Goal: Task Accomplishment & Management: Complete application form

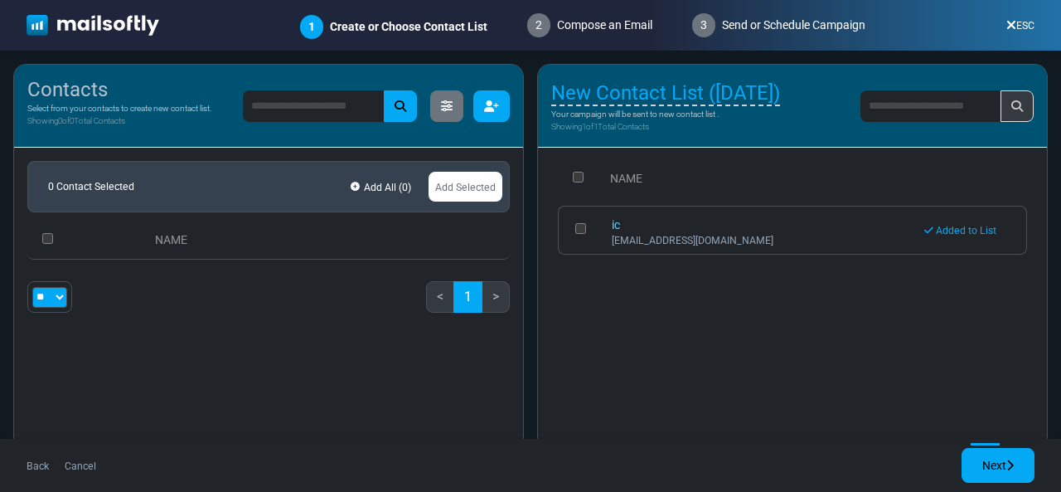
click at [498, 116] on button "button" at bounding box center [491, 106] width 36 height 32
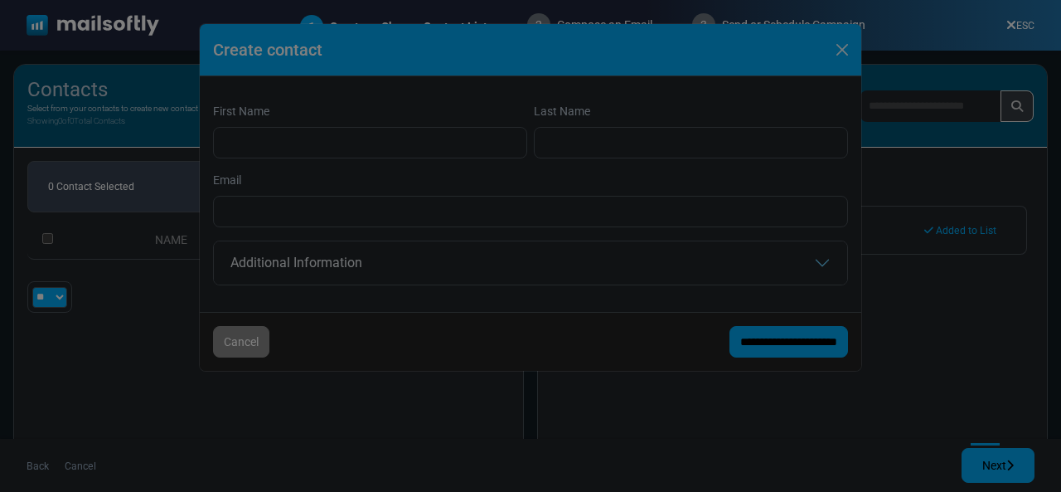
click at [303, 131] on div at bounding box center [530, 246] width 1061 height 492
click at [284, 160] on div at bounding box center [530, 246] width 1061 height 492
click at [277, 149] on div at bounding box center [530, 246] width 1061 height 492
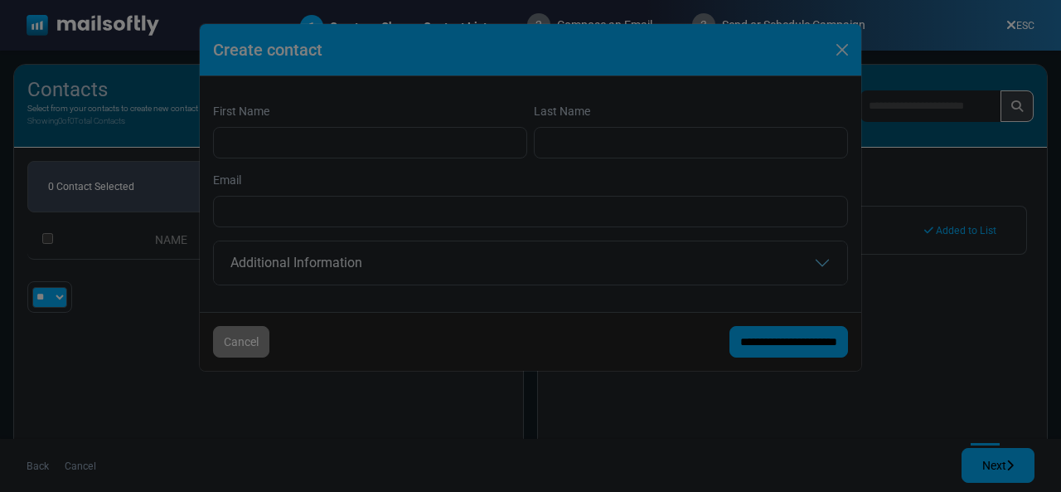
click at [277, 149] on div at bounding box center [530, 246] width 1061 height 492
click at [642, 150] on div at bounding box center [530, 246] width 1061 height 492
click at [417, 269] on div at bounding box center [530, 246] width 1061 height 492
click at [395, 201] on div at bounding box center [530, 246] width 1061 height 492
click at [207, 340] on div at bounding box center [530, 246] width 1061 height 492
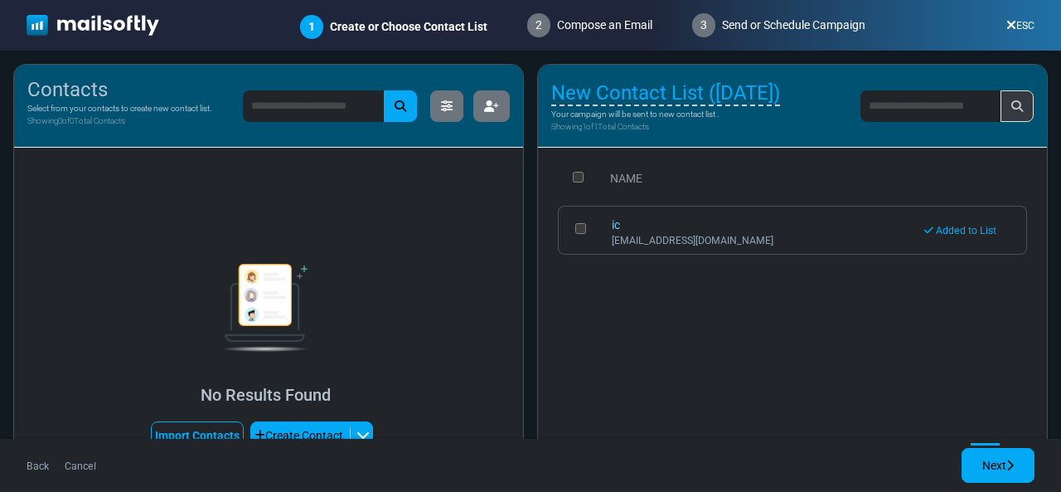
scroll to position [86, 0]
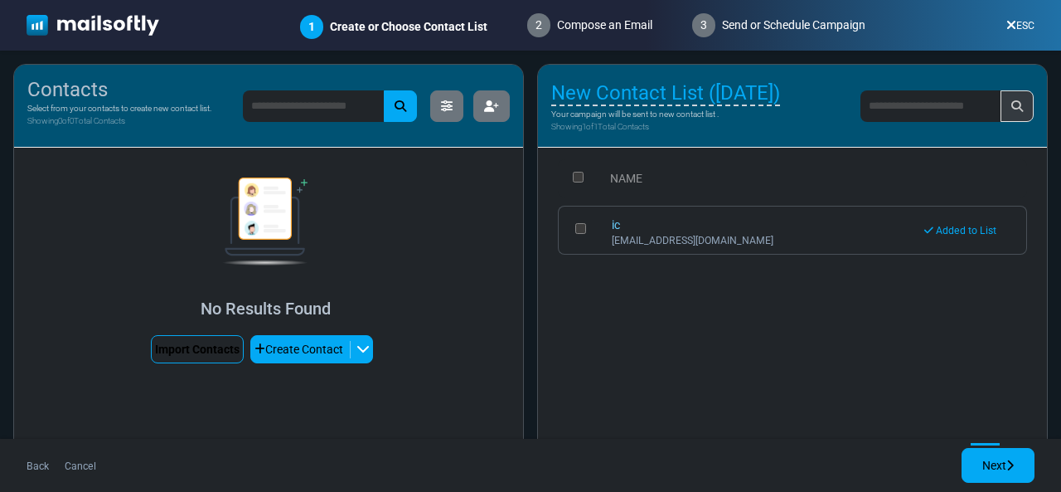
click at [192, 353] on link "Import Contacts" at bounding box center [197, 349] width 93 height 28
click at [193, 350] on link "Import Contacts" at bounding box center [197, 349] width 93 height 28
click at [192, 362] on link "Import Contacts" at bounding box center [197, 349] width 93 height 28
click at [187, 357] on link "Import Contacts" at bounding box center [197, 349] width 93 height 28
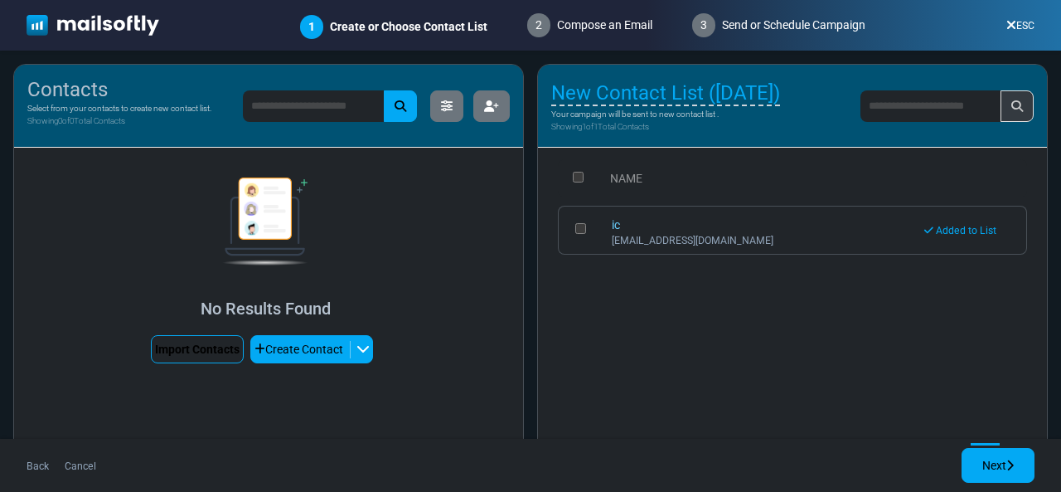
click at [187, 357] on link "Import Contacts" at bounding box center [197, 349] width 93 height 28
click at [212, 349] on link "Import Contacts" at bounding box center [197, 349] width 93 height 28
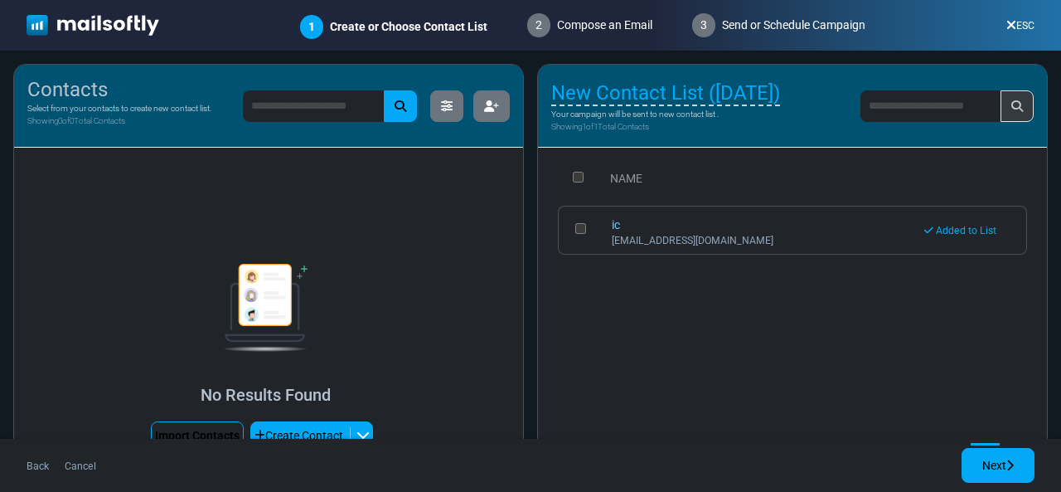
click at [208, 429] on link "Import Contacts" at bounding box center [197, 435] width 93 height 28
click at [1013, 26] on icon at bounding box center [1012, 25] width 10 height 1
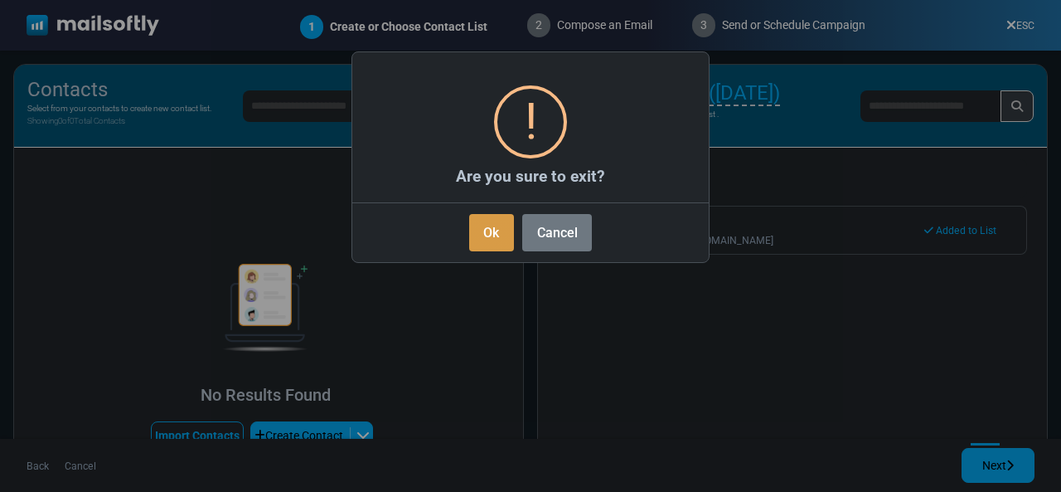
click at [507, 233] on button "Ok" at bounding box center [491, 232] width 45 height 37
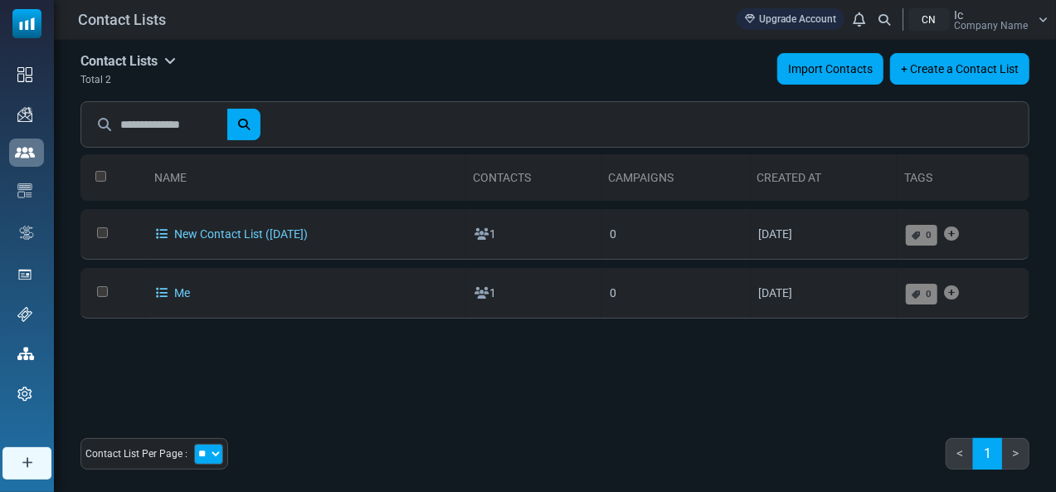
click at [818, 70] on link "Import Contacts" at bounding box center [830, 69] width 106 height 32
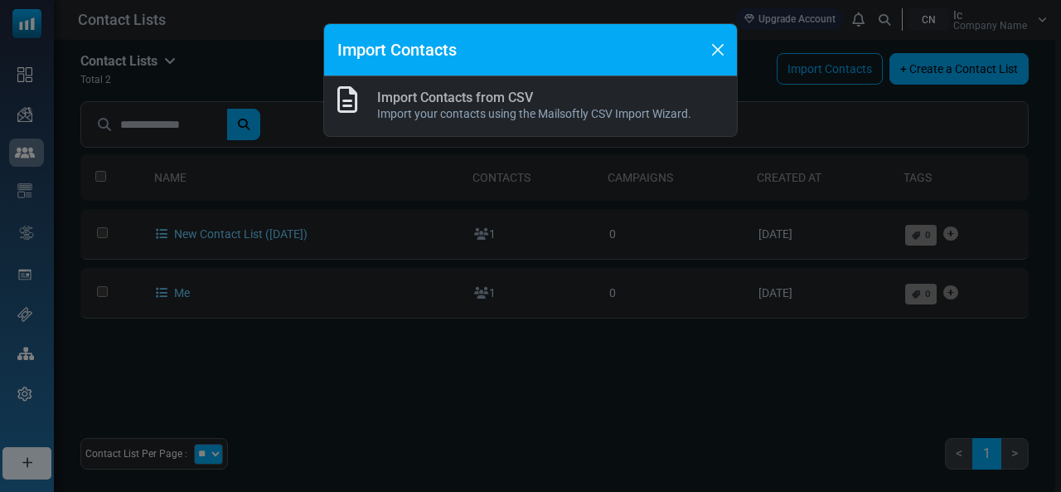
click at [517, 100] on link "Import Contacts from CSV" at bounding box center [455, 98] width 156 height 16
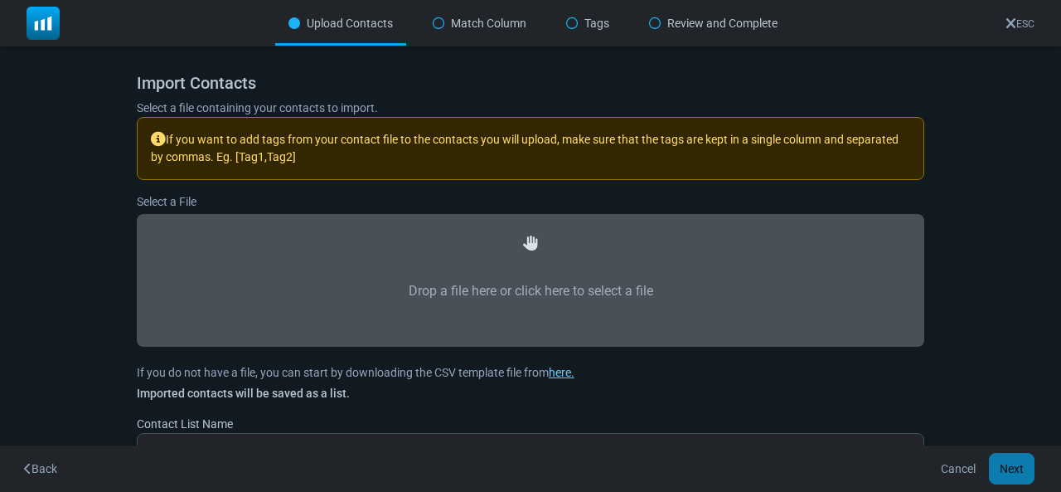
click at [506, 253] on div "Drop a file here or click here to select a file" at bounding box center [530, 279] width 751 height 95
click at [501, 279] on label "Drop a file here or click here to select a file" at bounding box center [530, 291] width 751 height 73
click at [0, 0] on input "Drop a file here or click here to select a file" at bounding box center [0, 0] width 0 height 0
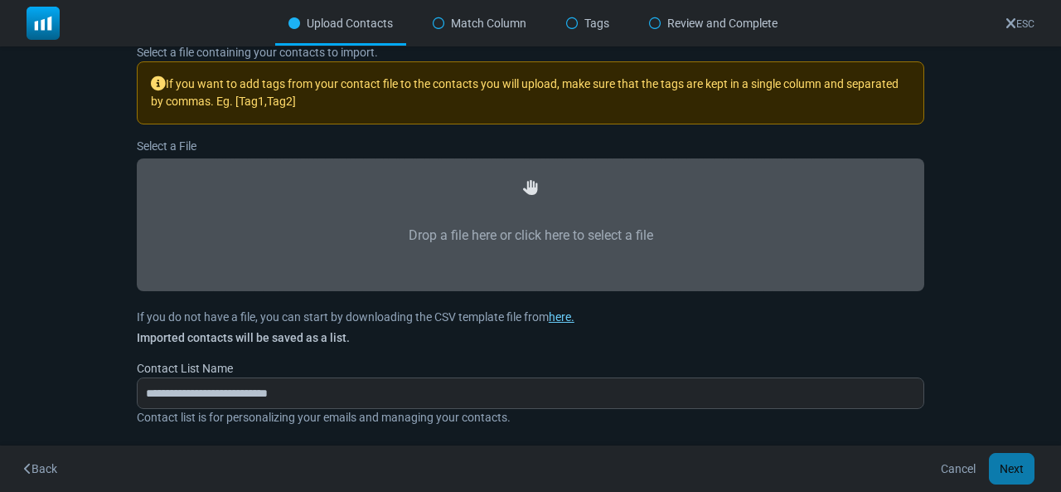
type input "**********"
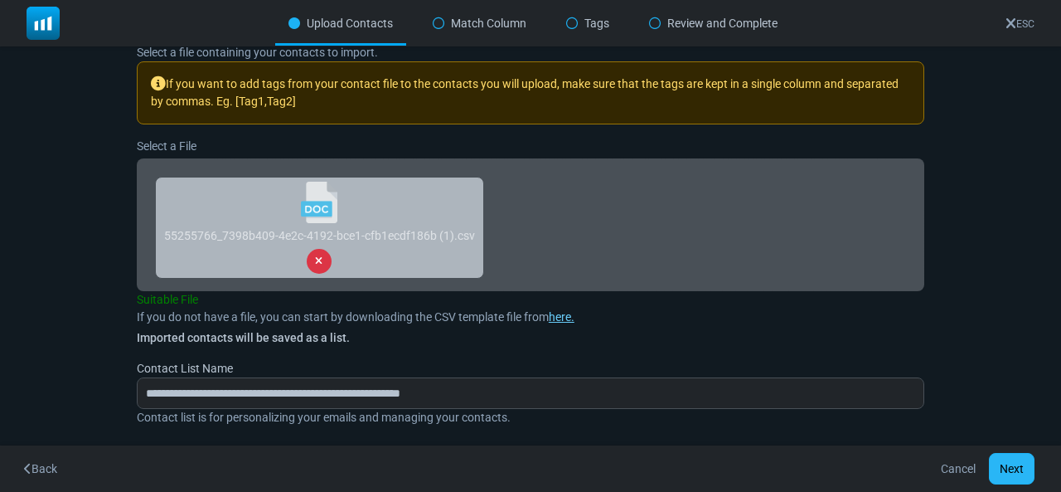
click at [1005, 454] on button "Next" at bounding box center [1012, 469] width 46 height 32
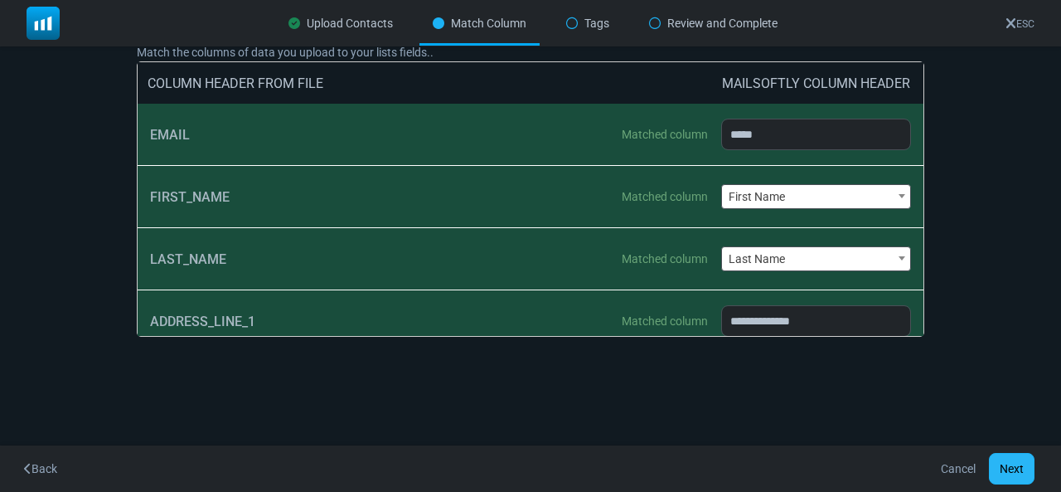
scroll to position [0, 0]
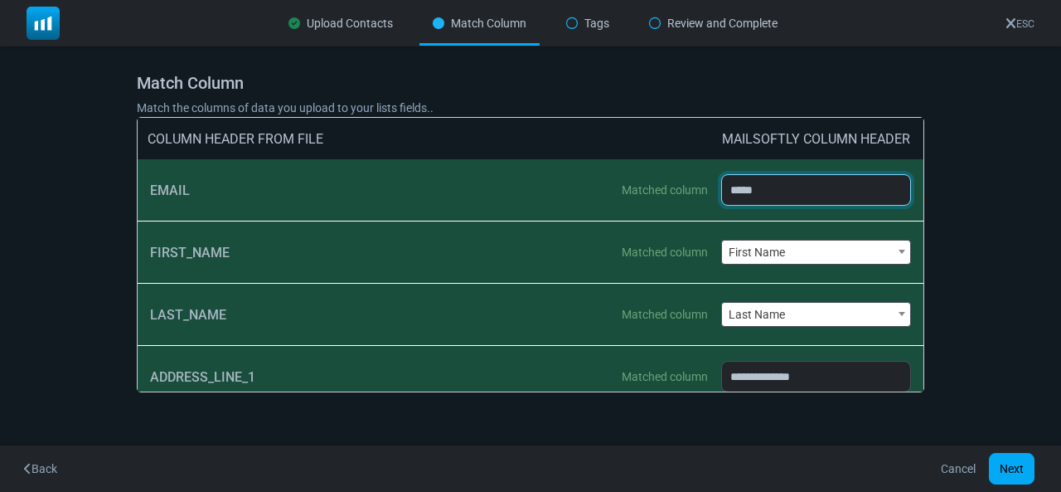
click at [779, 192] on select "**********" at bounding box center [816, 190] width 191 height 32
click at [721, 174] on select "**********" at bounding box center [816, 190] width 191 height 32
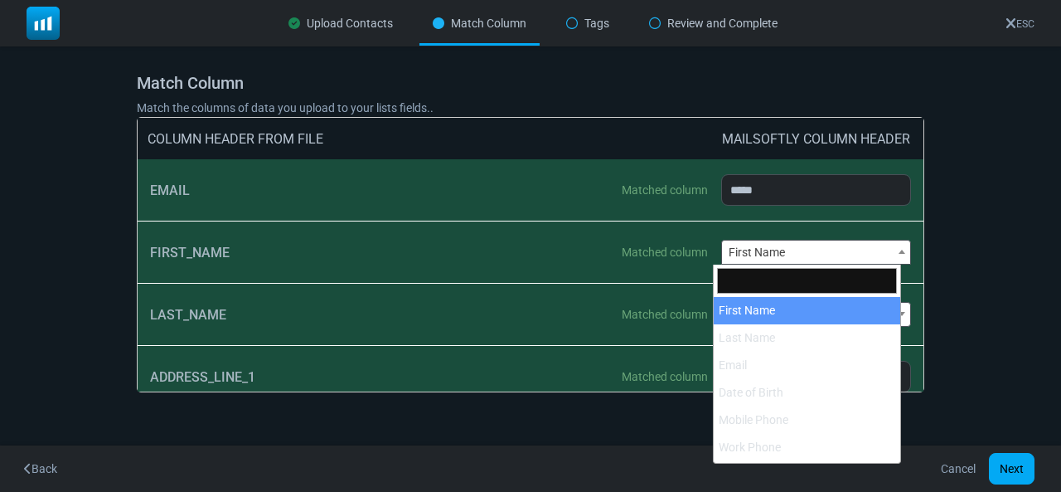
click at [766, 256] on span "First Name" at bounding box center [816, 251] width 189 height 23
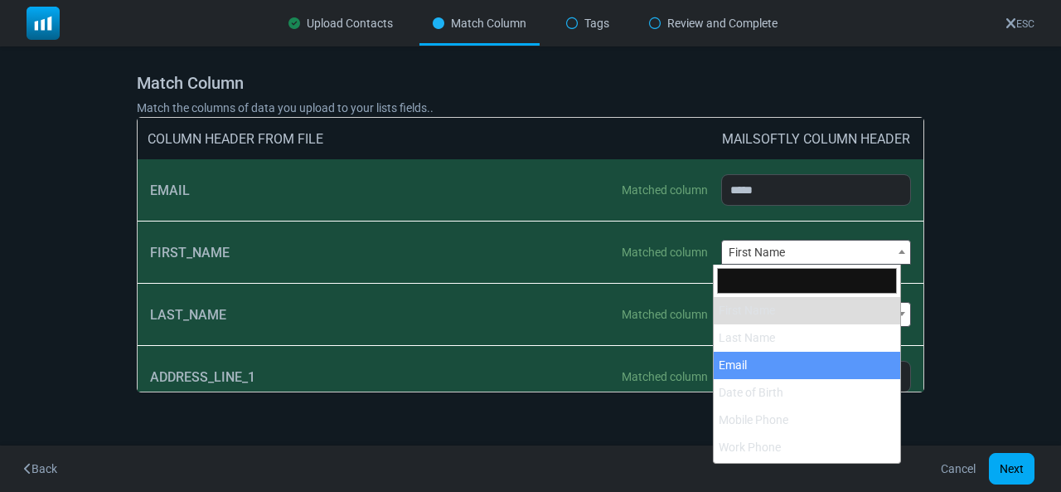
select select "*****"
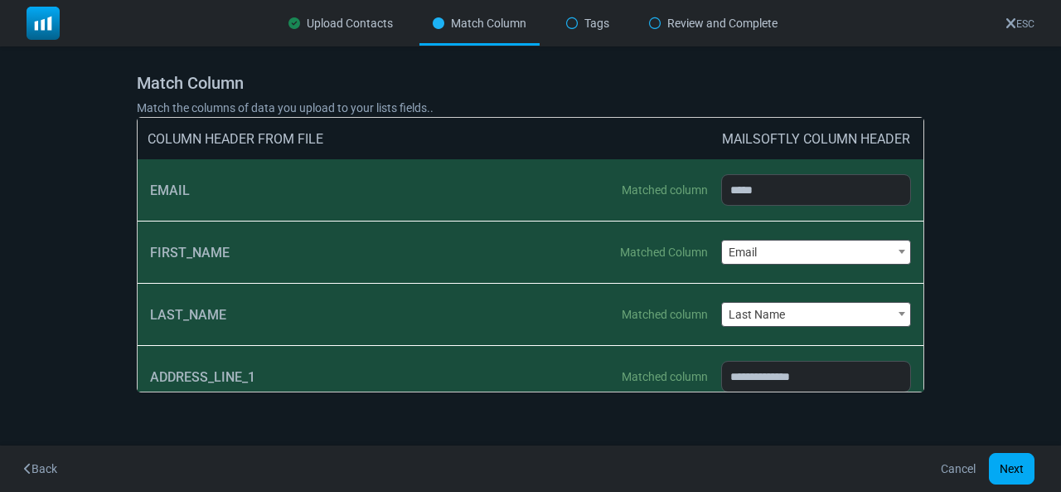
click at [783, 311] on span "Last Name" at bounding box center [816, 314] width 189 height 23
select select "*****"
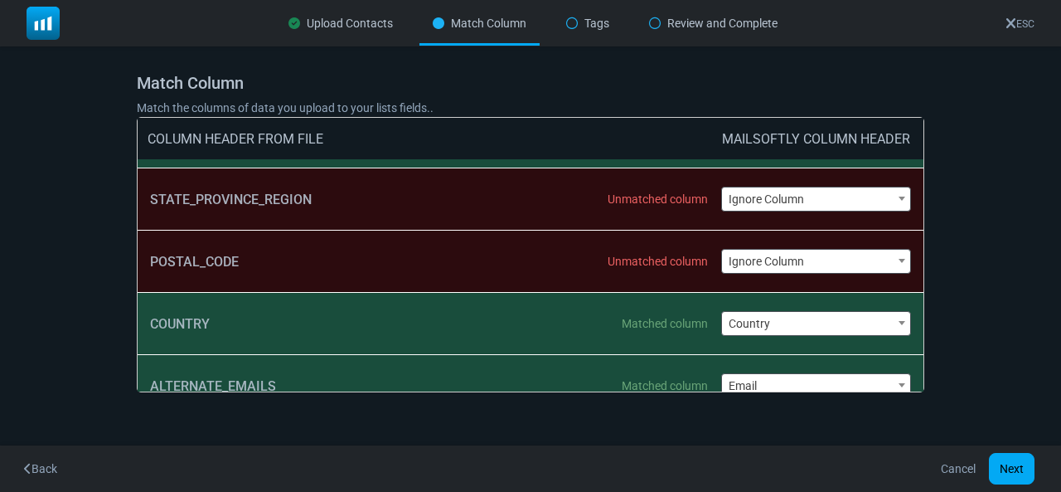
scroll to position [365, 0]
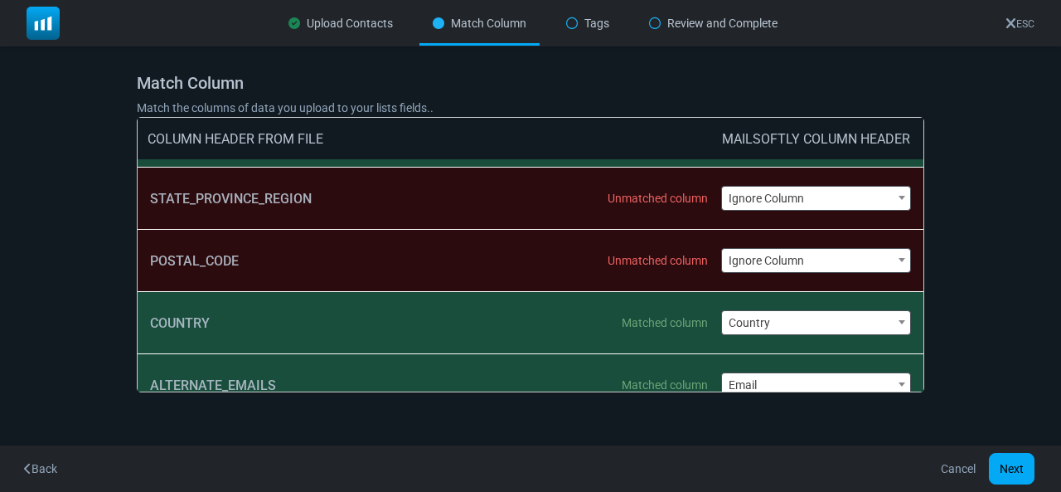
click at [774, 216] on div "**********" at bounding box center [816, 197] width 191 height 61
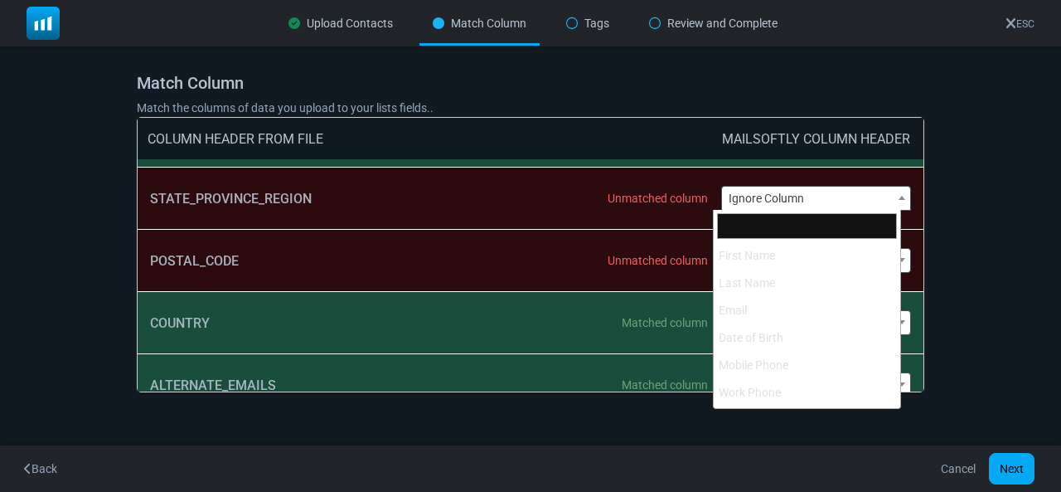
click at [753, 199] on span "Ignore Column" at bounding box center [816, 198] width 189 height 23
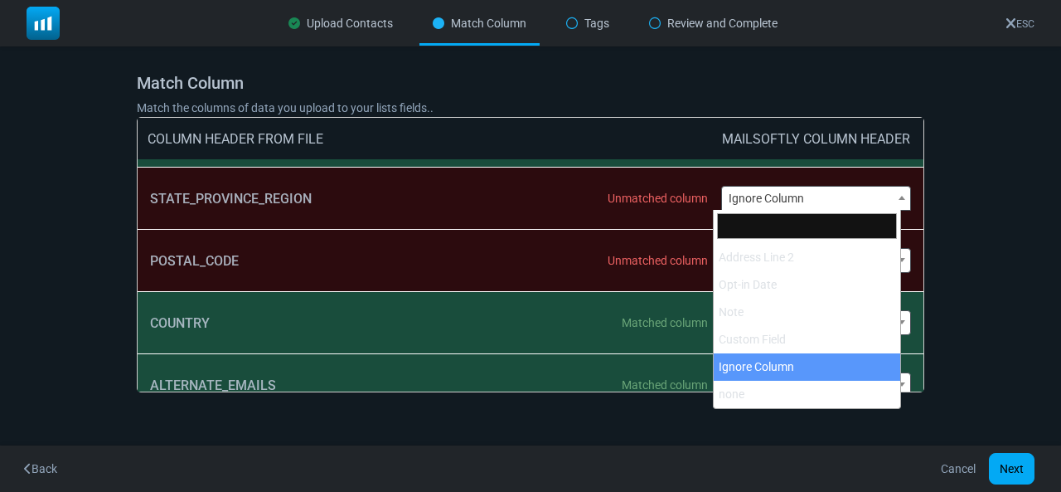
click at [753, 199] on span "Ignore Column" at bounding box center [816, 198] width 189 height 23
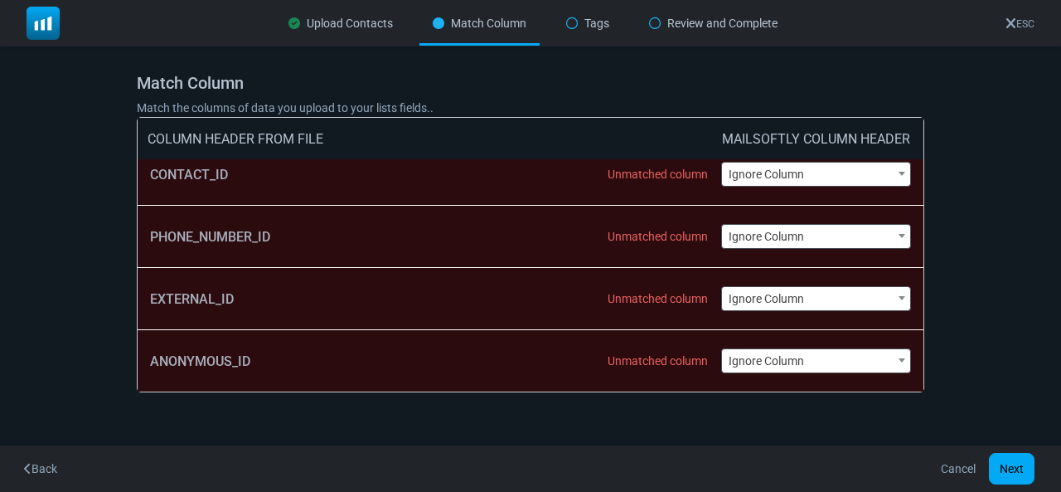
scroll to position [1073, 0]
click at [1018, 467] on button "Next" at bounding box center [1012, 469] width 46 height 32
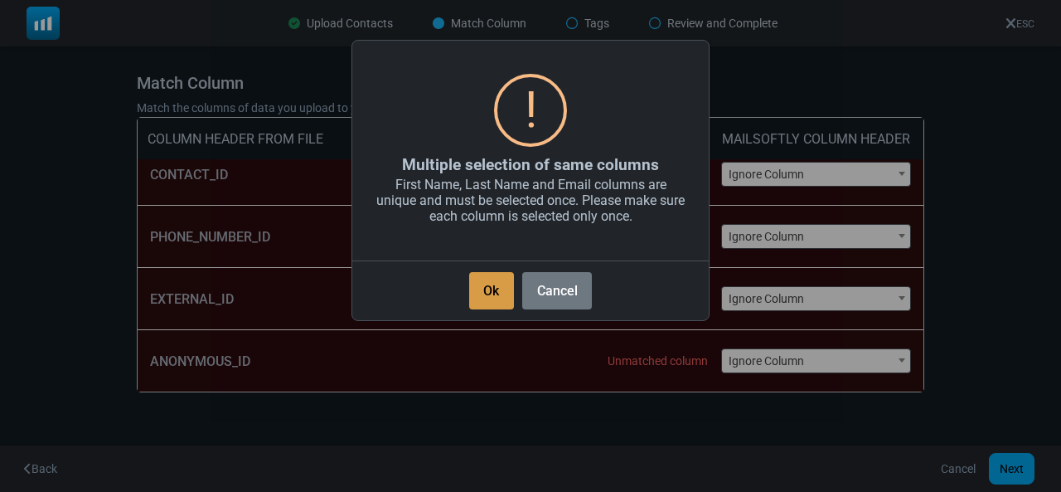
click at [499, 284] on button "Ok" at bounding box center [491, 290] width 45 height 37
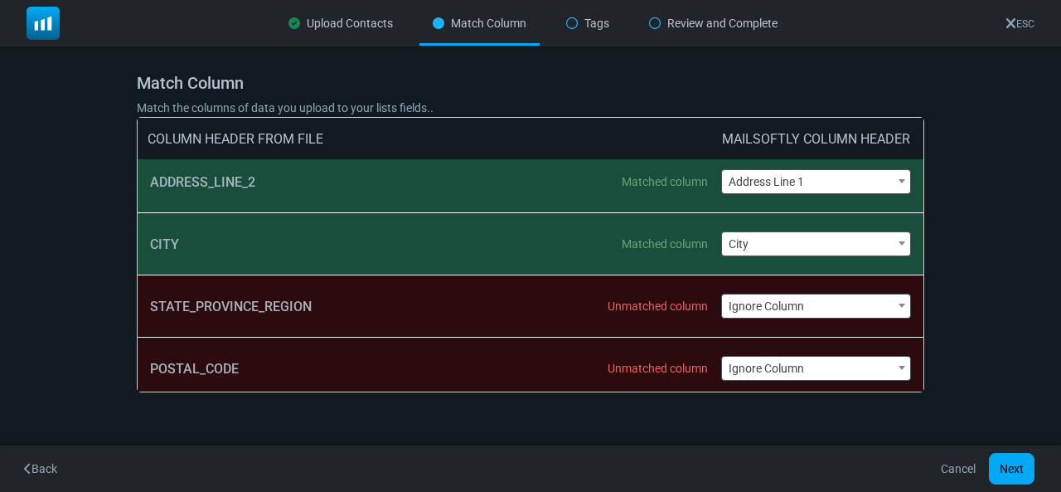
scroll to position [259, 0]
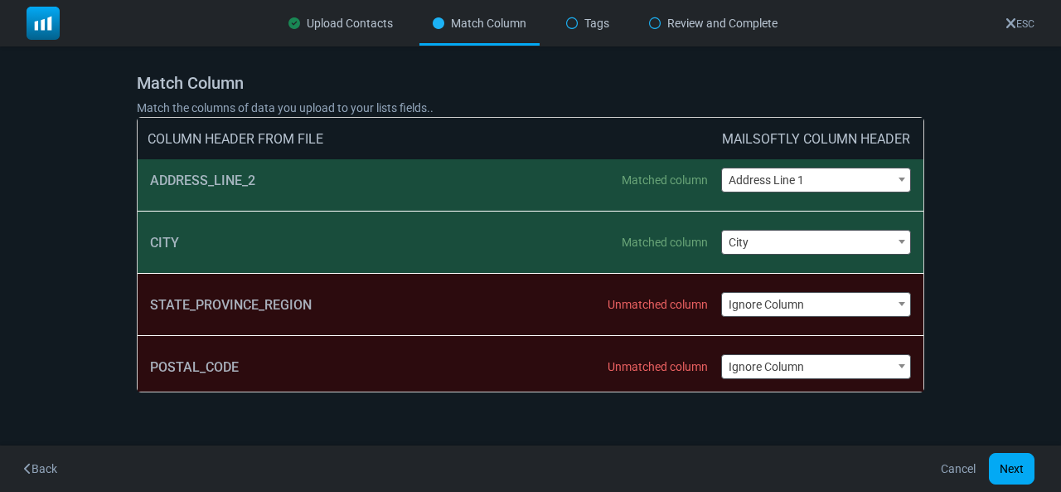
click at [818, 173] on span "Address Line 1" at bounding box center [816, 179] width 189 height 23
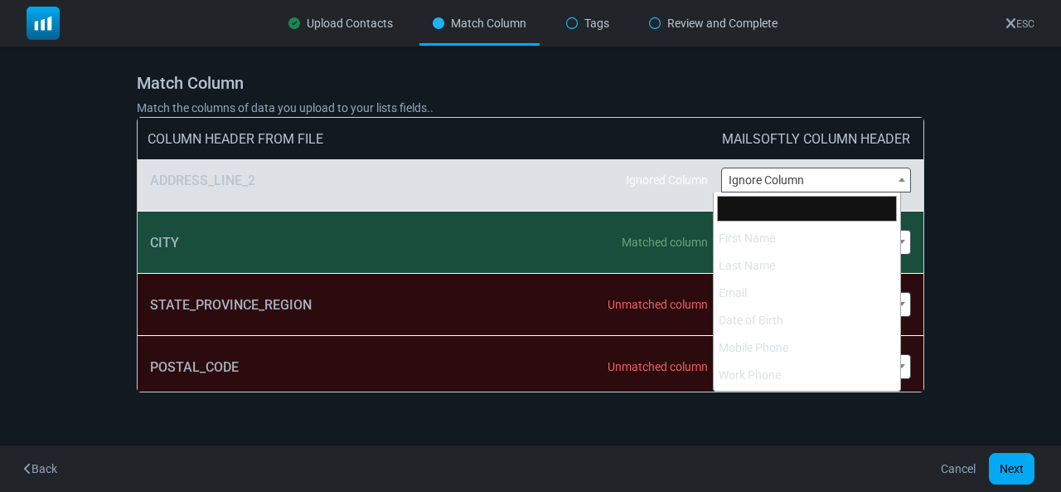
scroll to position [409, 0]
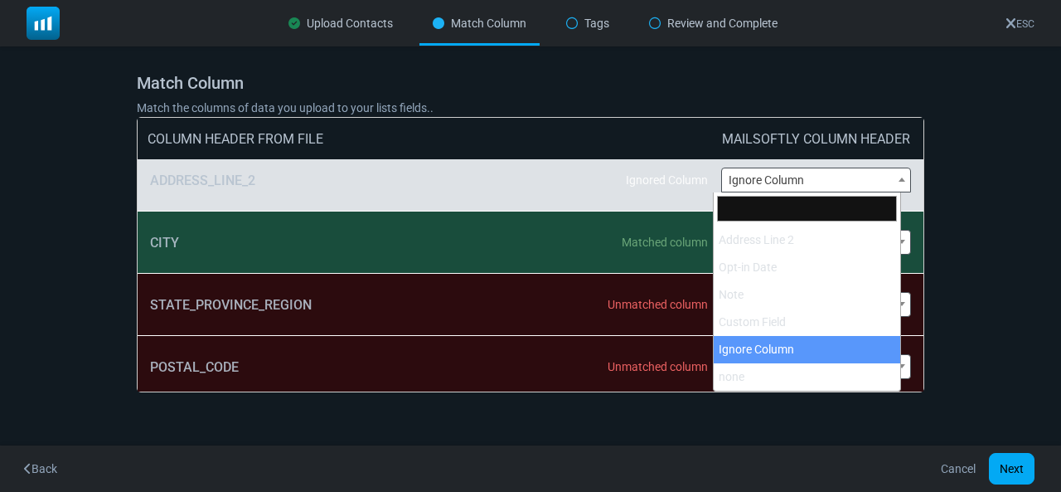
click at [804, 177] on span "Ignore Column" at bounding box center [816, 179] width 189 height 23
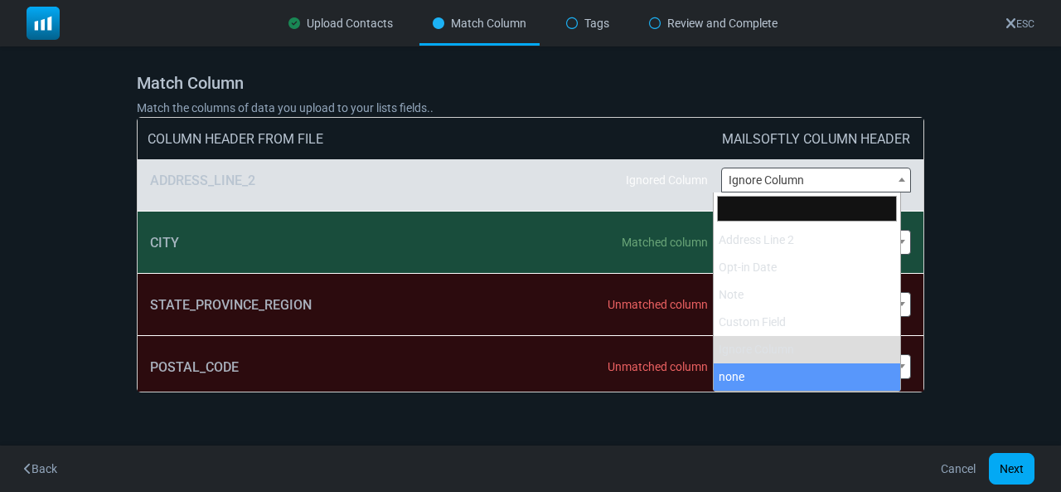
select select "**********"
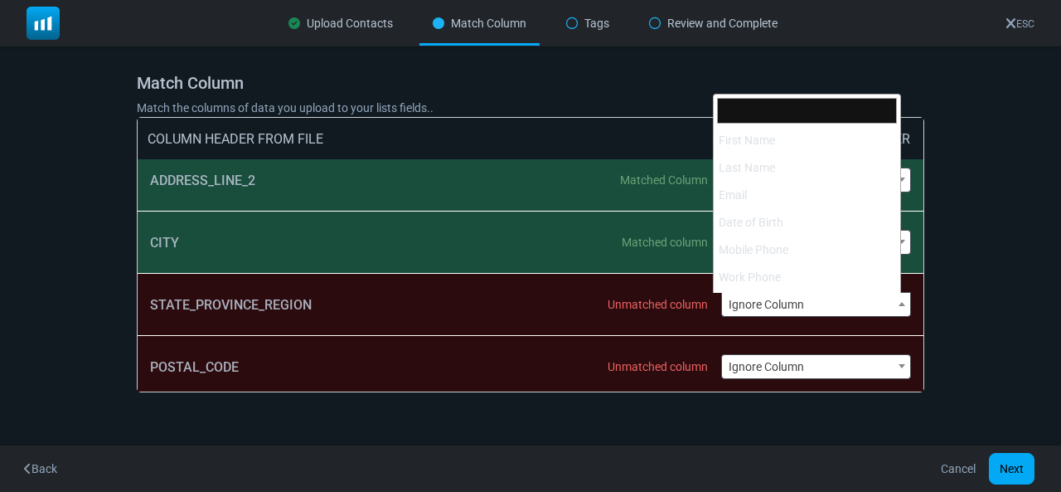
click at [788, 308] on span "Ignore Column" at bounding box center [816, 304] width 189 height 23
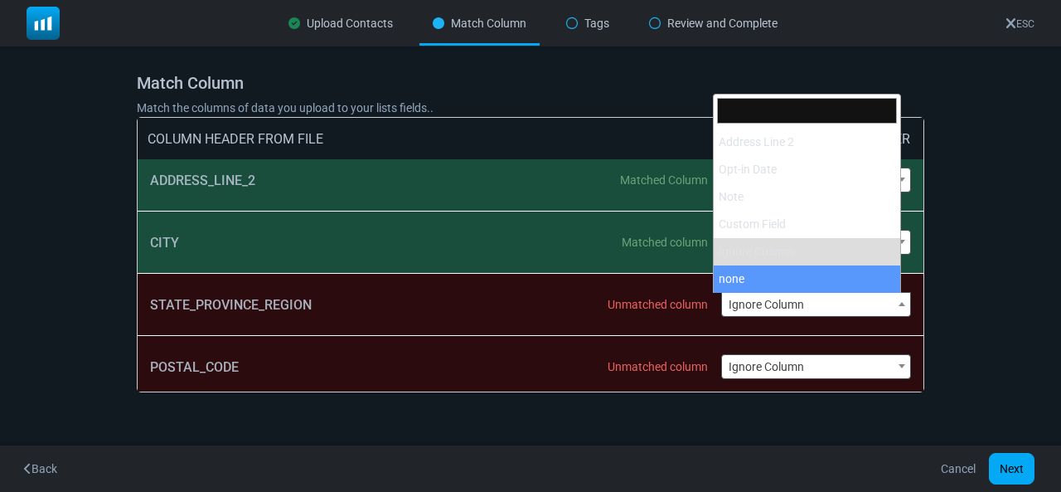
select select "**********"
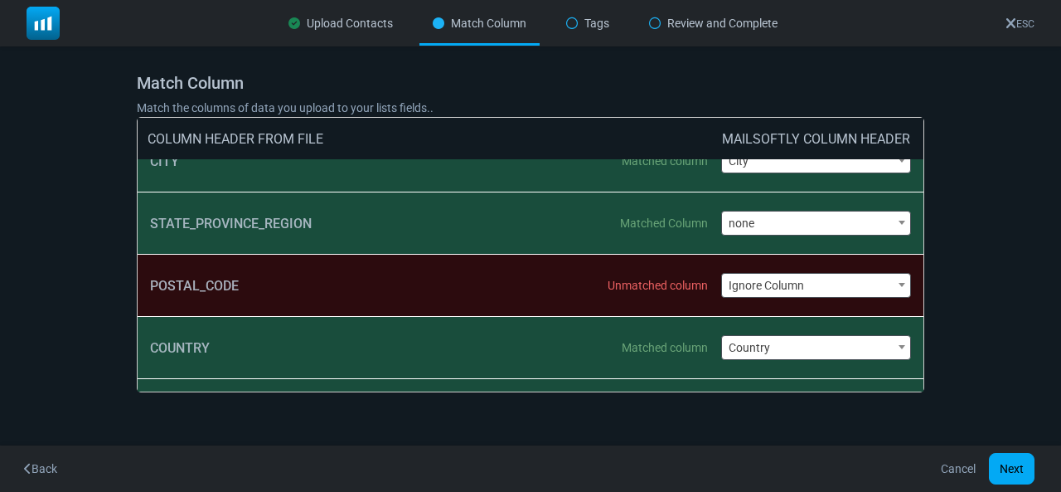
scroll to position [345, 0]
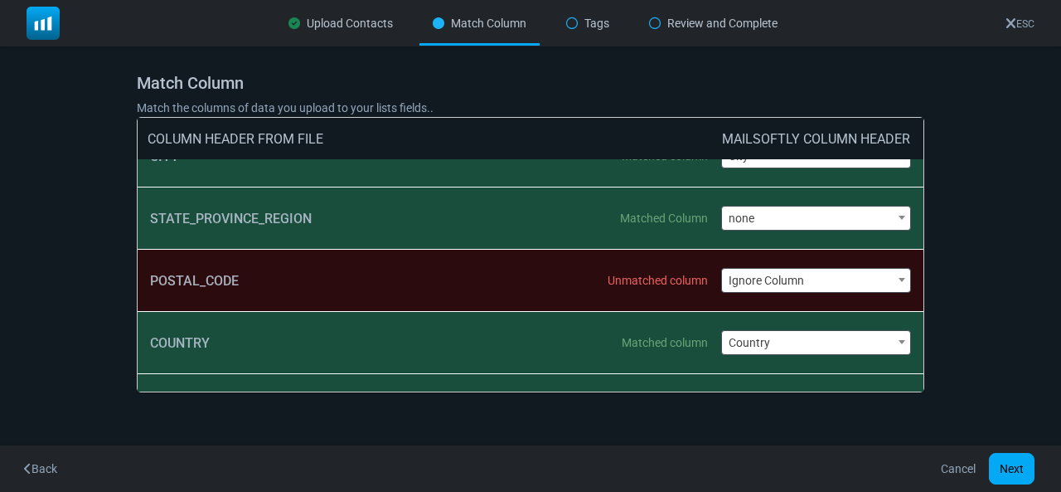
click at [776, 285] on span "Ignore Column" at bounding box center [816, 280] width 189 height 23
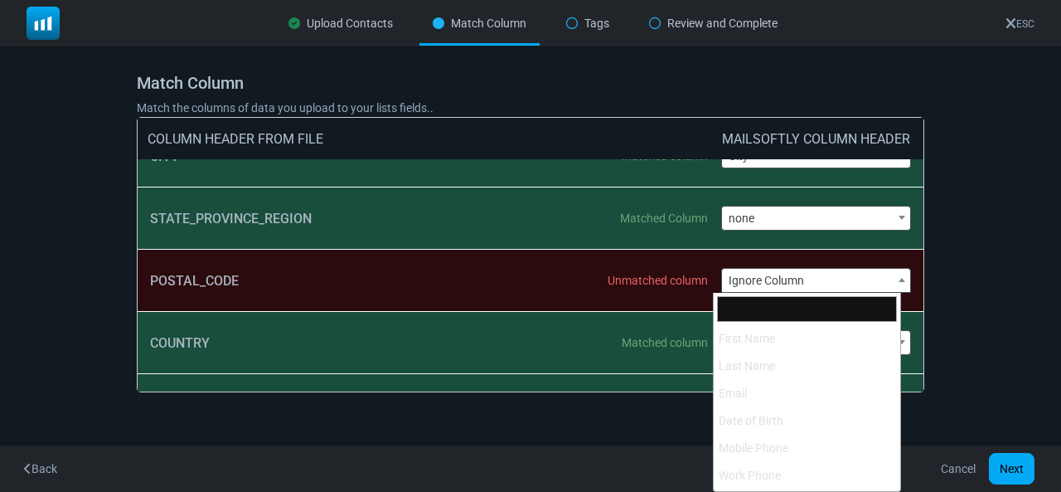
scroll to position [409, 0]
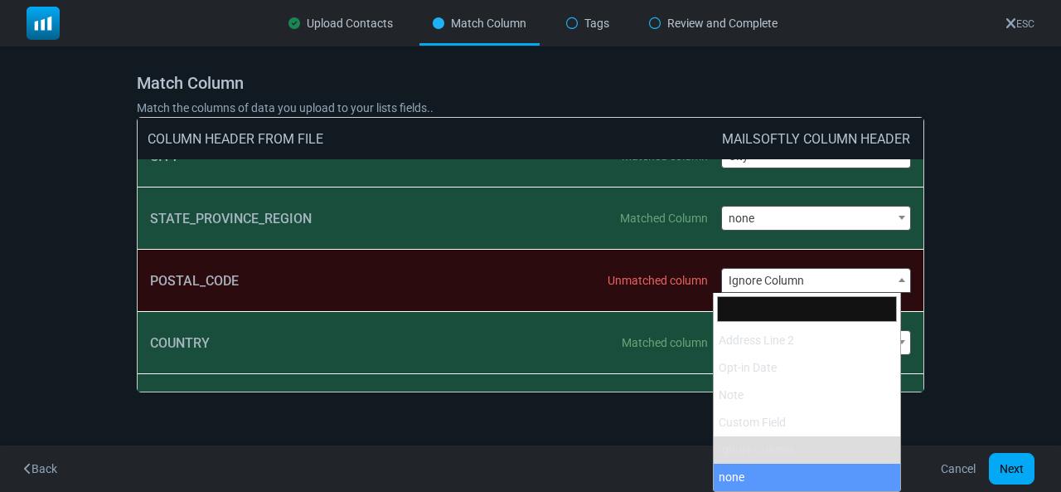
select select "**********"
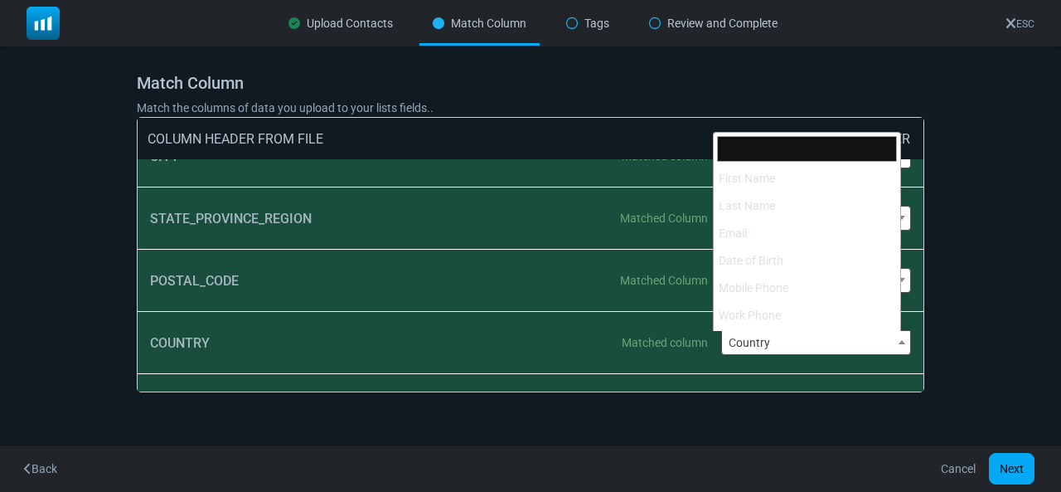
click at [779, 337] on span "Country" at bounding box center [816, 342] width 189 height 23
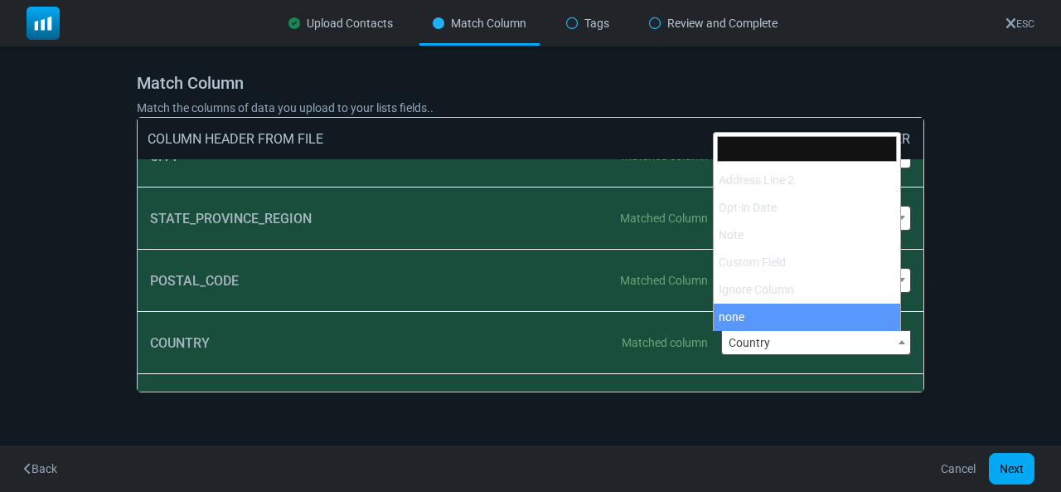
select select "**********"
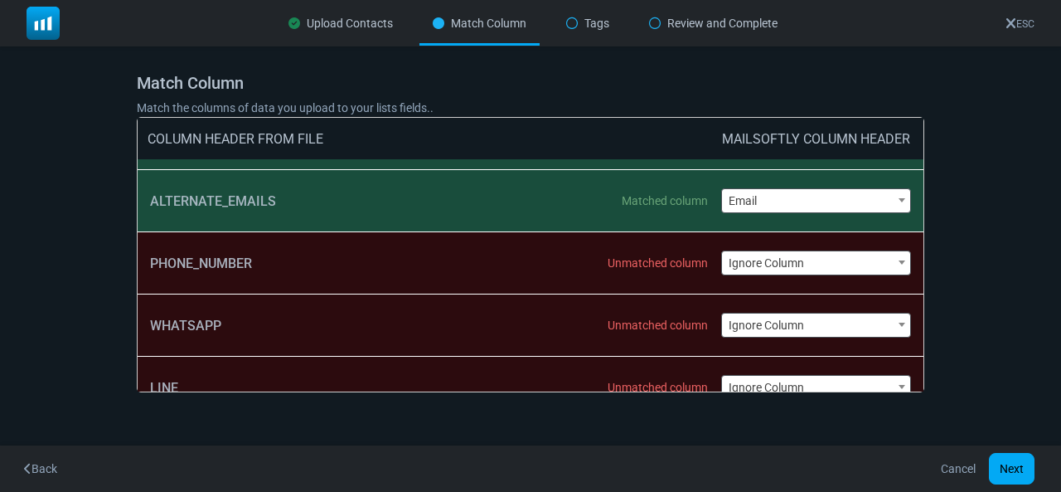
scroll to position [551, 0]
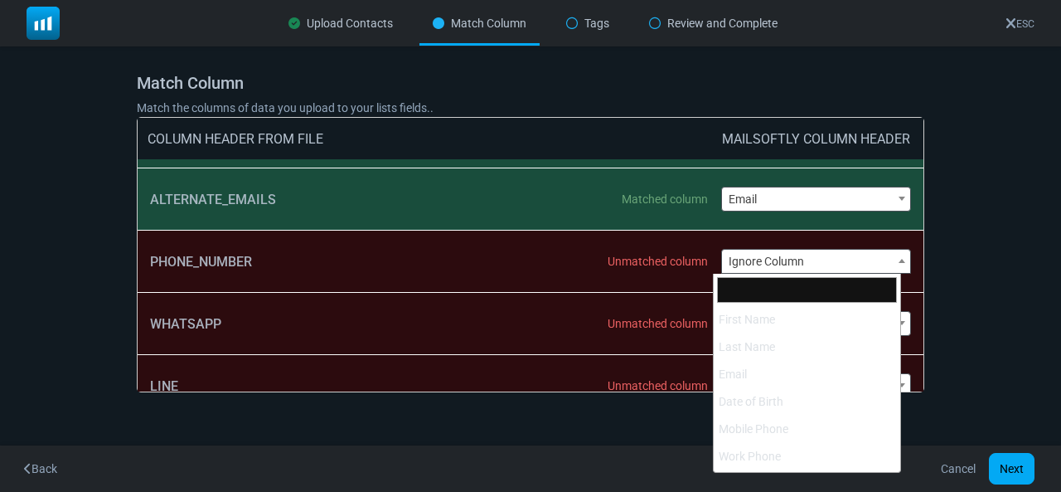
click at [765, 259] on span "Ignore Column" at bounding box center [816, 261] width 189 height 23
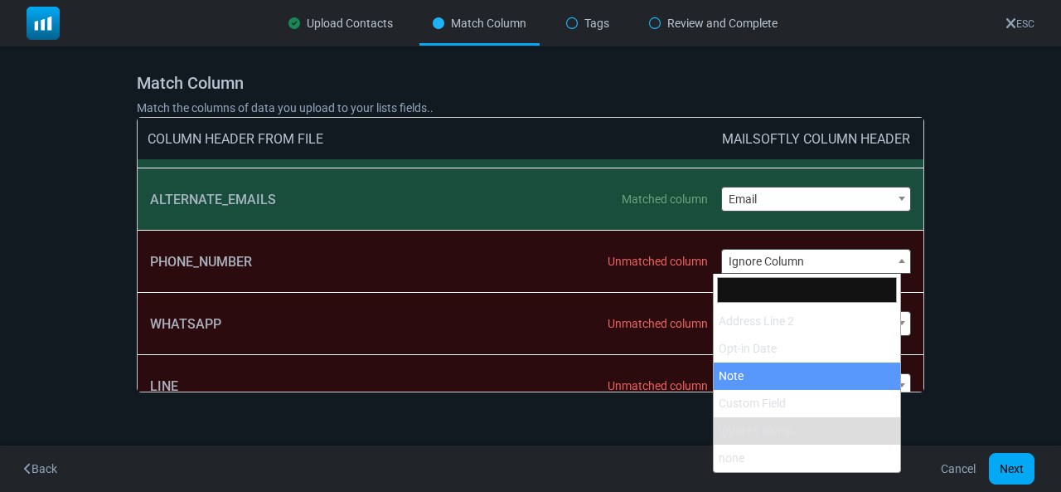
scroll to position [408, 0]
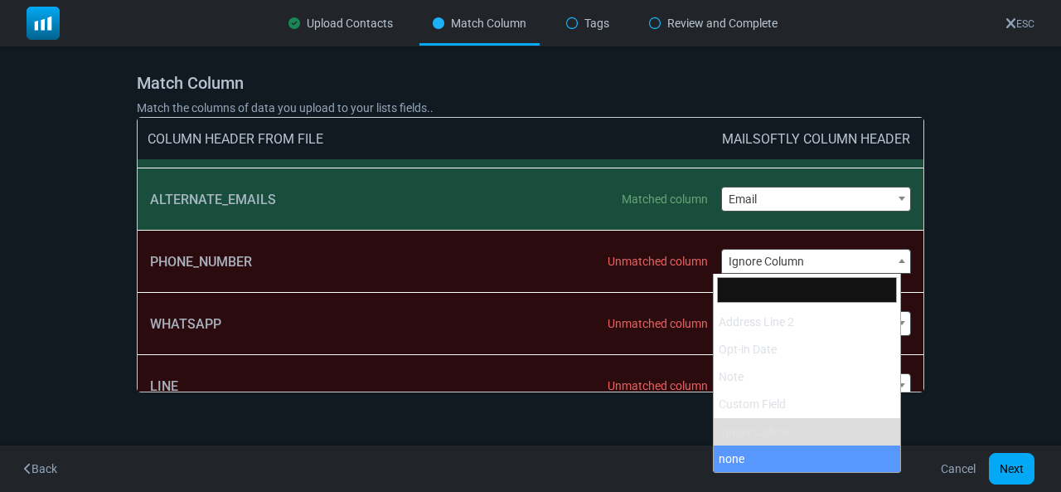
select select "**********"
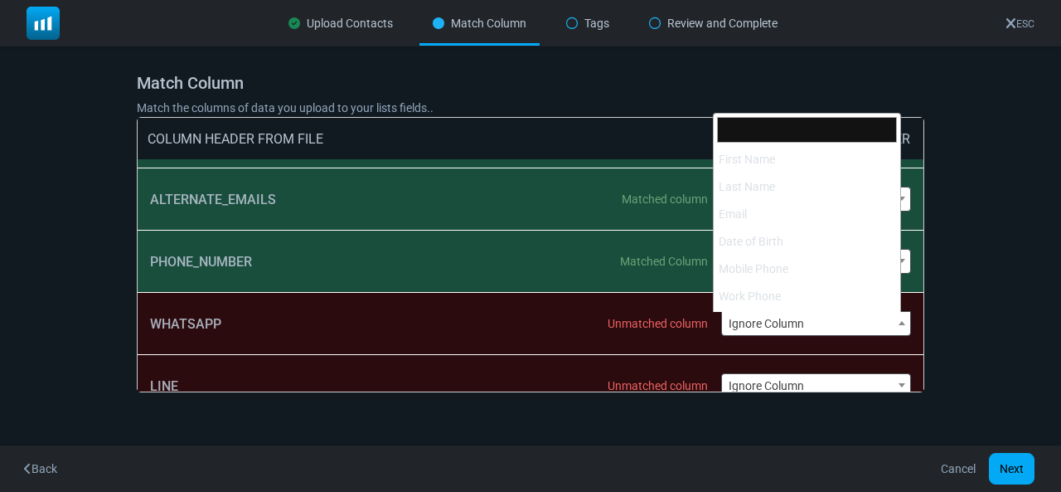
click at [778, 329] on span "Ignore Column" at bounding box center [816, 323] width 189 height 23
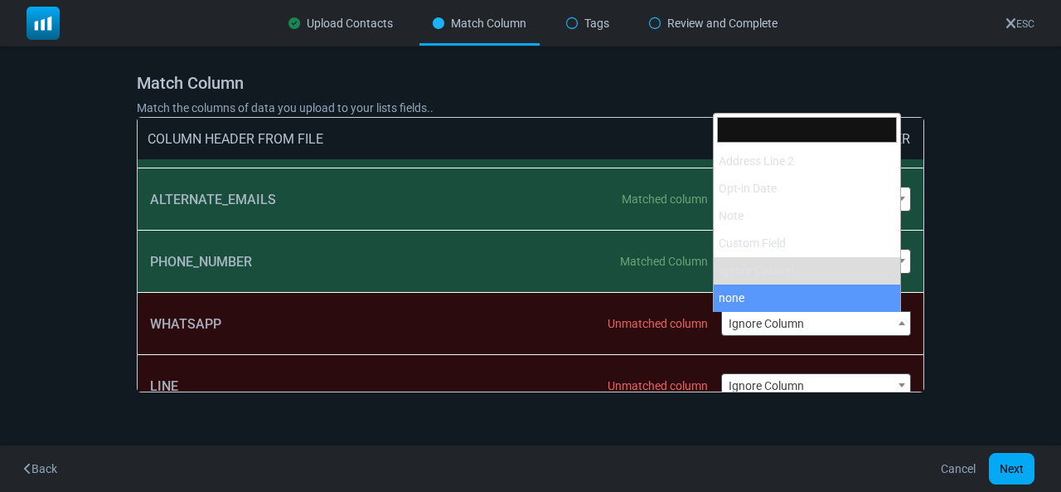
select select "**********"
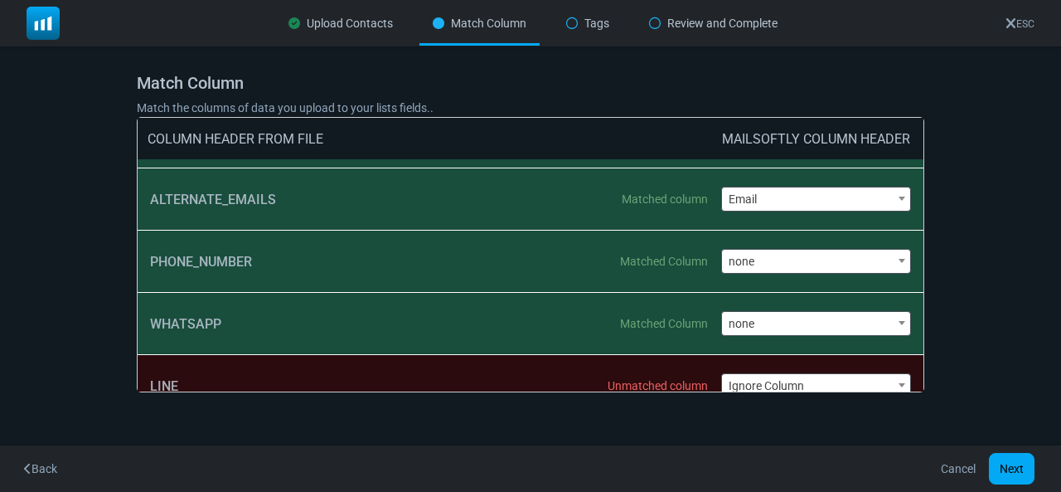
click at [744, 385] on span "Ignore Column" at bounding box center [816, 385] width 189 height 23
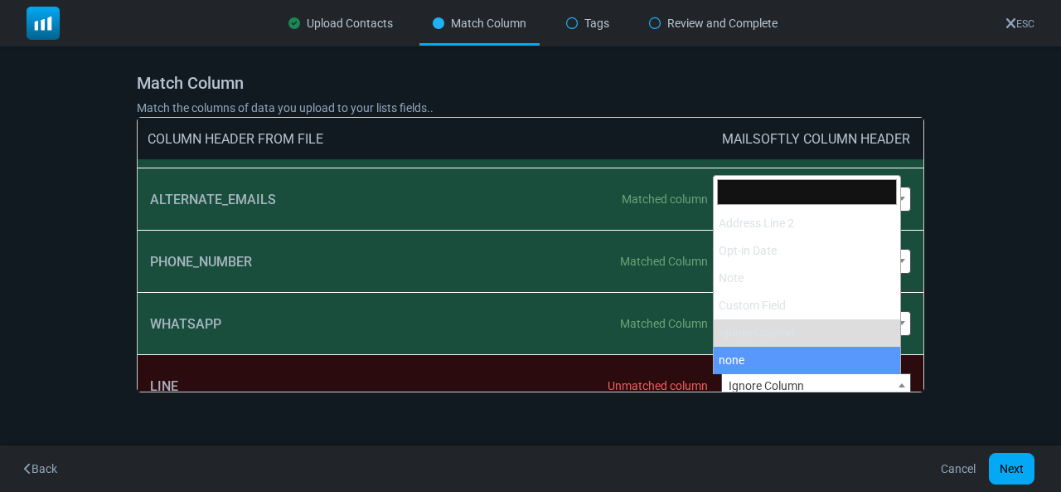
select select "**********"
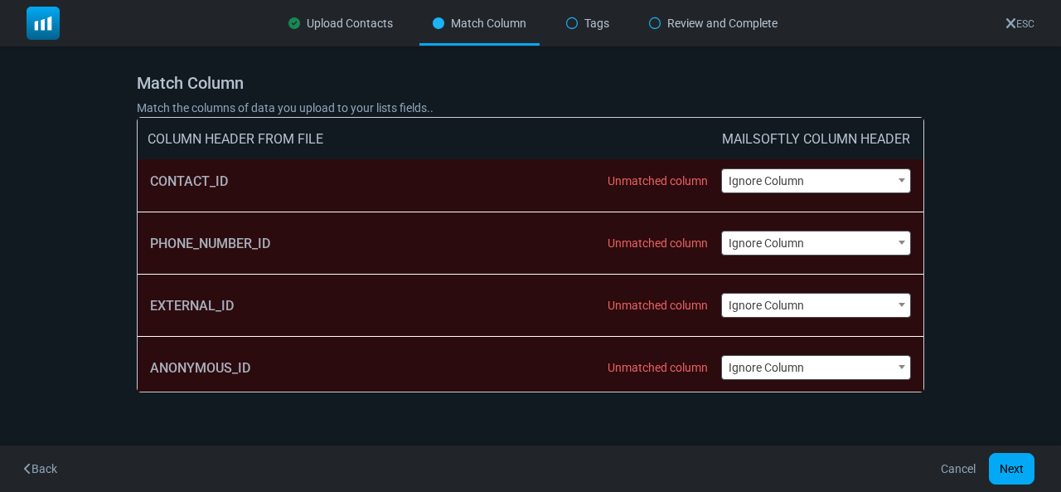
scroll to position [1073, 0]
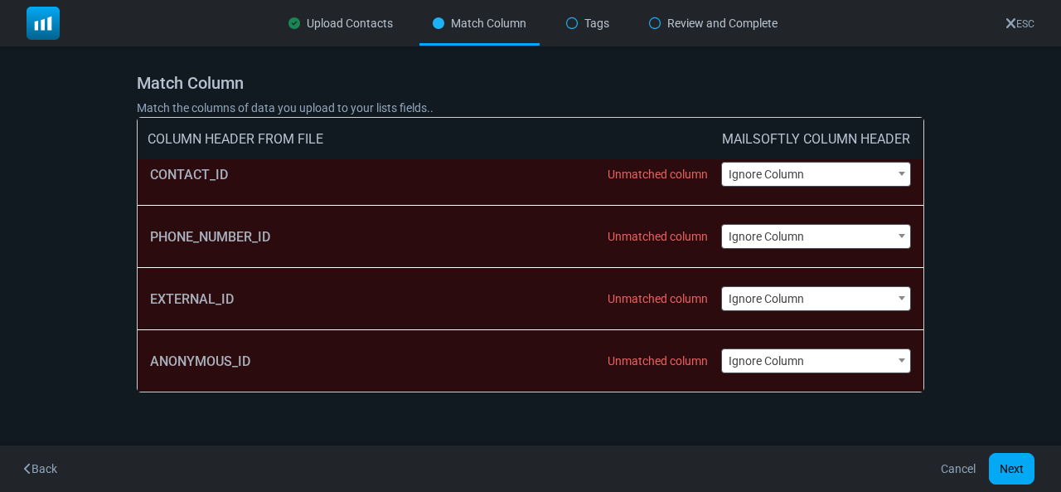
click at [741, 359] on span "Ignore Column" at bounding box center [816, 360] width 189 height 23
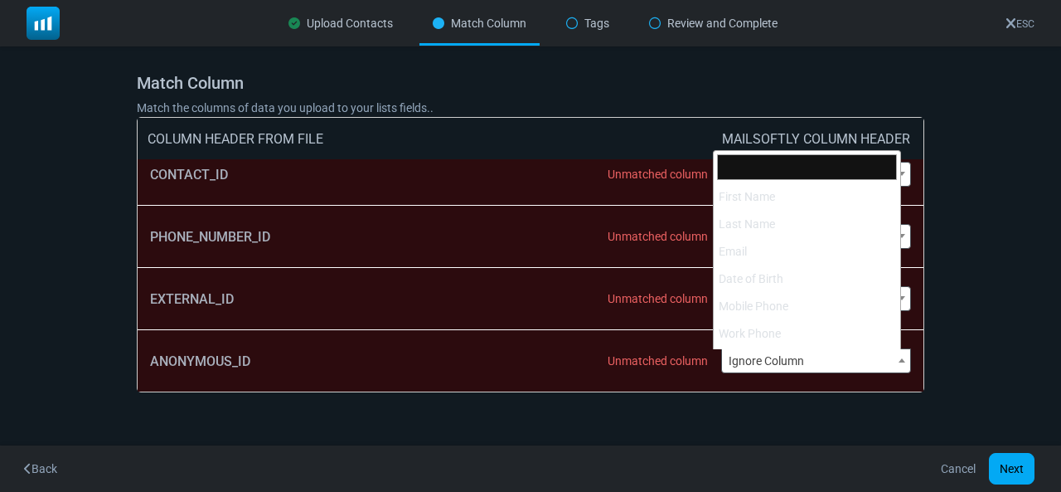
scroll to position [409, 0]
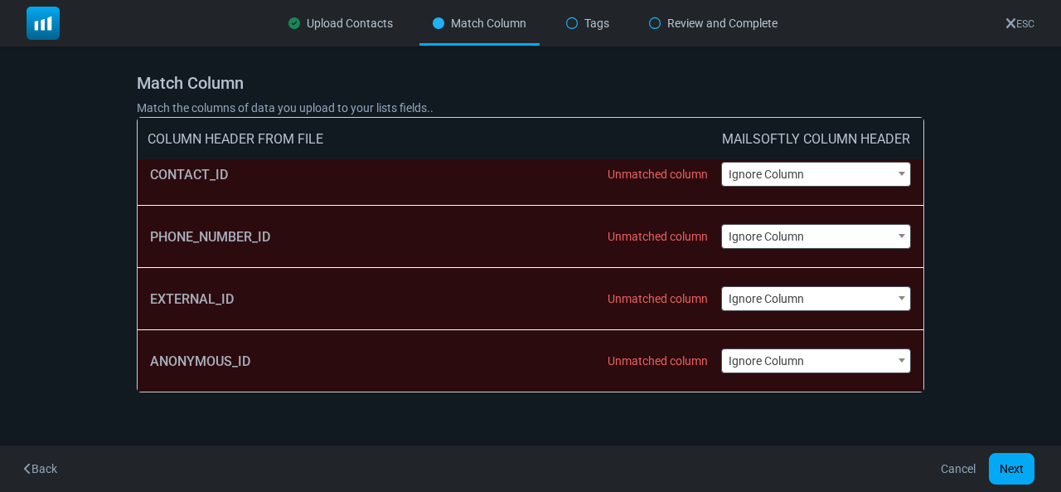
click at [753, 349] on span "Ignore Column" at bounding box center [816, 360] width 189 height 23
click at [739, 356] on span "Ignore Column" at bounding box center [816, 360] width 189 height 23
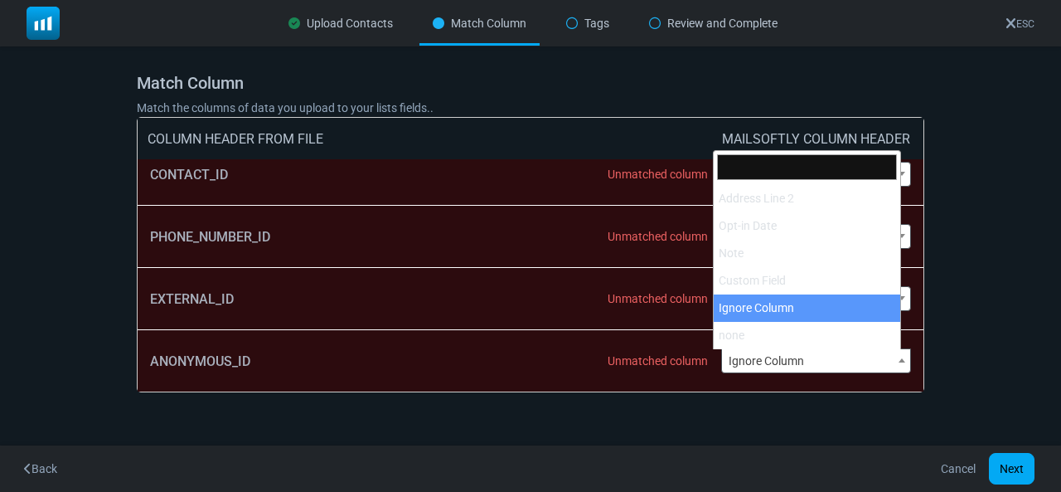
click at [747, 361] on span "Ignore Column" at bounding box center [816, 360] width 189 height 23
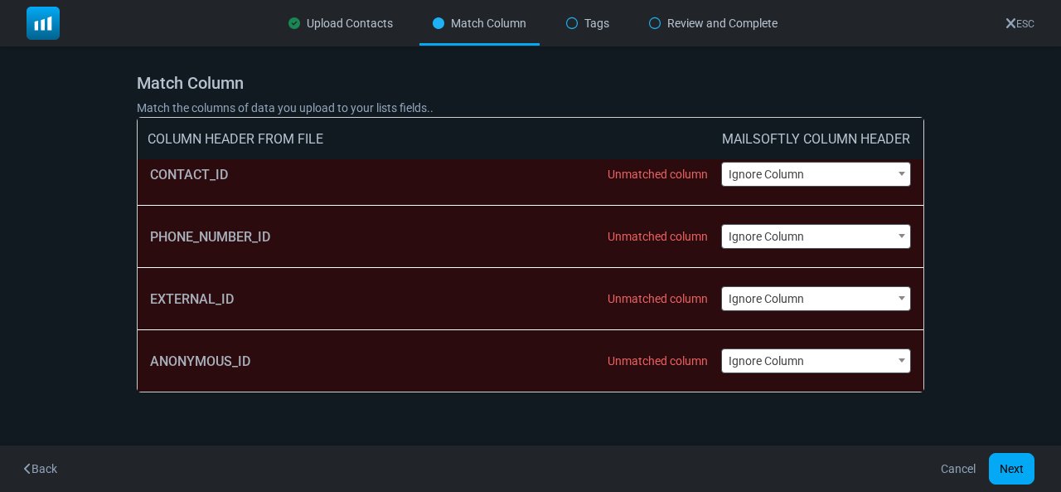
click at [762, 304] on span "Ignore Column" at bounding box center [816, 298] width 189 height 23
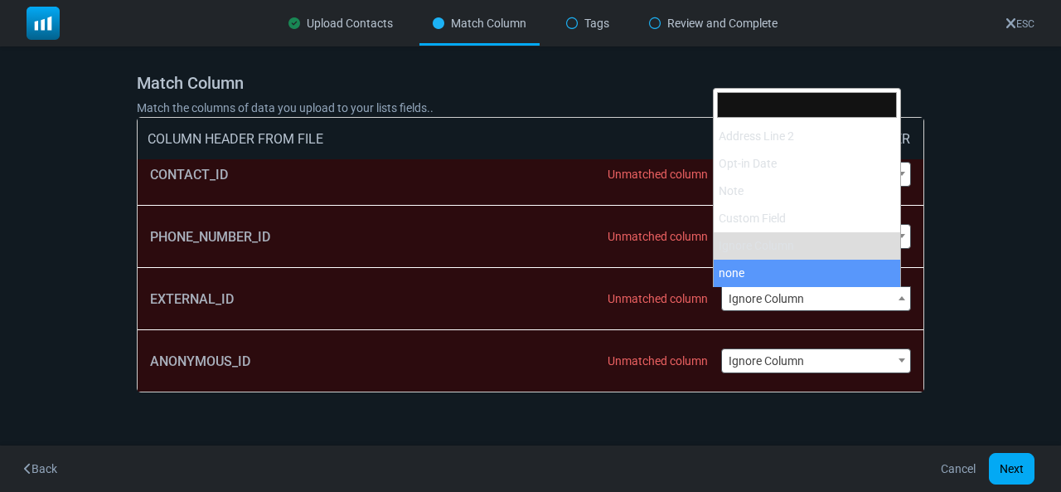
select select "**********"
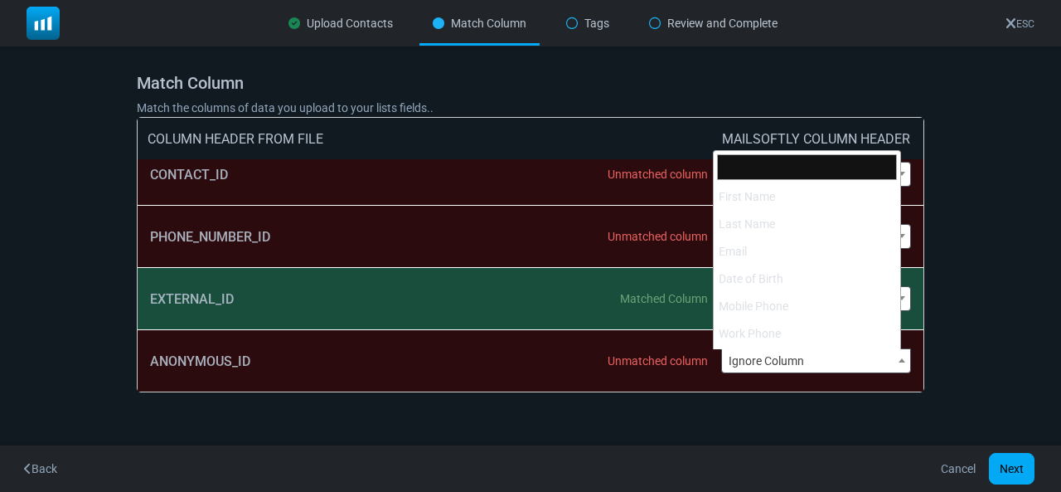
click at [765, 353] on span "Ignore Column" at bounding box center [816, 360] width 189 height 23
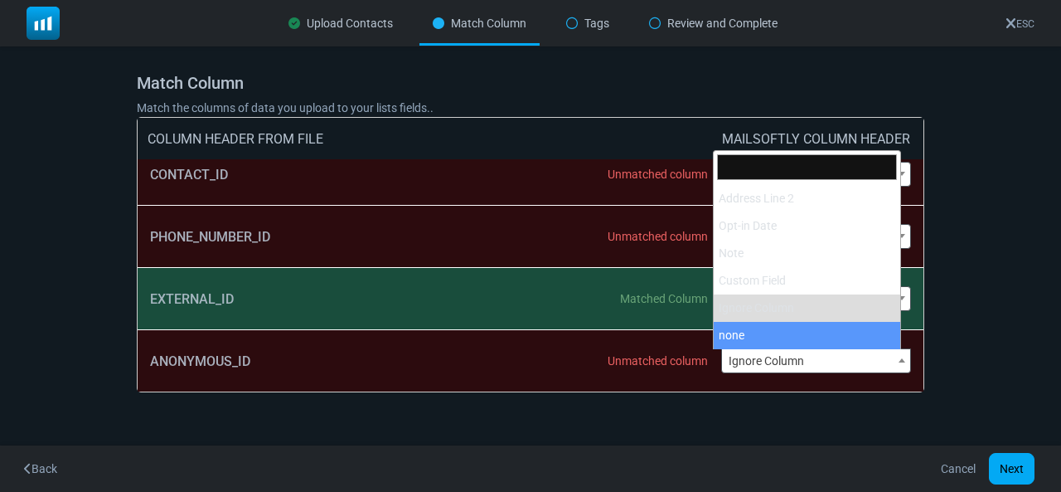
select select "**********"
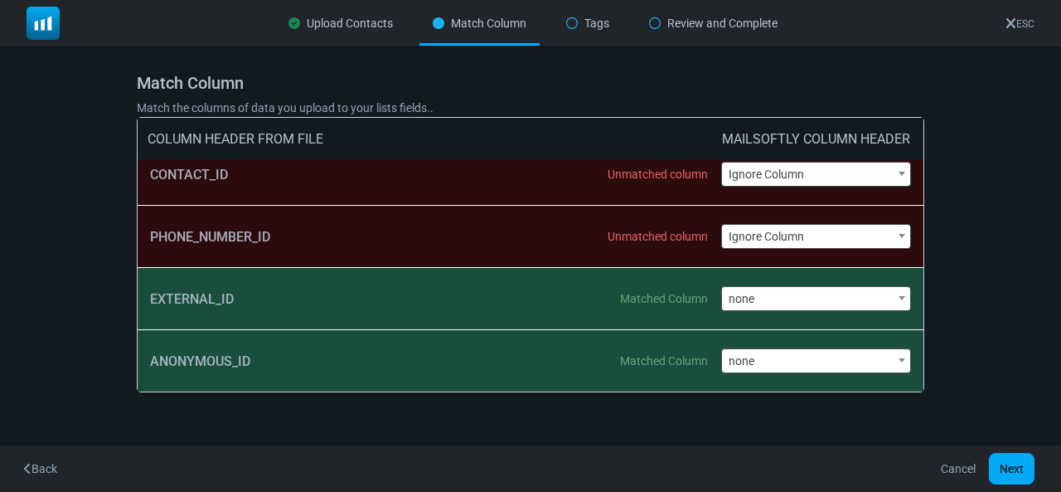
click at [726, 235] on span "Ignore Column" at bounding box center [816, 236] width 189 height 23
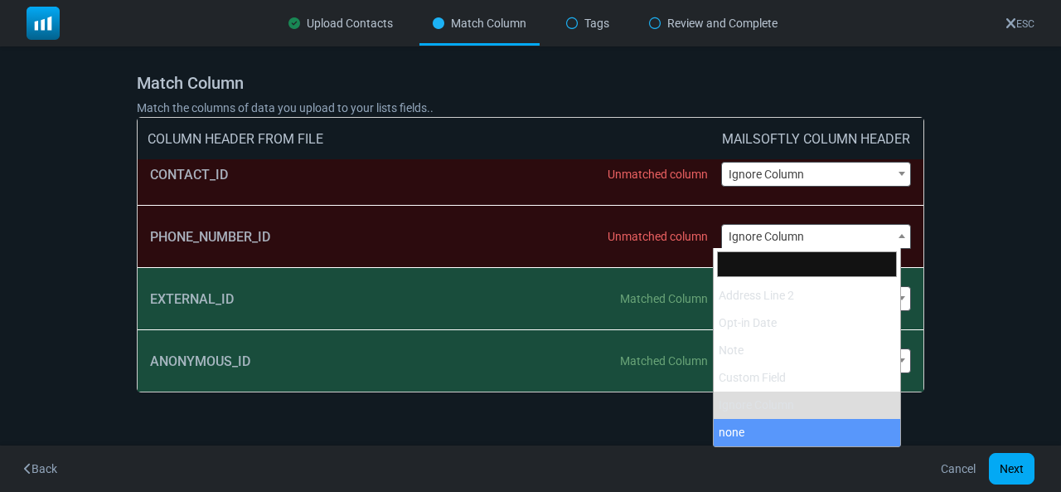
select select "**********"
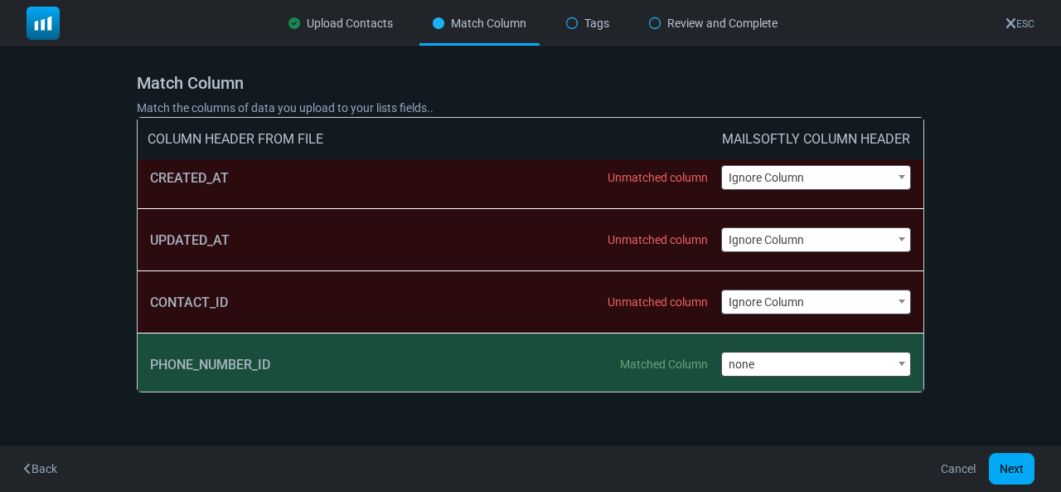
scroll to position [922, 0]
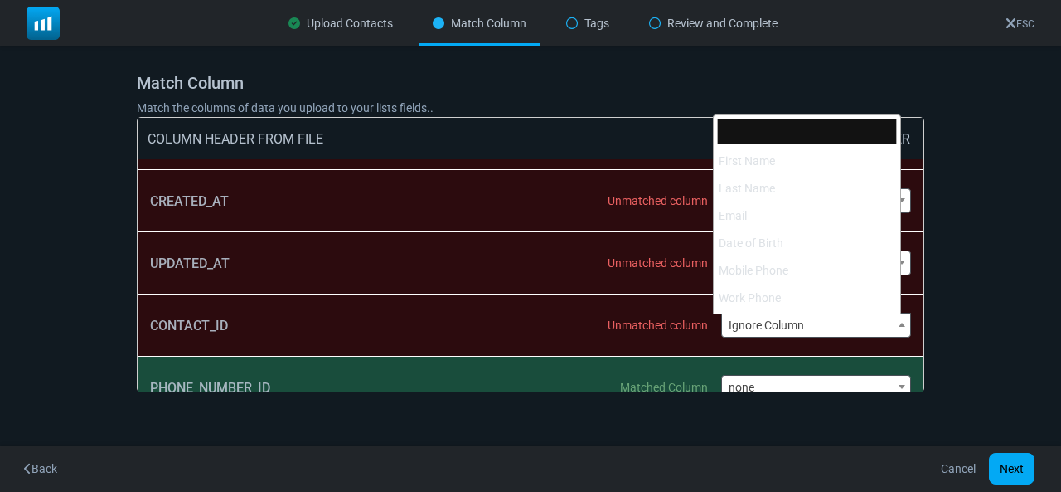
click at [760, 315] on span "Ignore Column" at bounding box center [816, 324] width 189 height 23
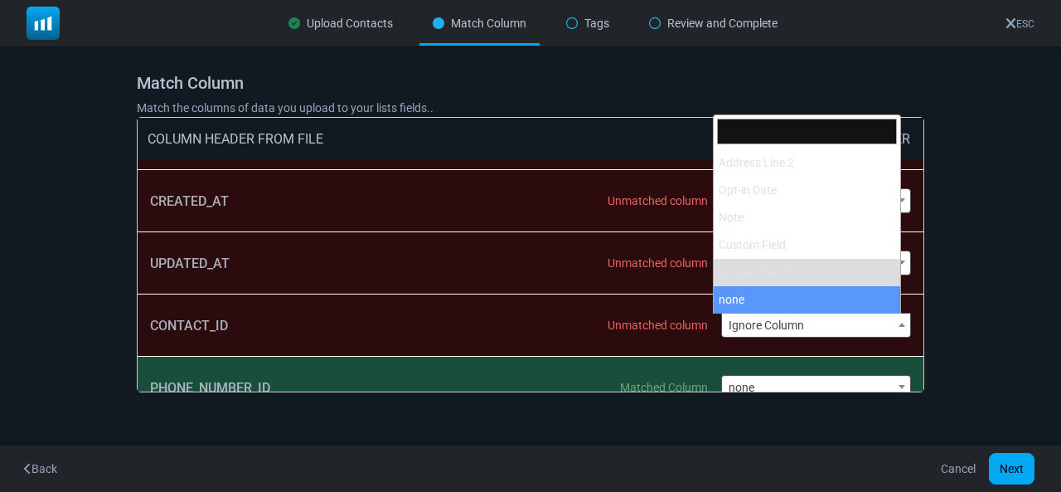
select select "**********"
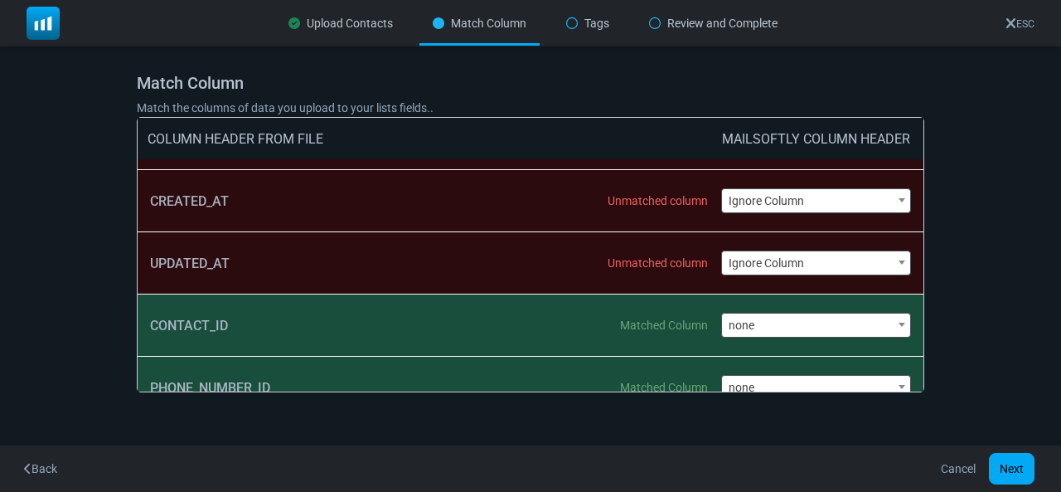
click at [731, 268] on span "Ignore Column" at bounding box center [816, 262] width 189 height 23
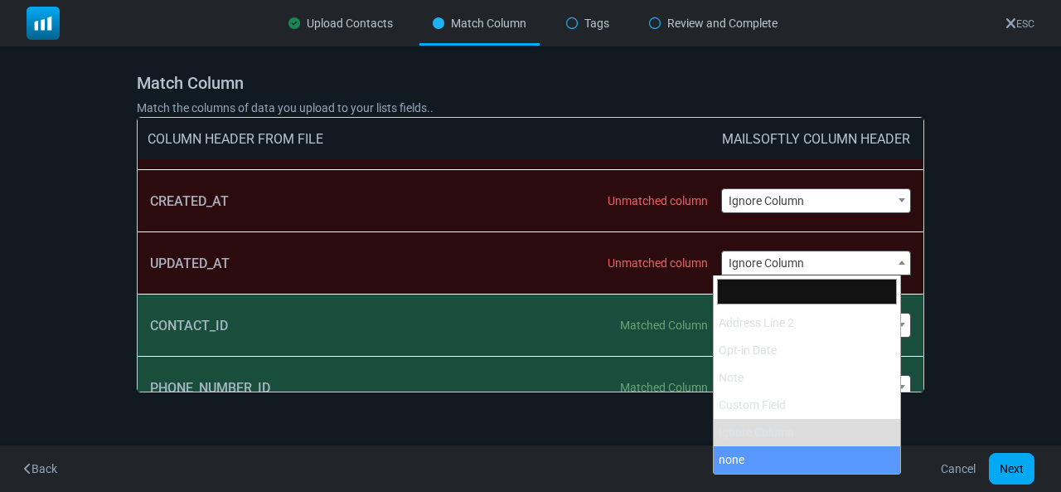
select select "**********"
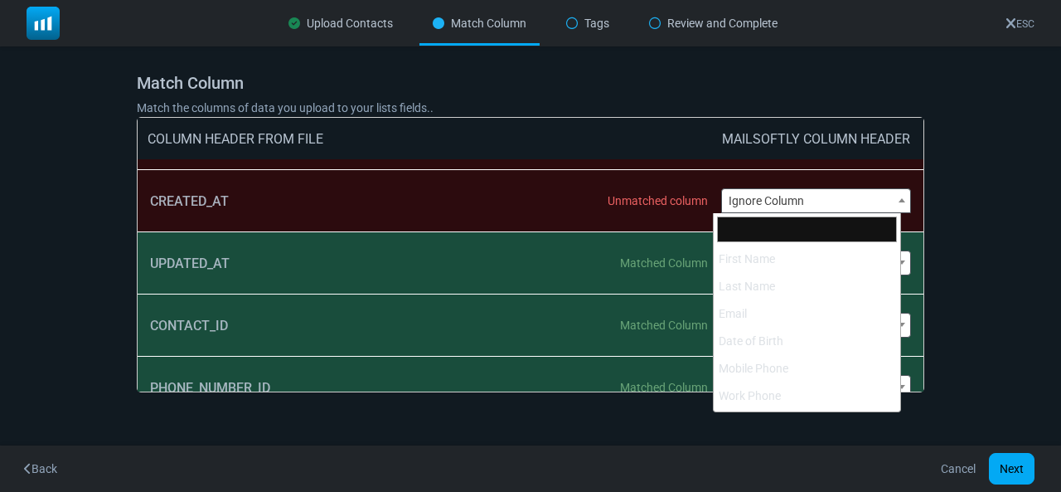
click at [761, 205] on span "Ignore Column" at bounding box center [816, 200] width 189 height 23
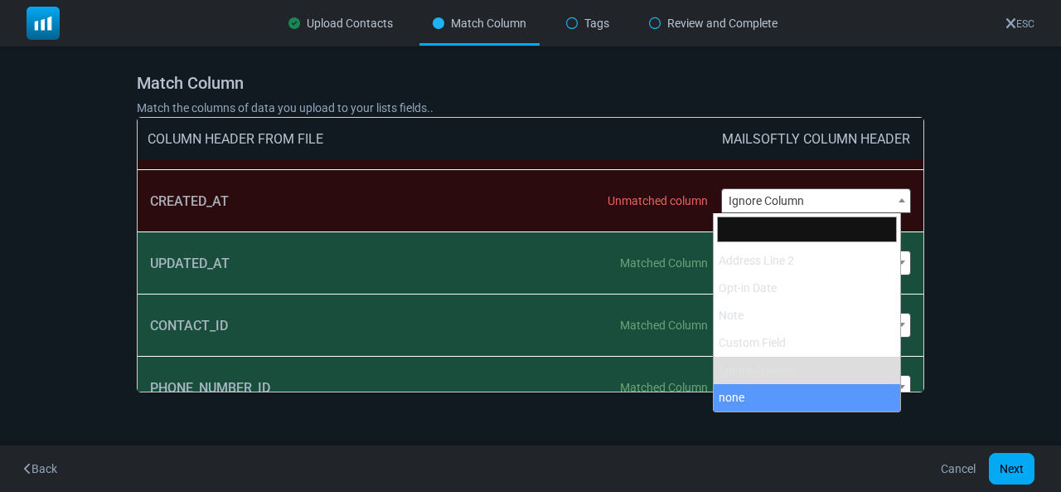
select select "**********"
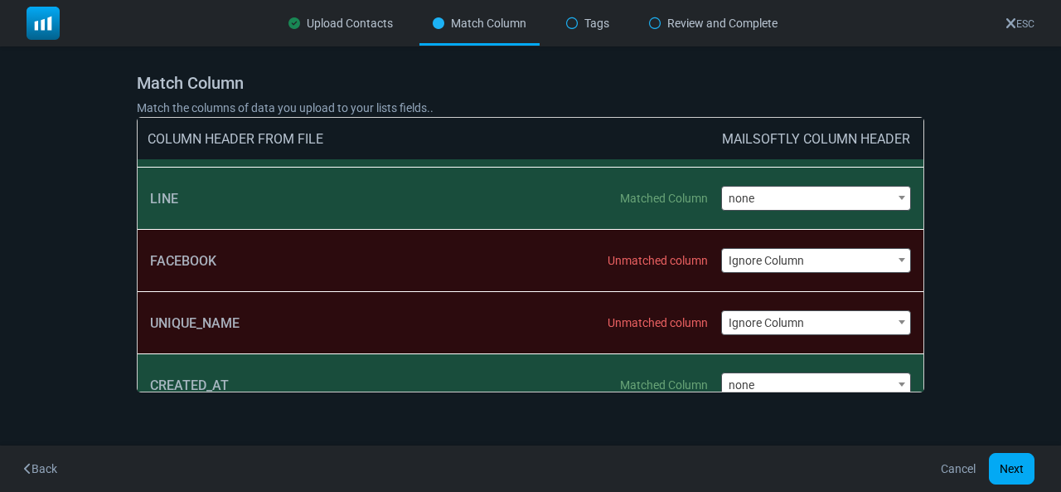
scroll to position [728, 0]
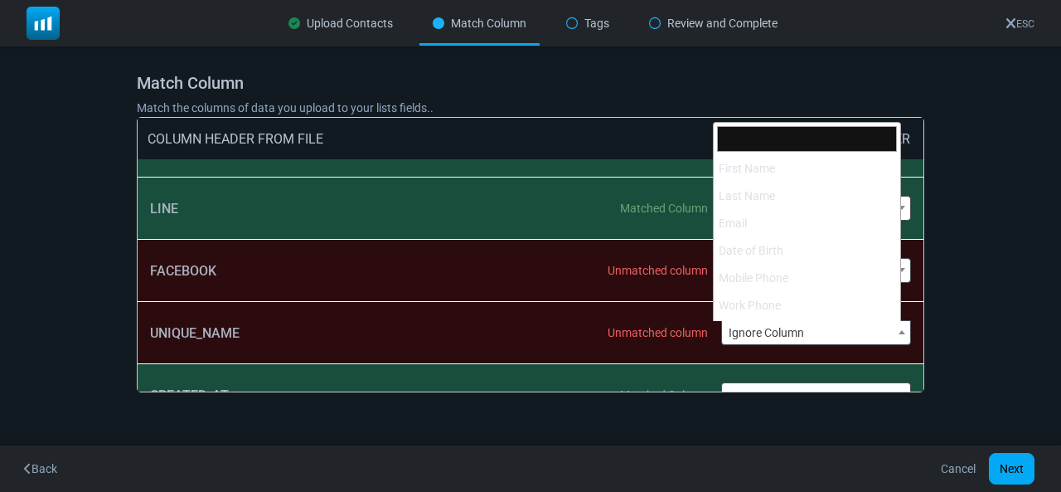
click at [736, 335] on span "Ignore Column" at bounding box center [816, 332] width 189 height 23
click at [745, 337] on span "Ignore Column" at bounding box center [816, 332] width 189 height 23
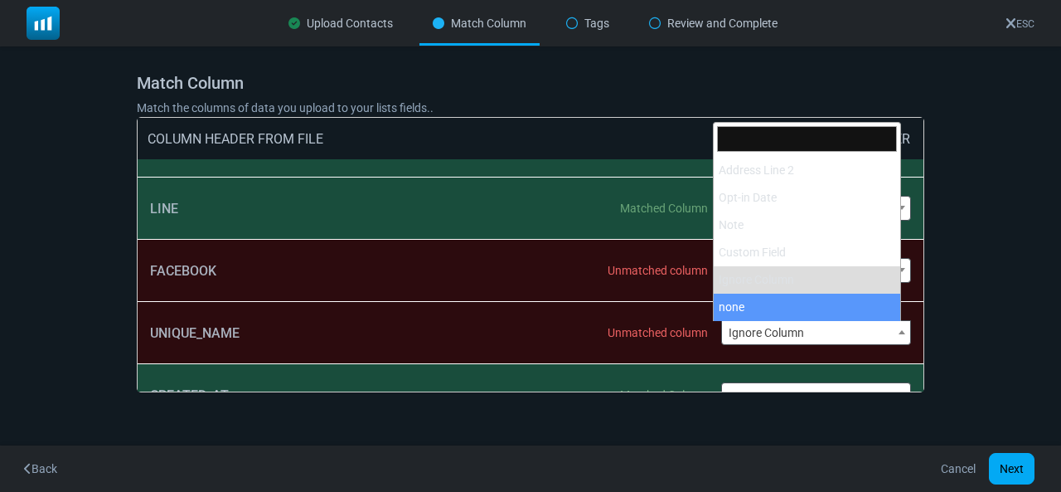
select select "**********"
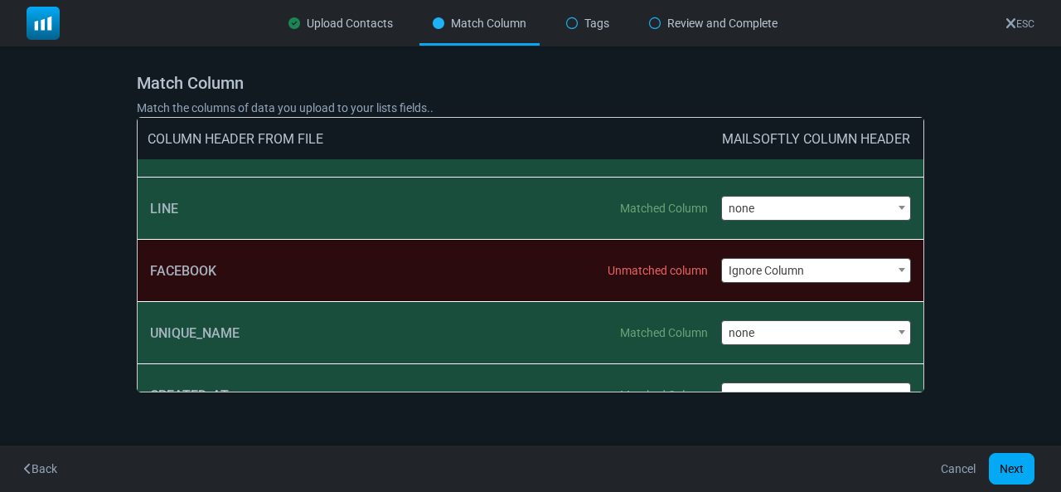
click at [760, 276] on span "Ignore Column" at bounding box center [816, 270] width 189 height 23
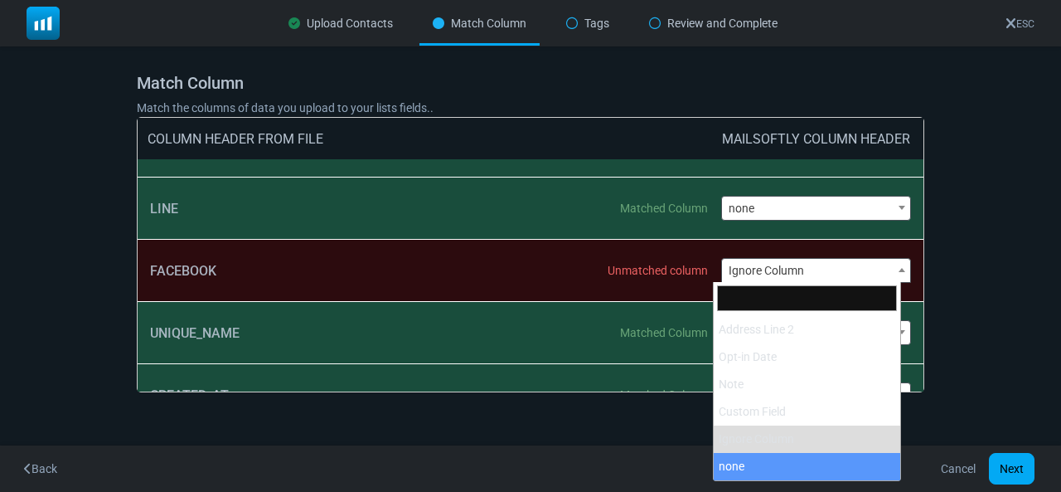
select select "**********"
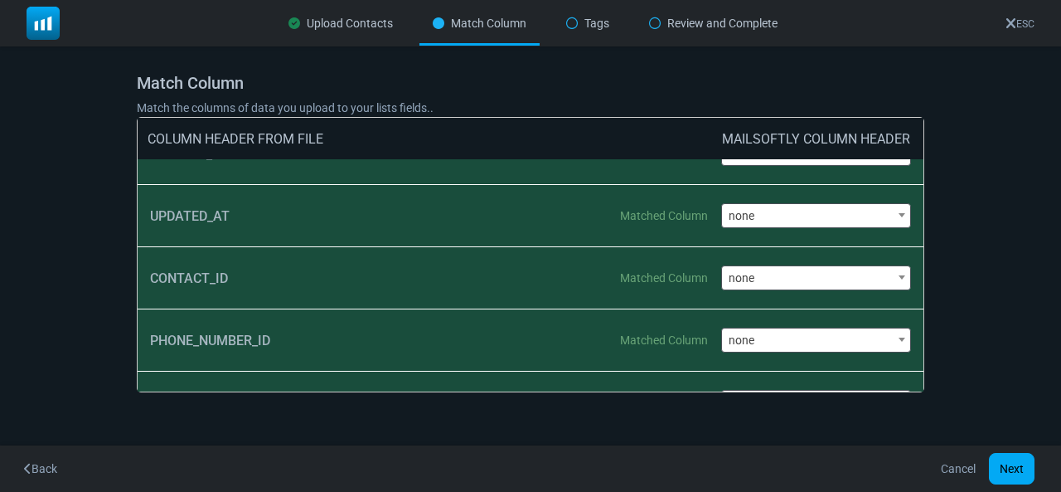
scroll to position [1073, 0]
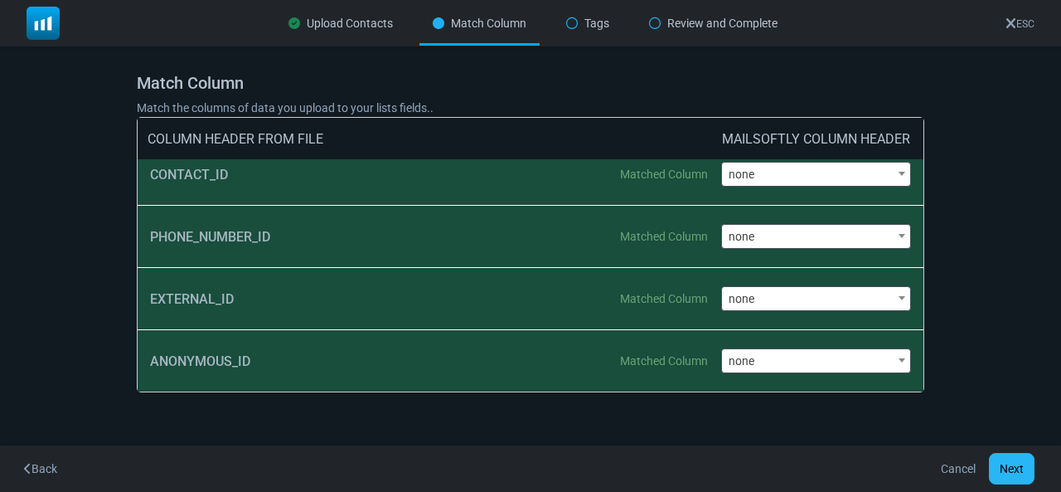
click at [1012, 471] on button "Next" at bounding box center [1012, 469] width 46 height 32
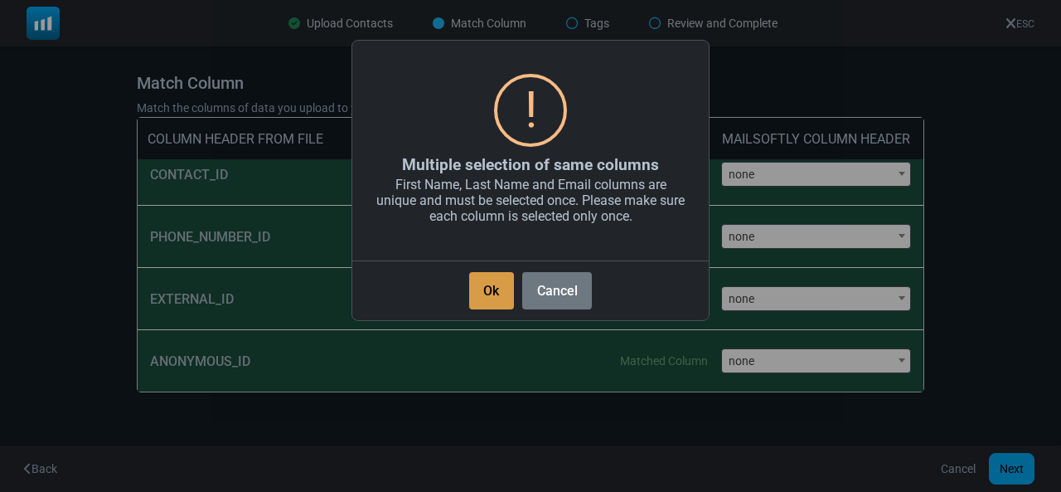
click at [493, 286] on button "Ok" at bounding box center [491, 290] width 45 height 37
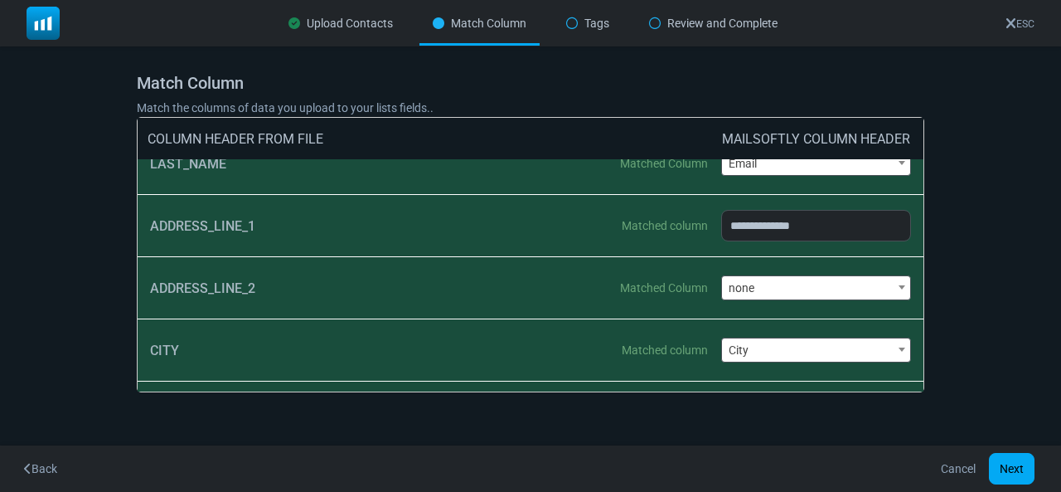
scroll to position [158, 0]
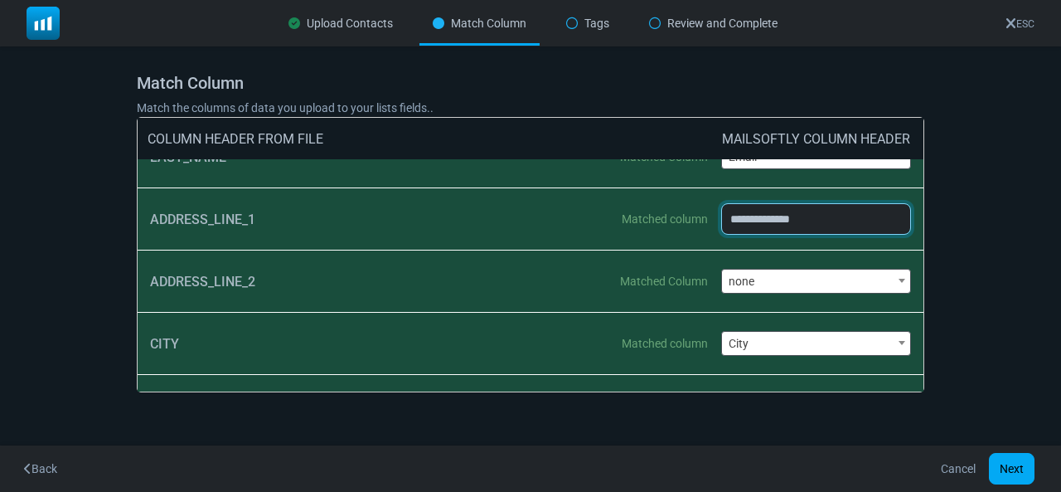
click at [821, 226] on select "**********" at bounding box center [816, 219] width 191 height 32
select select "**********"
click at [721, 203] on select "**********" at bounding box center [816, 219] width 191 height 32
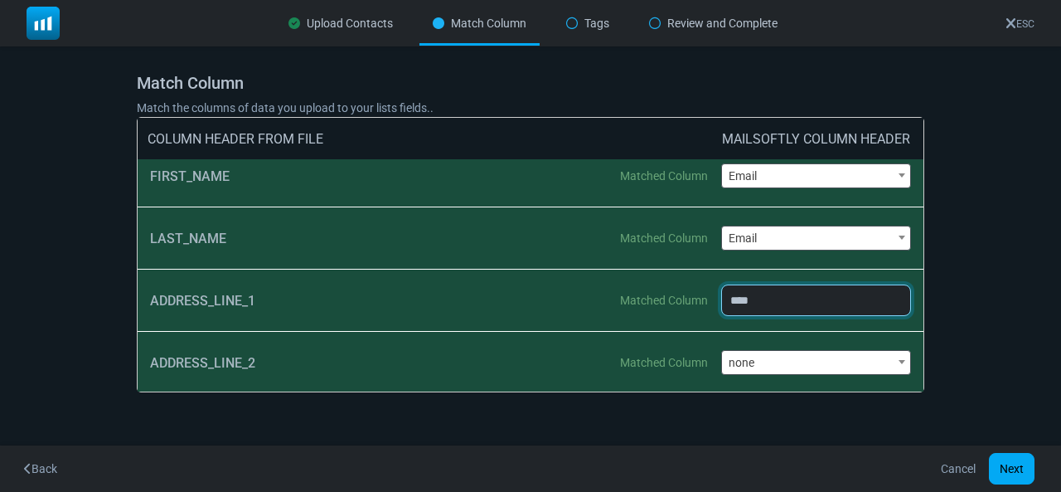
scroll to position [0, 0]
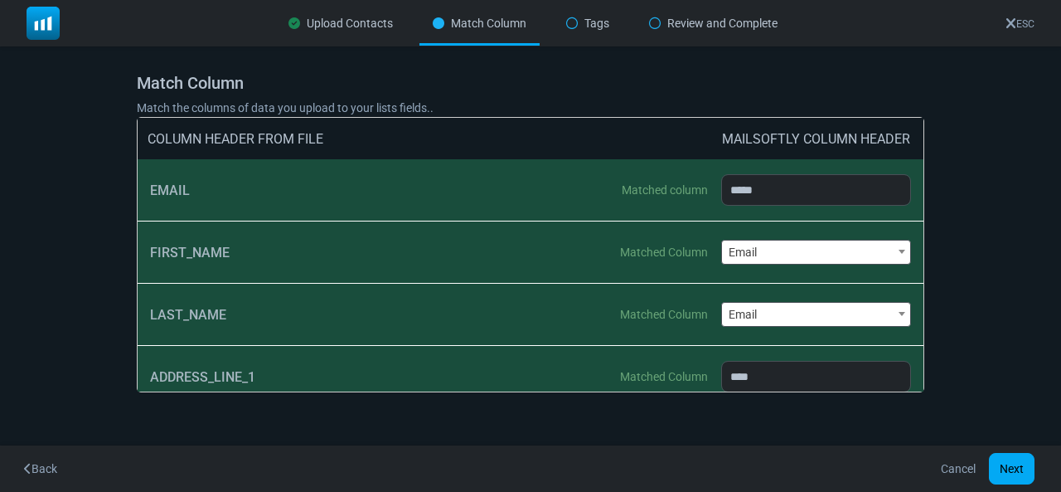
click at [771, 311] on span "Email" at bounding box center [816, 314] width 189 height 23
click at [748, 312] on span "Work Phone" at bounding box center [816, 314] width 189 height 23
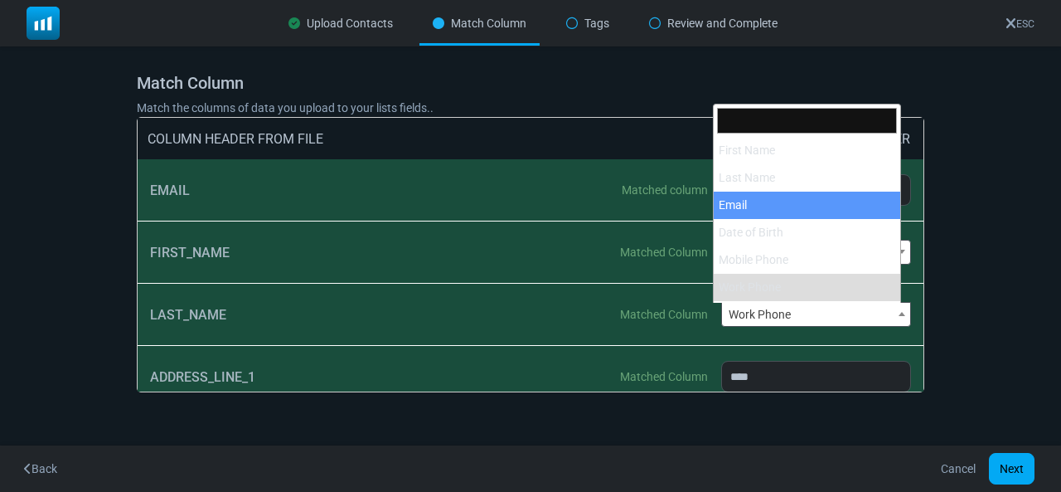
scroll to position [409, 0]
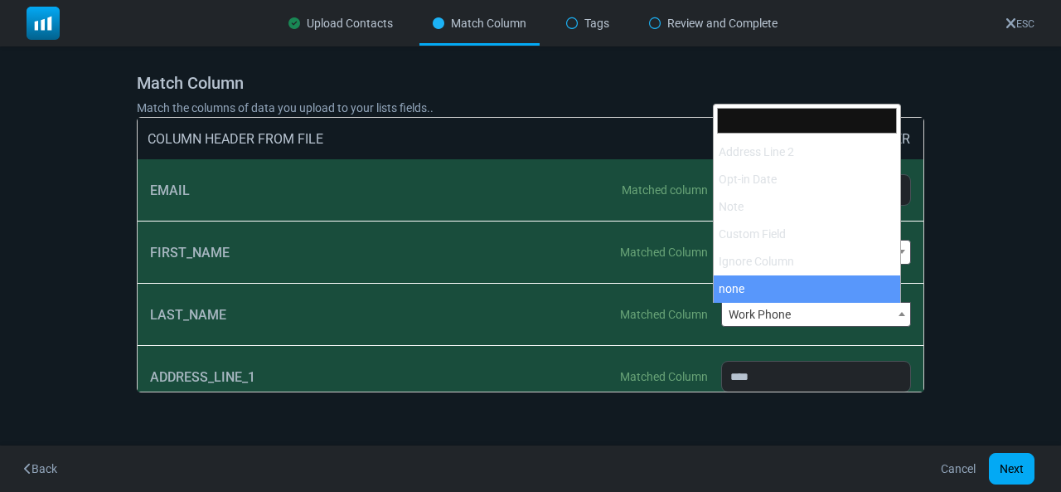
select select "**********"
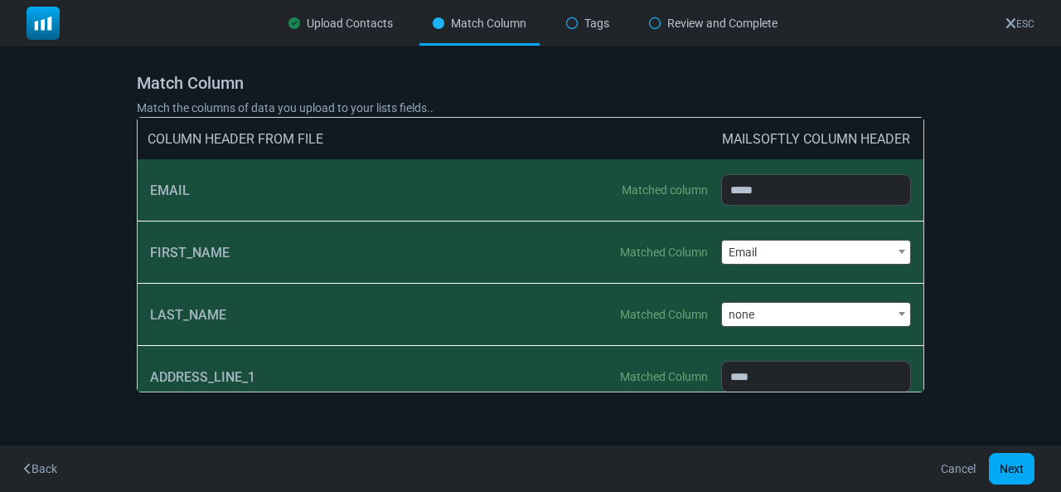
drag, startPoint x: 741, startPoint y: 286, endPoint x: 658, endPoint y: 273, distance: 84.8
click at [658, 273] on div "FIRST_NAME Matched Column" at bounding box center [435, 251] width 571 height 61
click at [736, 263] on span "Email" at bounding box center [816, 251] width 189 height 23
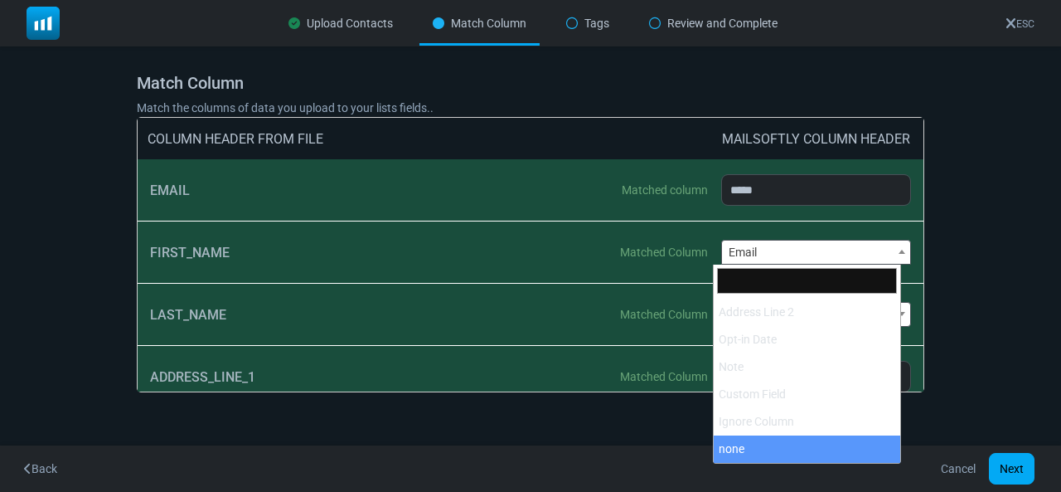
select select "**********"
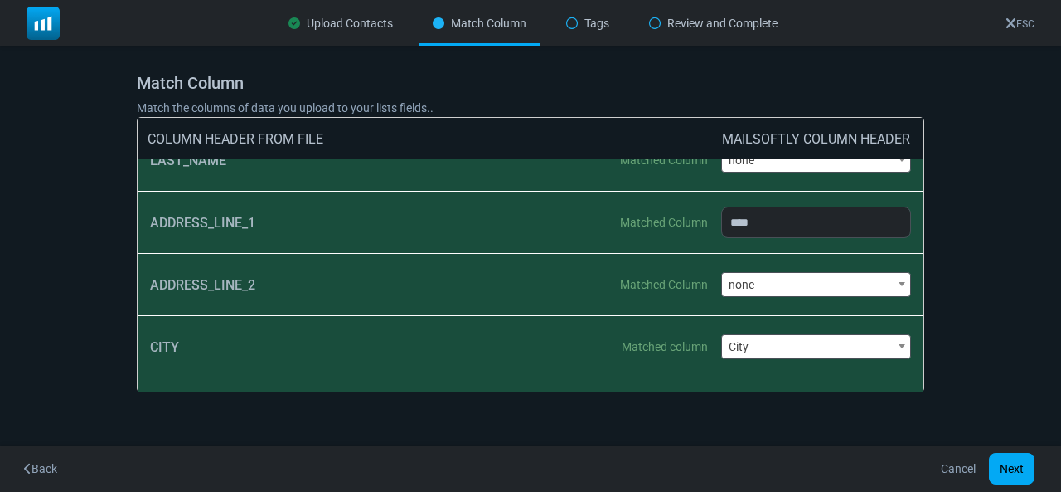
scroll to position [184, 0]
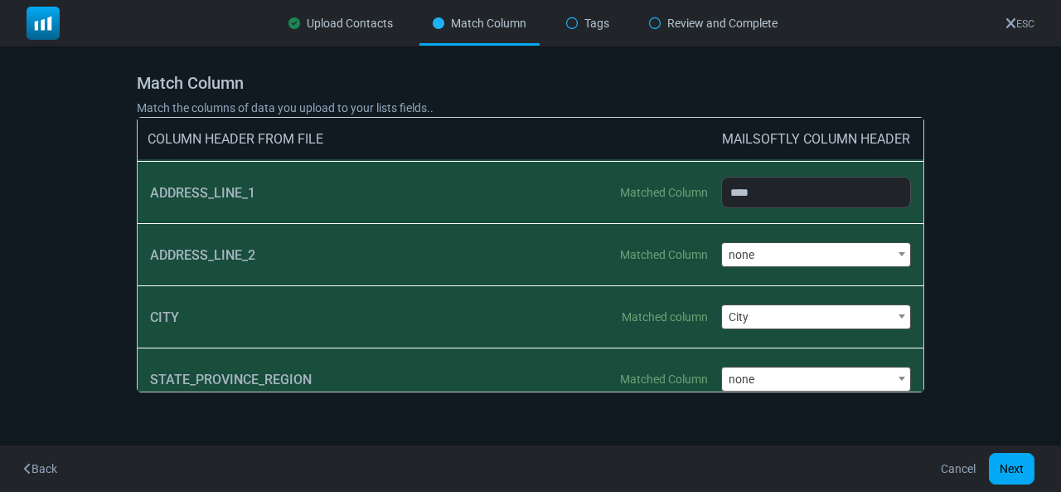
click at [745, 313] on span "City" at bounding box center [816, 316] width 189 height 23
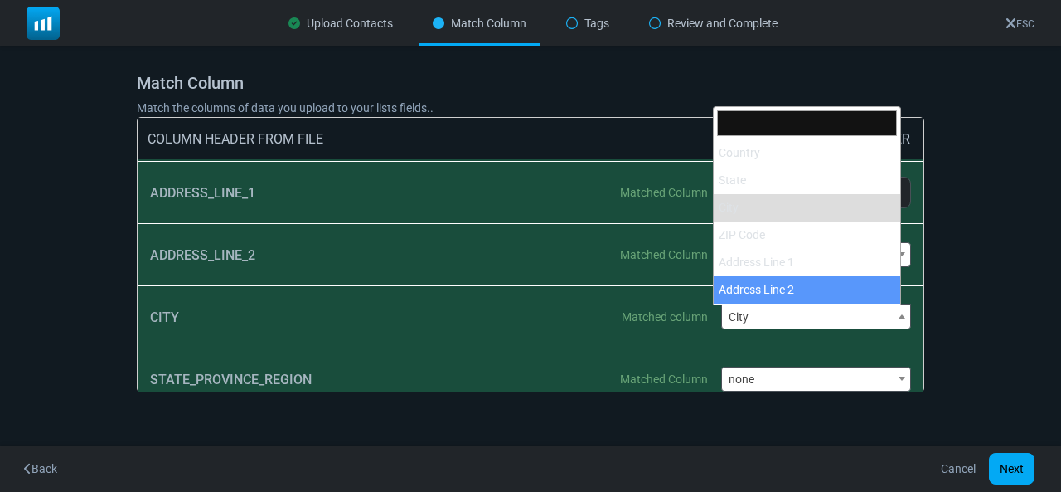
scroll to position [408, 0]
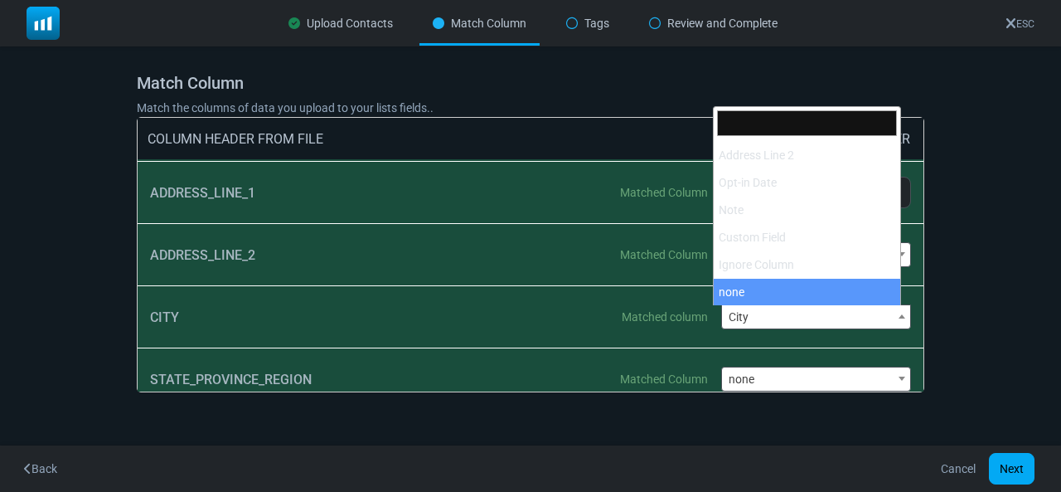
select select "**********"
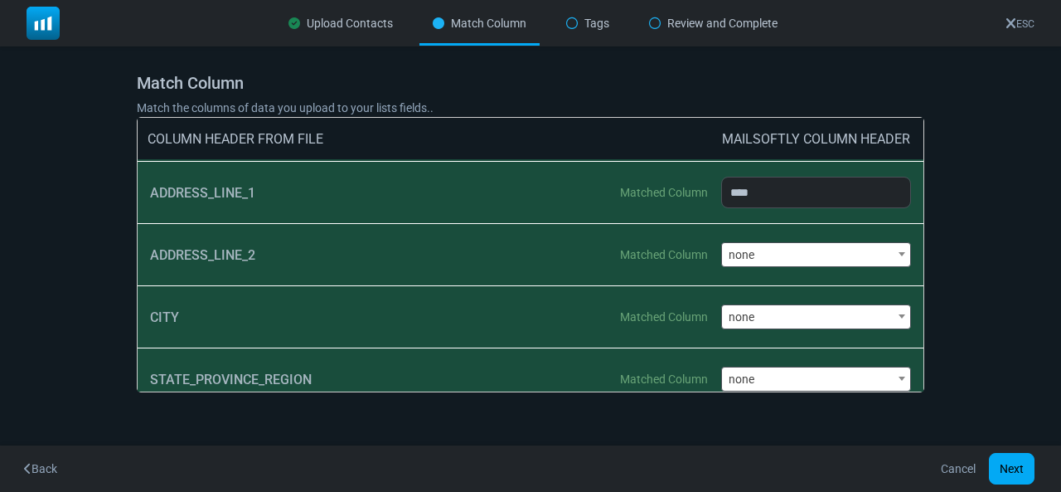
drag, startPoint x: 743, startPoint y: 283, endPoint x: 614, endPoint y: 279, distance: 129.4
click at [614, 279] on div "ADDRESS_LINE_2 Matched Column" at bounding box center [435, 254] width 571 height 61
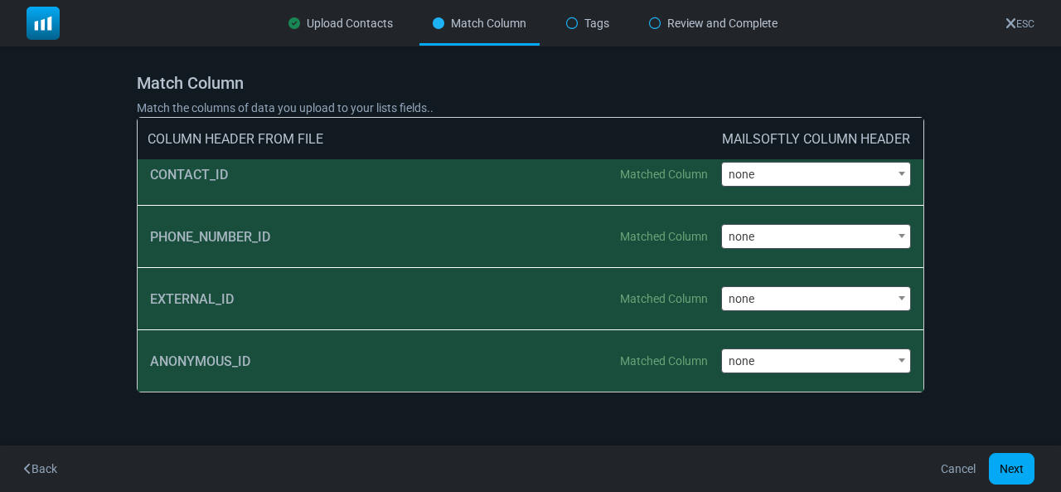
scroll to position [0, 0]
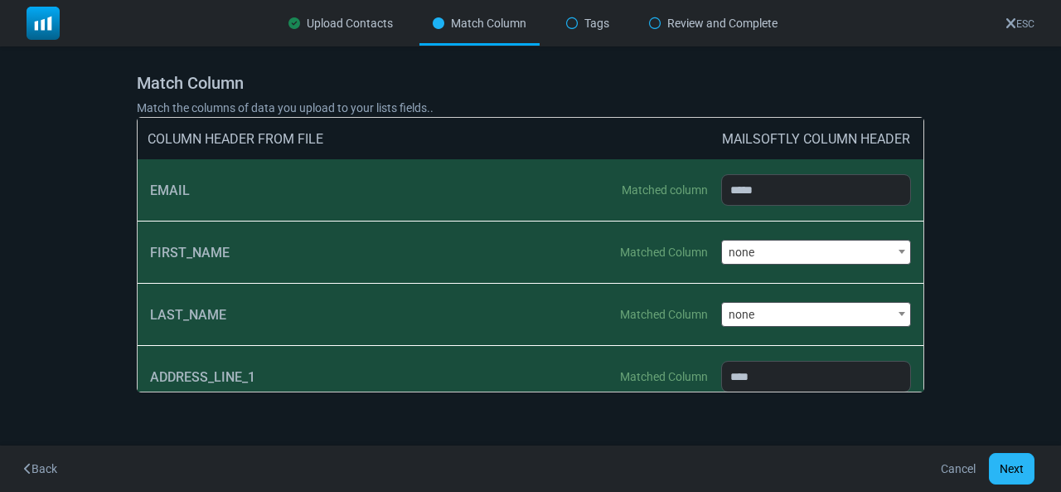
click at [1003, 461] on button "Next" at bounding box center [1012, 469] width 46 height 32
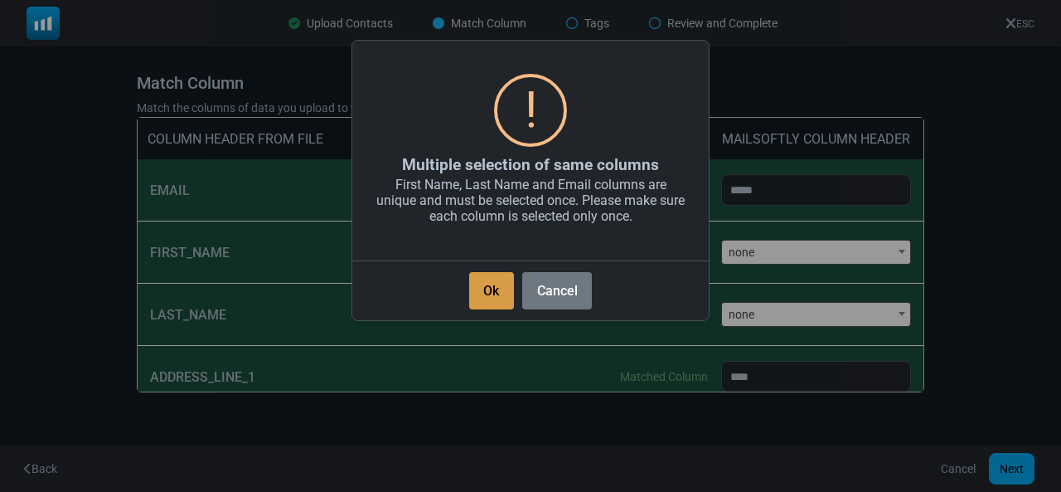
click at [504, 293] on button "Ok" at bounding box center [491, 290] width 45 height 37
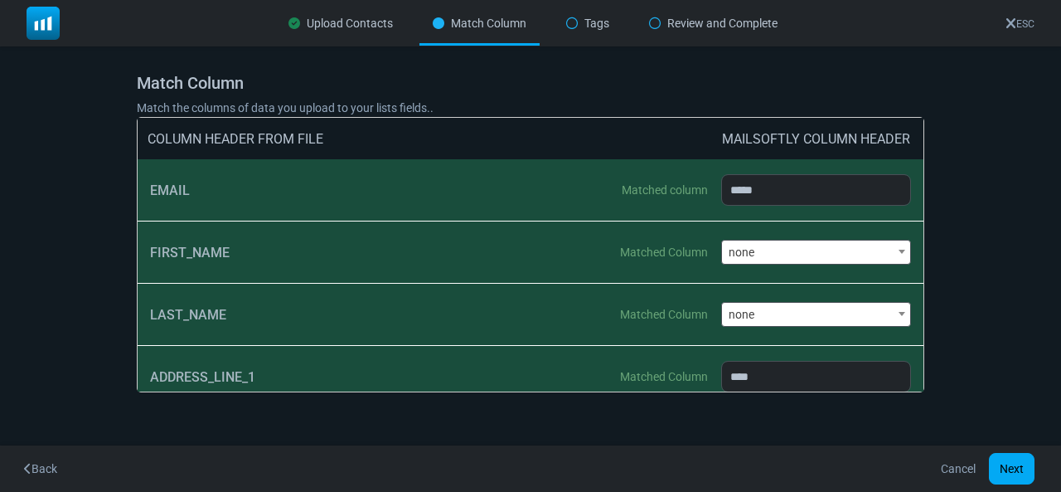
click at [826, 250] on span "none" at bounding box center [816, 251] width 189 height 23
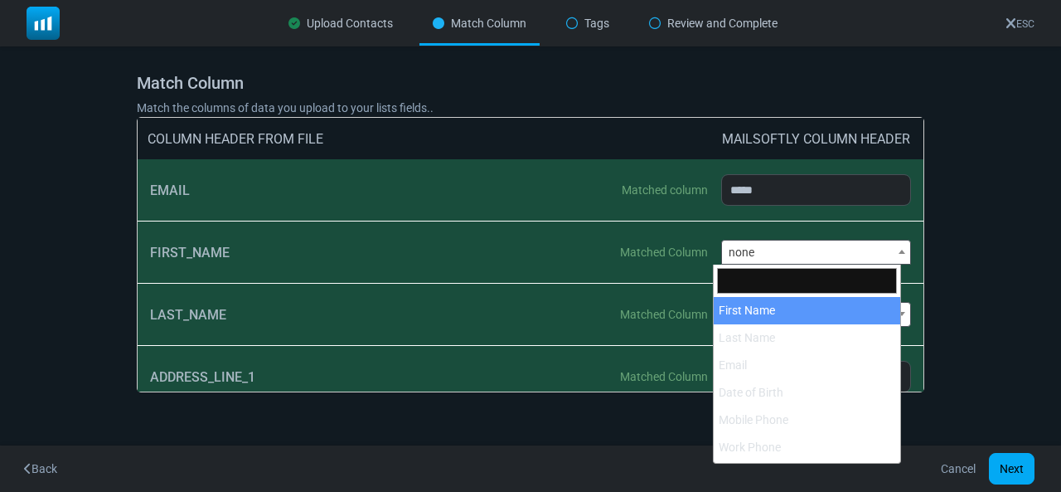
select select "**********"
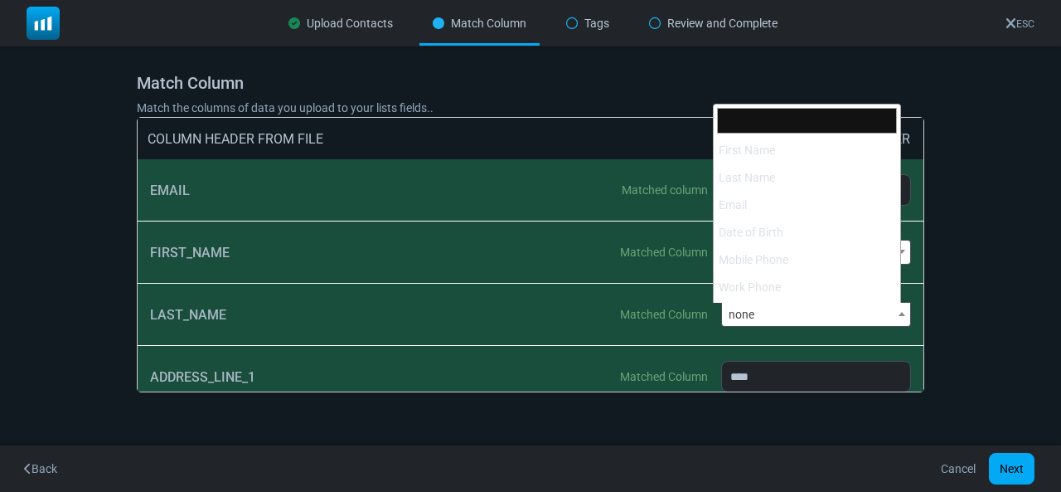
click at [777, 316] on span "none" at bounding box center [816, 314] width 189 height 23
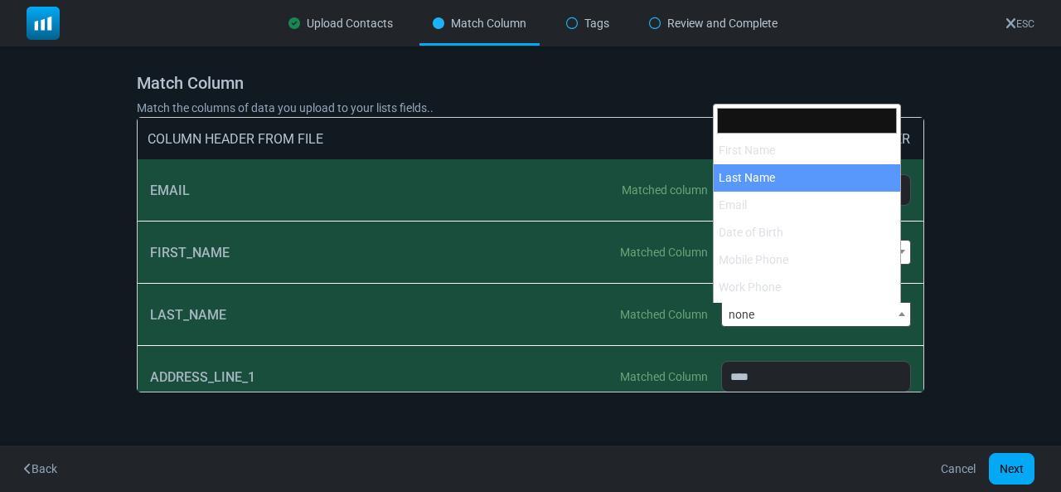
select select "*********"
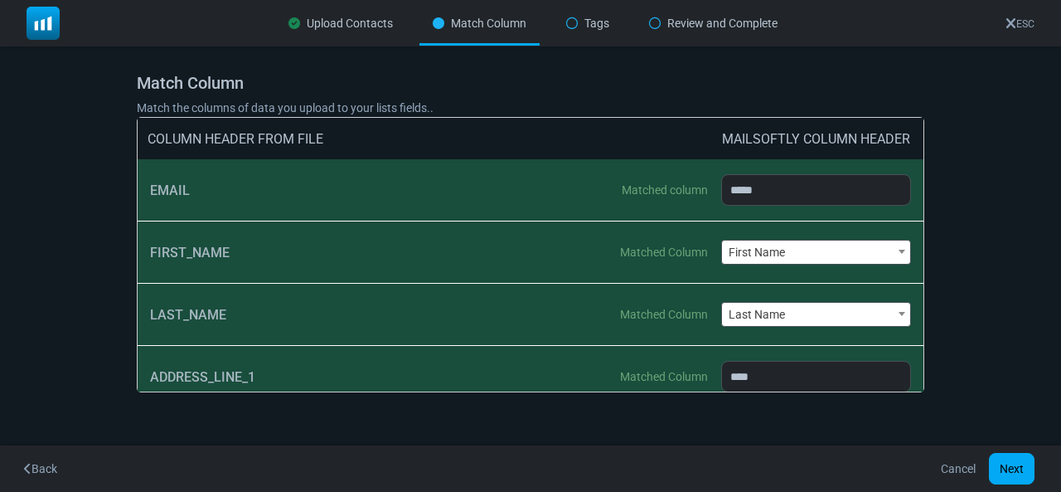
click at [773, 288] on div "**********" at bounding box center [816, 314] width 191 height 61
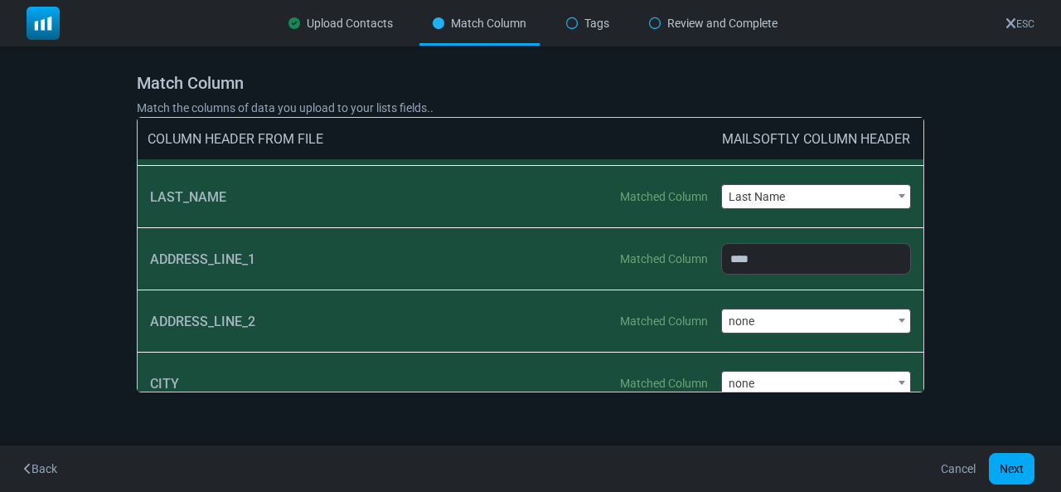
scroll to position [148, 0]
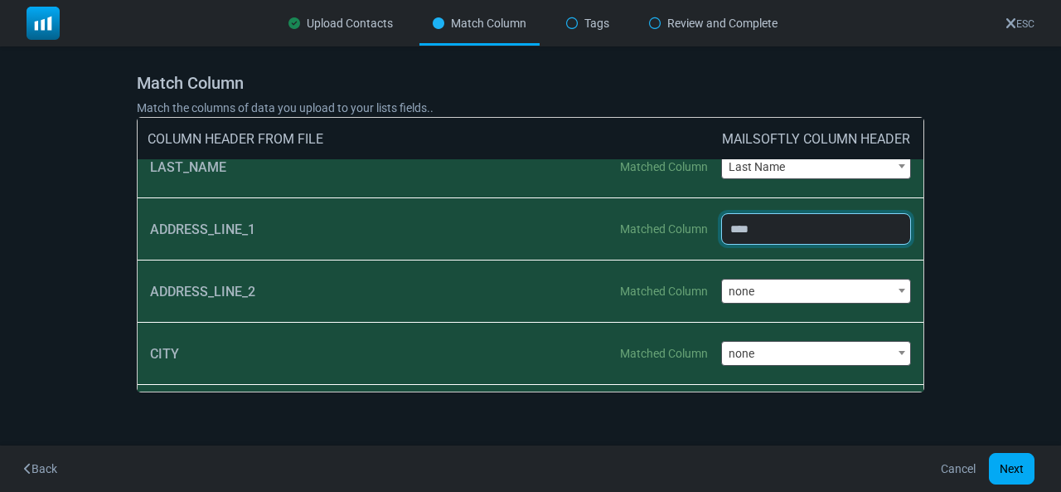
click at [765, 227] on select "**********" at bounding box center [816, 229] width 191 height 32
select select "**********"
click at [721, 213] on select "**********" at bounding box center [816, 229] width 191 height 32
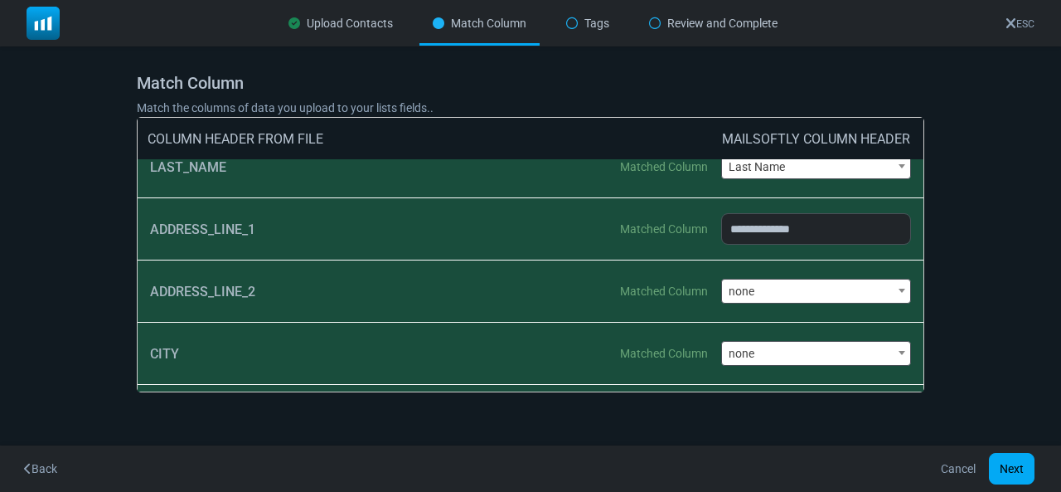
click at [754, 289] on span "none" at bounding box center [816, 290] width 189 height 23
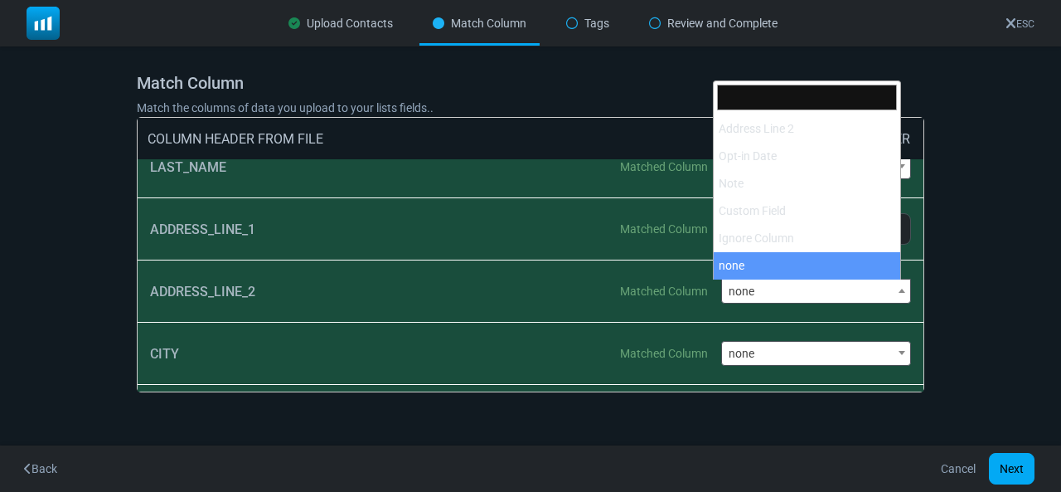
click at [553, 270] on div "ADDRESS_LINE_2 Matched Column" at bounding box center [435, 290] width 571 height 61
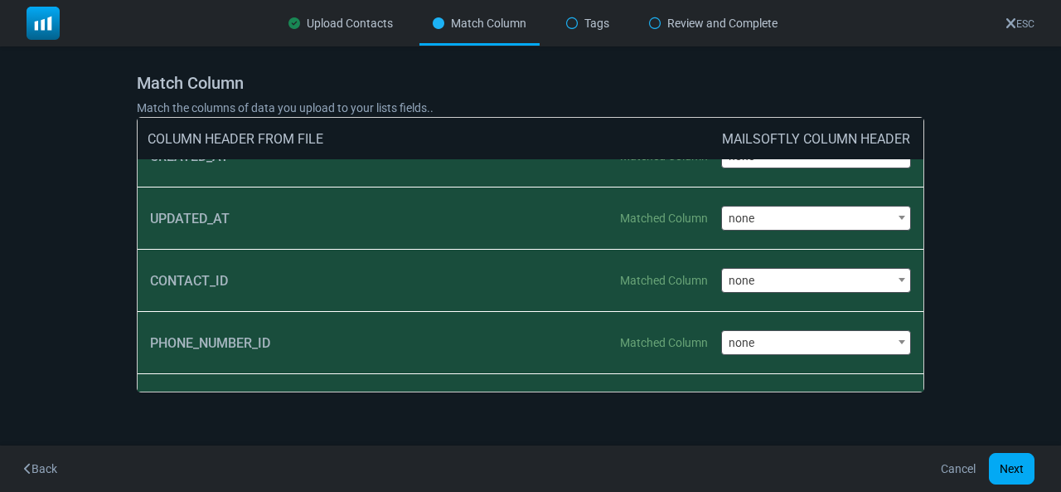
scroll to position [1073, 0]
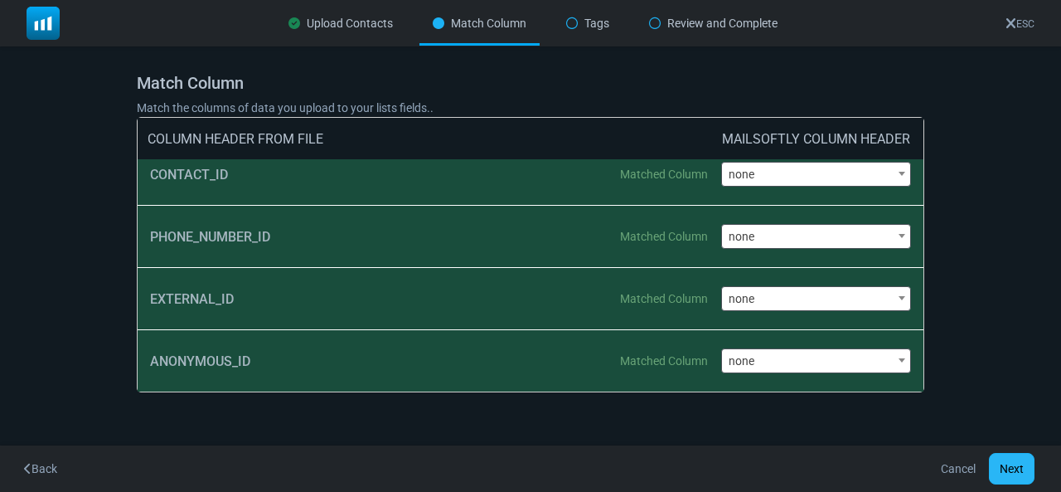
click at [995, 464] on button "Next" at bounding box center [1012, 469] width 46 height 32
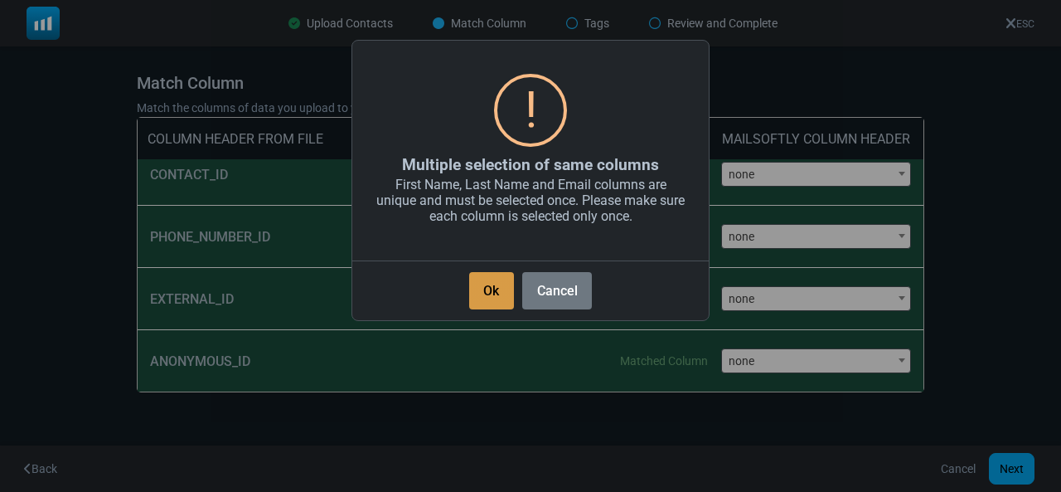
click at [487, 293] on button "Ok" at bounding box center [491, 290] width 45 height 37
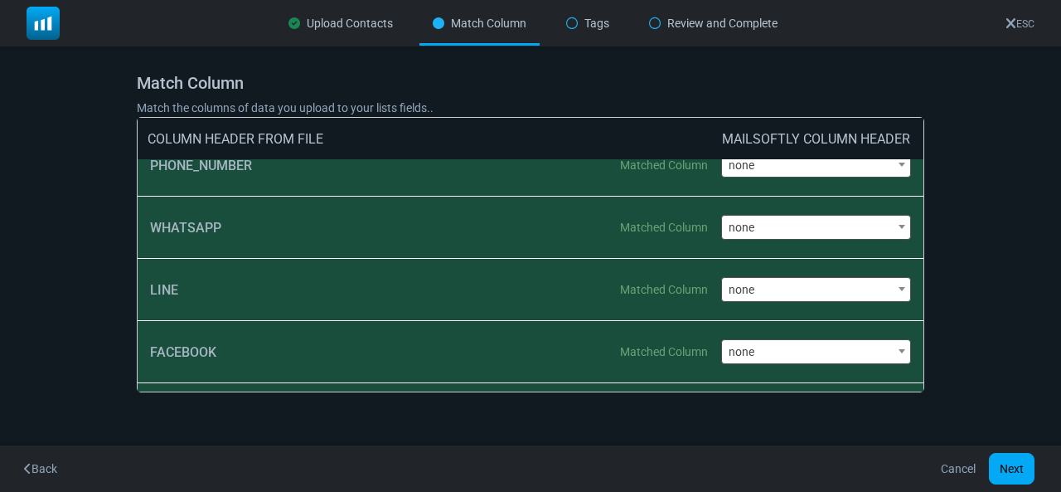
scroll to position [0, 0]
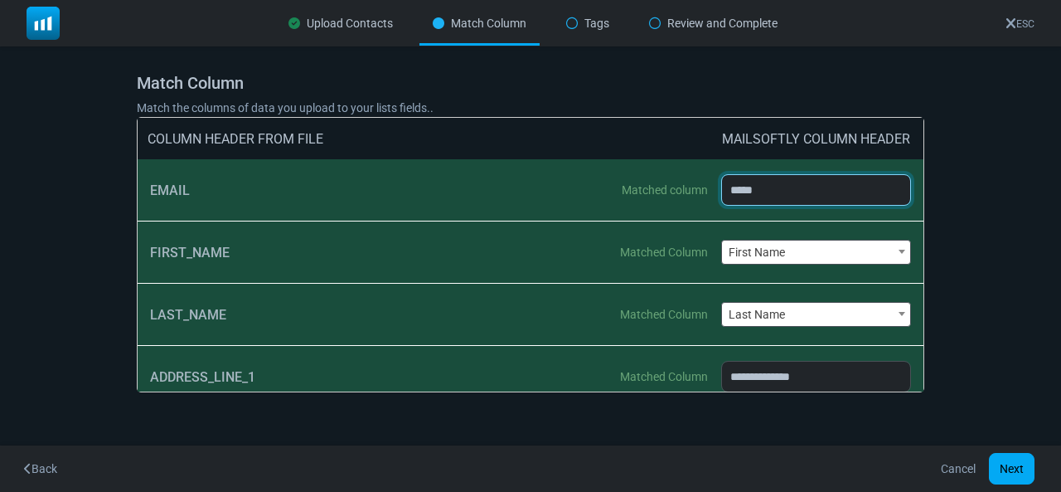
click at [802, 189] on select "**********" at bounding box center [816, 190] width 191 height 32
click at [721, 174] on select "**********" at bounding box center [816, 190] width 191 height 32
click at [1007, 471] on button "Next" at bounding box center [1012, 469] width 46 height 32
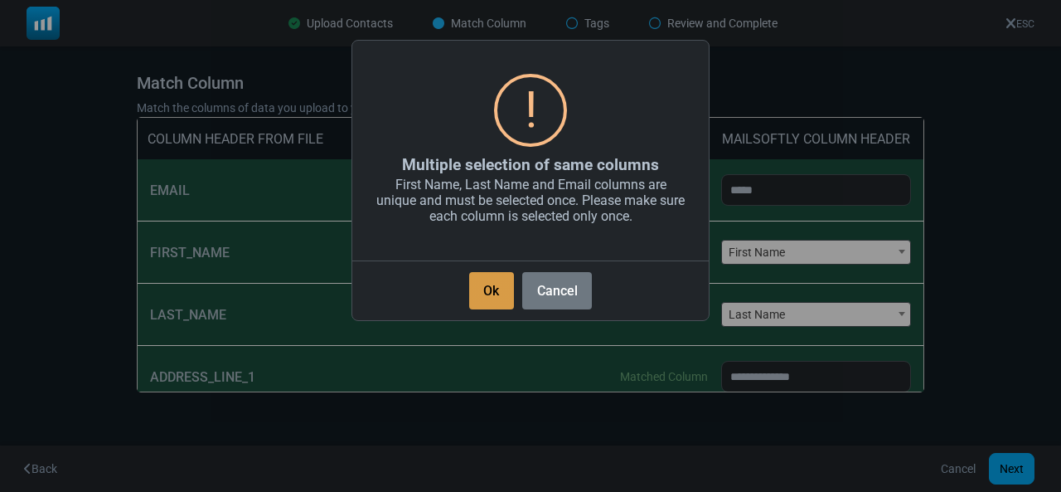
click at [482, 284] on button "Ok" at bounding box center [491, 290] width 45 height 37
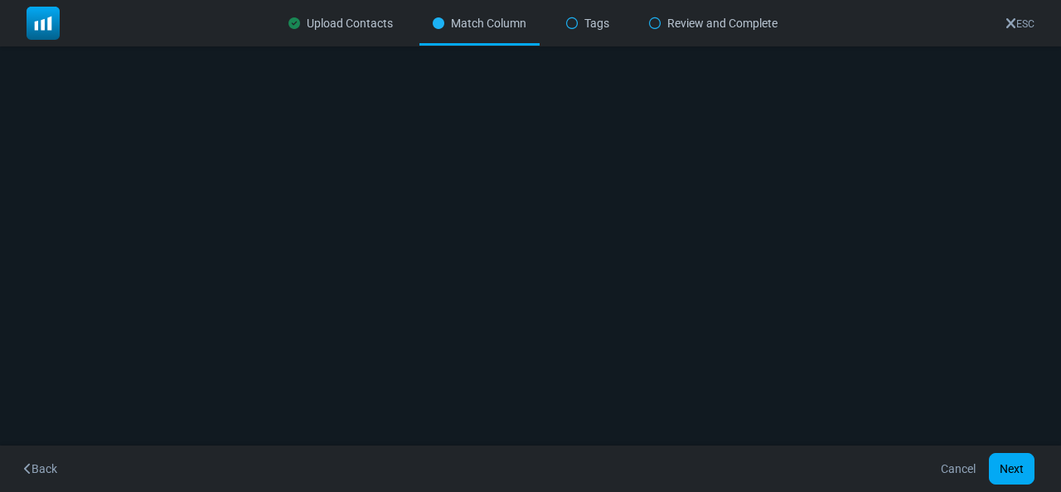
scroll to position [942, 0]
click at [955, 464] on link "Cancel" at bounding box center [958, 469] width 56 height 32
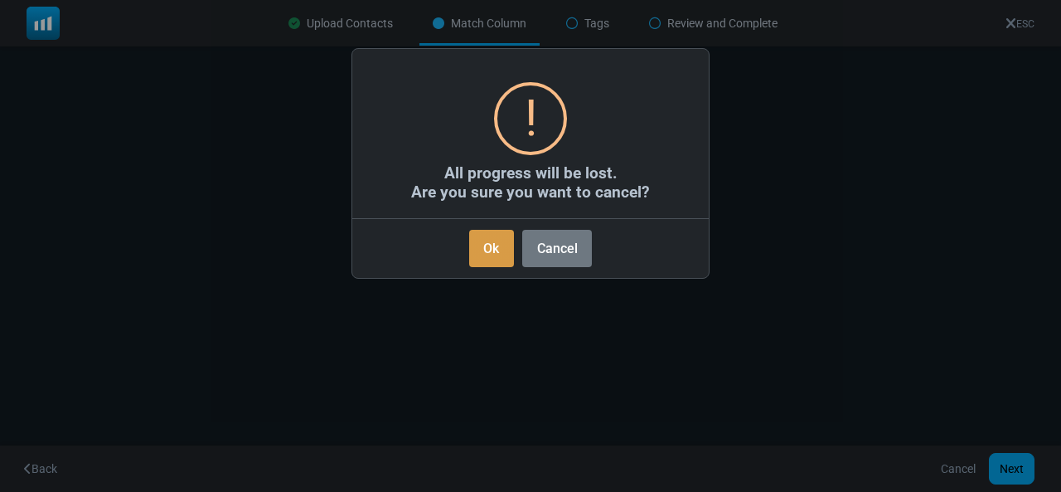
click at [485, 235] on button "Ok" at bounding box center [491, 248] width 45 height 37
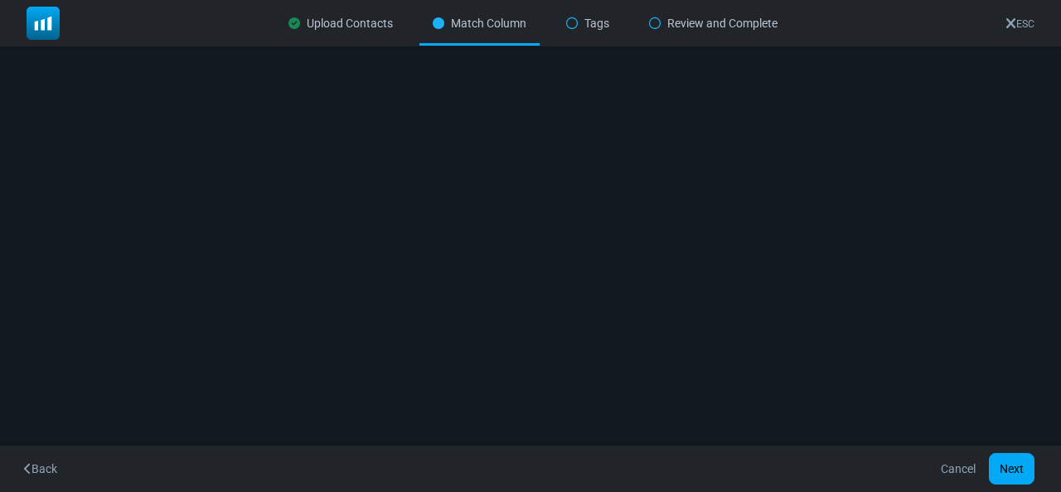
click at [488, 240] on div "Upload Contacts Match Column Tags Review and Complete ESC Import Contacts Selec…" at bounding box center [530, 246] width 1061 height 492
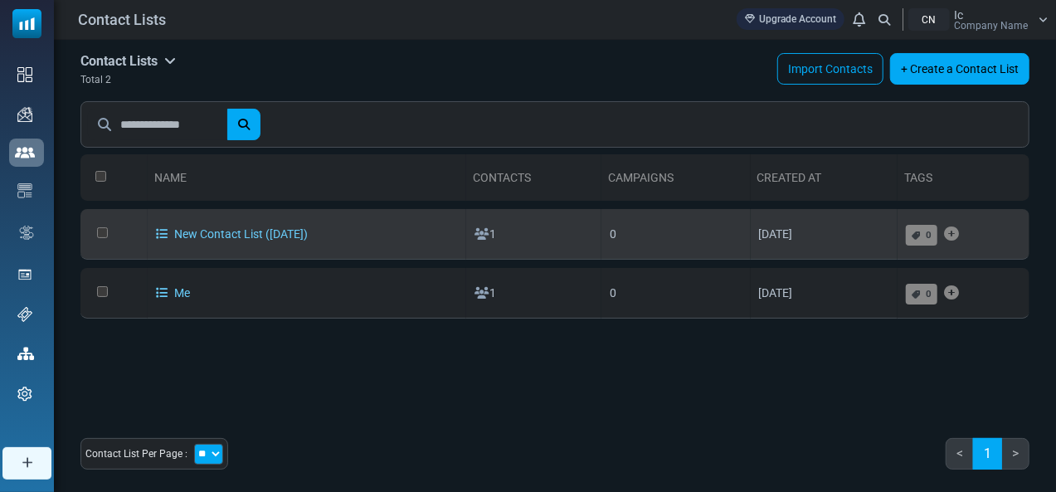
click at [483, 252] on td "1" at bounding box center [533, 234] width 135 height 51
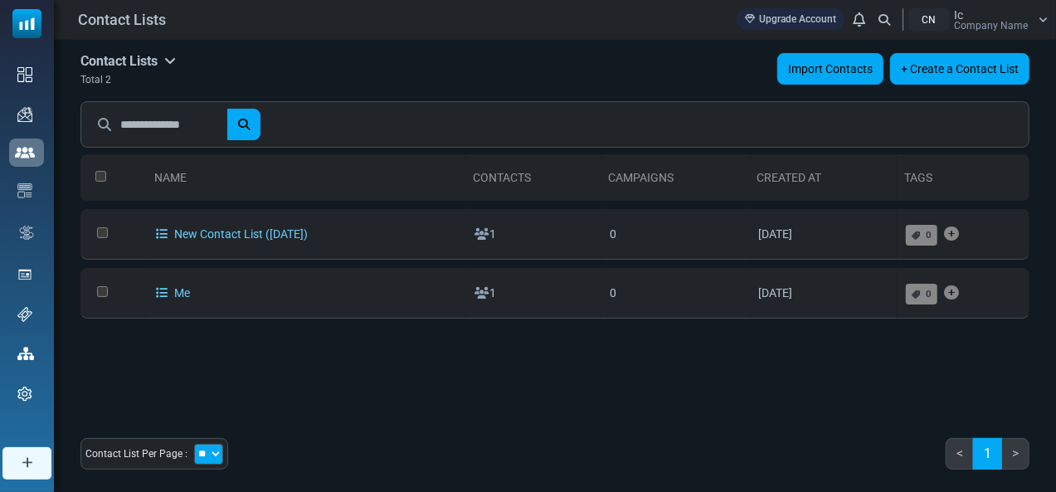
click at [851, 76] on link "Import Contacts" at bounding box center [830, 69] width 106 height 32
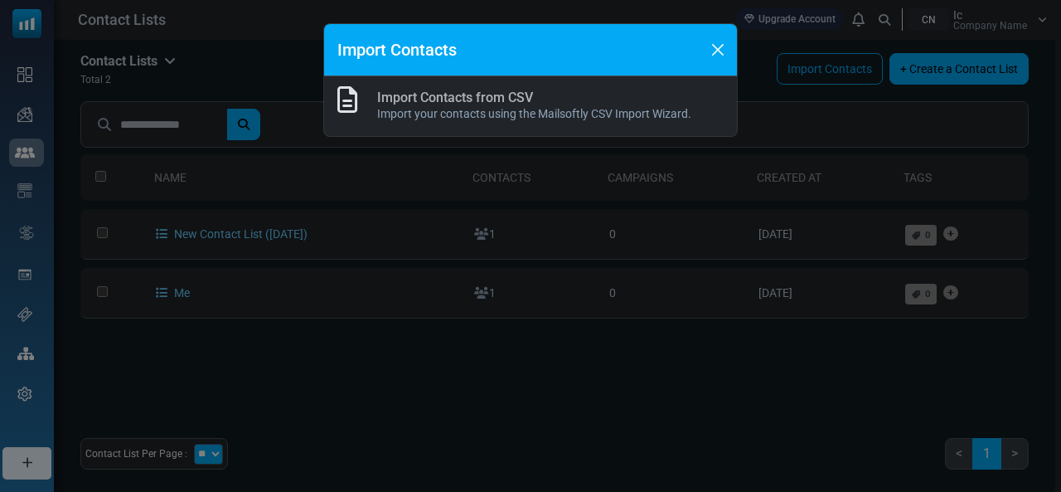
click at [416, 93] on link "Import Contacts from CSV" at bounding box center [455, 98] width 156 height 16
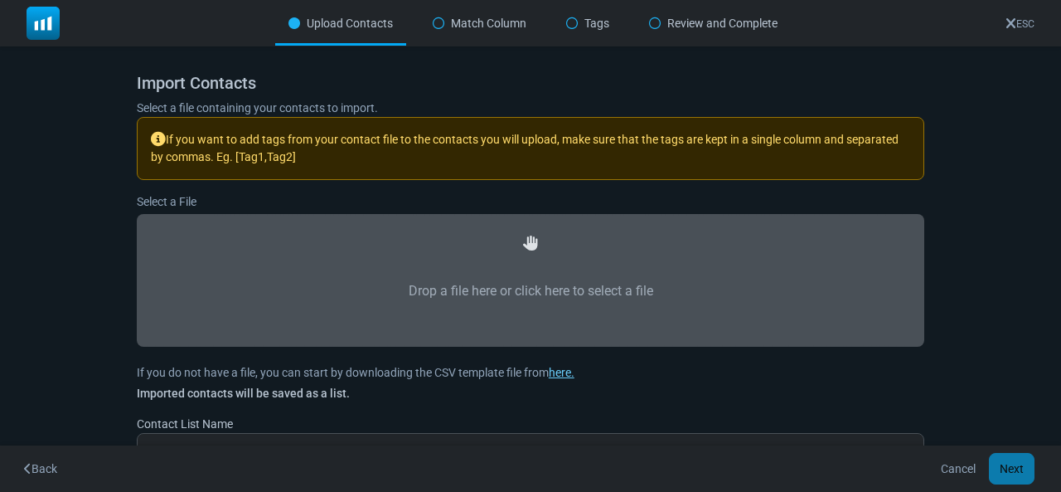
scroll to position [56, 0]
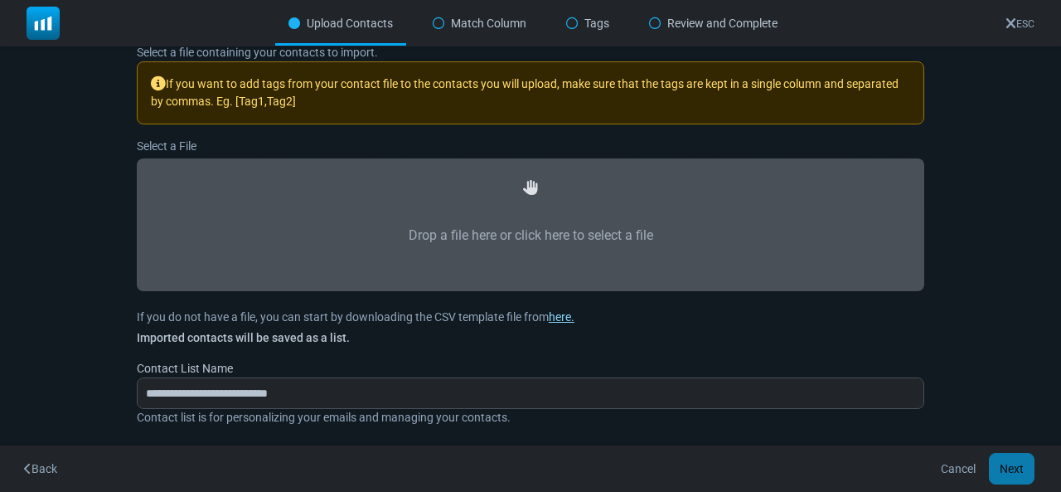
click at [557, 318] on link "here." at bounding box center [562, 316] width 26 height 13
click at [448, 238] on label "Drop a file here or click here to select a file" at bounding box center [530, 235] width 751 height 73
click at [0, 0] on input "Drop a file here or click here to select a file" at bounding box center [0, 0] width 0 height 0
type input "**********"
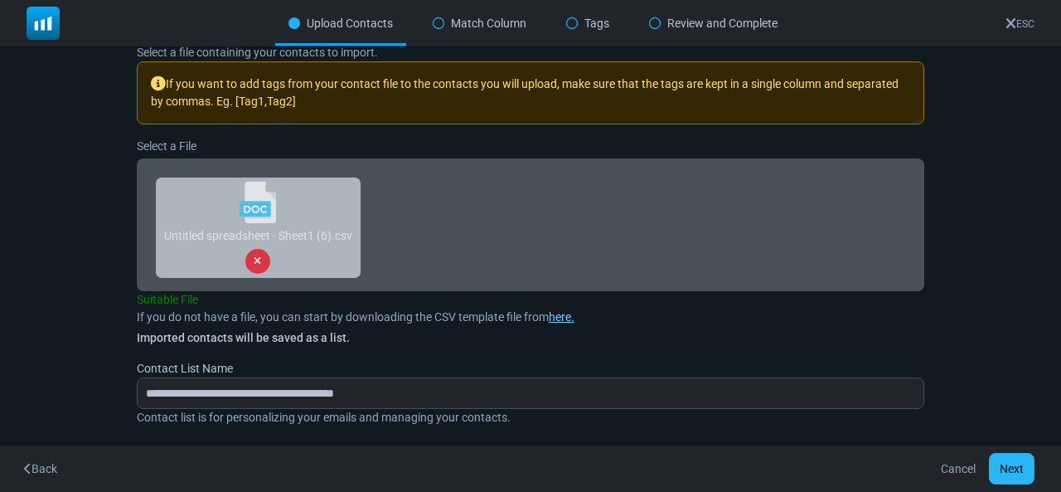
click at [1012, 468] on button "Next" at bounding box center [1012, 469] width 46 height 32
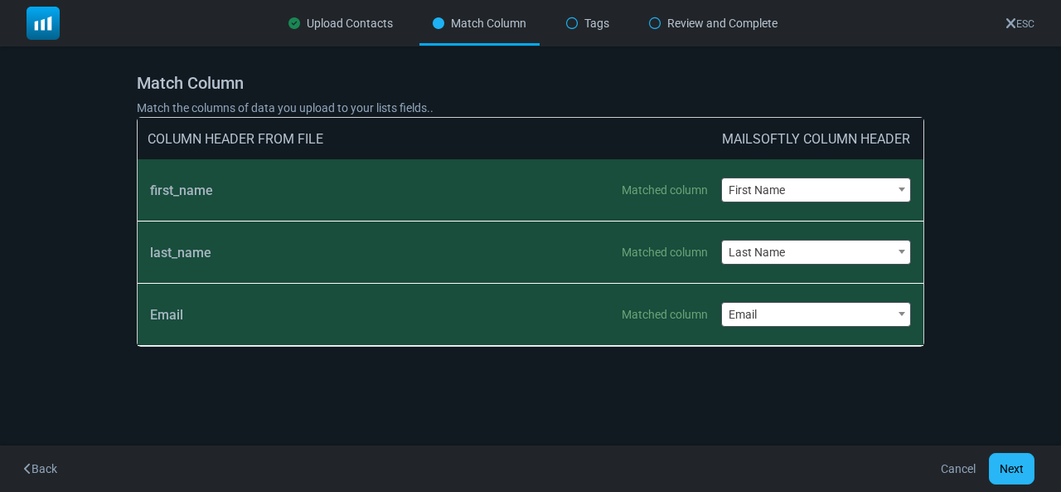
click at [1012, 461] on button "Next" at bounding box center [1012, 469] width 46 height 32
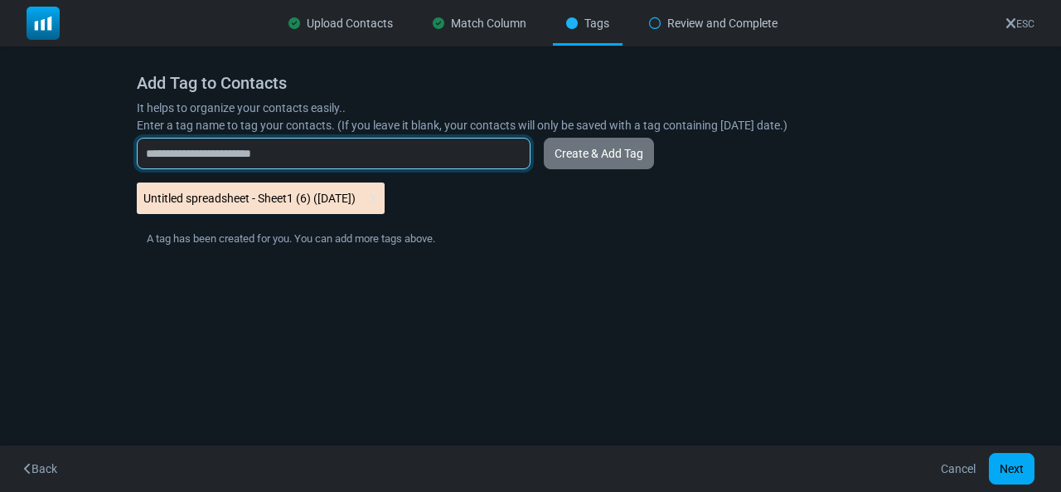
click at [325, 154] on input "text" at bounding box center [334, 154] width 394 height 32
type input "**********"
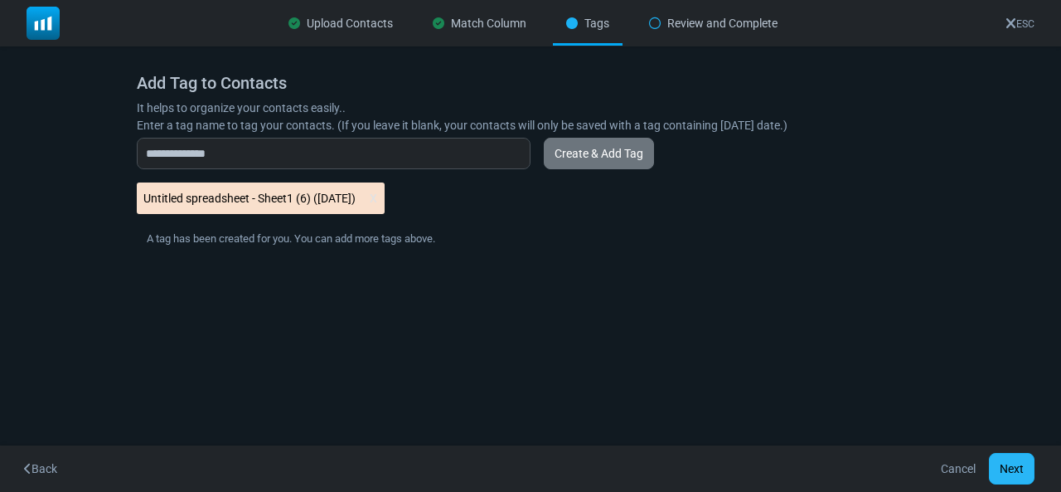
click at [1016, 474] on button "Next" at bounding box center [1012, 469] width 46 height 32
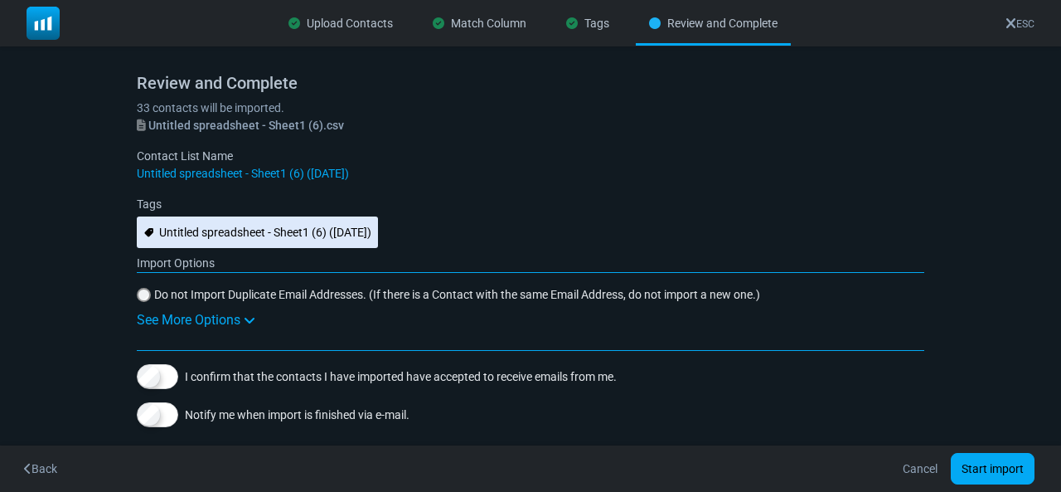
scroll to position [7, 0]
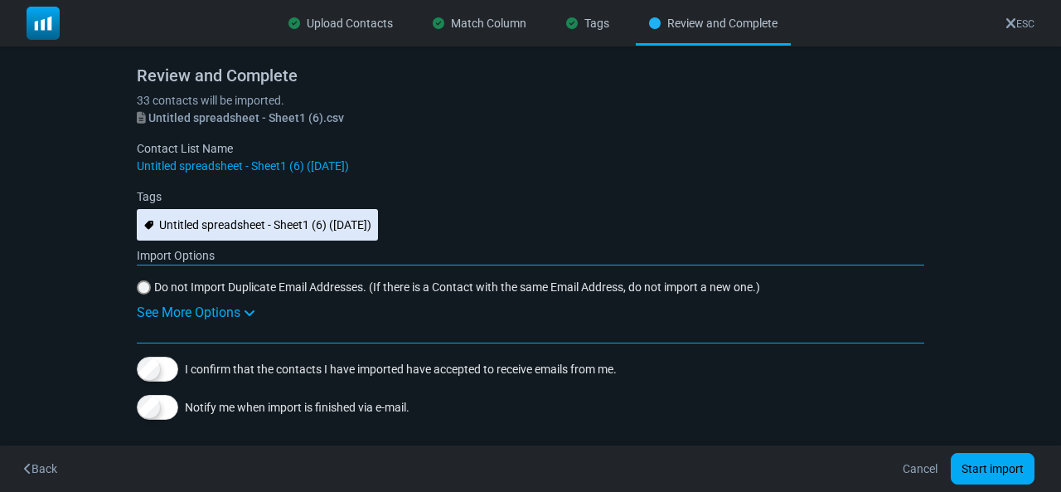
click at [204, 255] on label "Import Options" at bounding box center [176, 255] width 78 height 17
click at [248, 314] on icon at bounding box center [250, 312] width 12 height 13
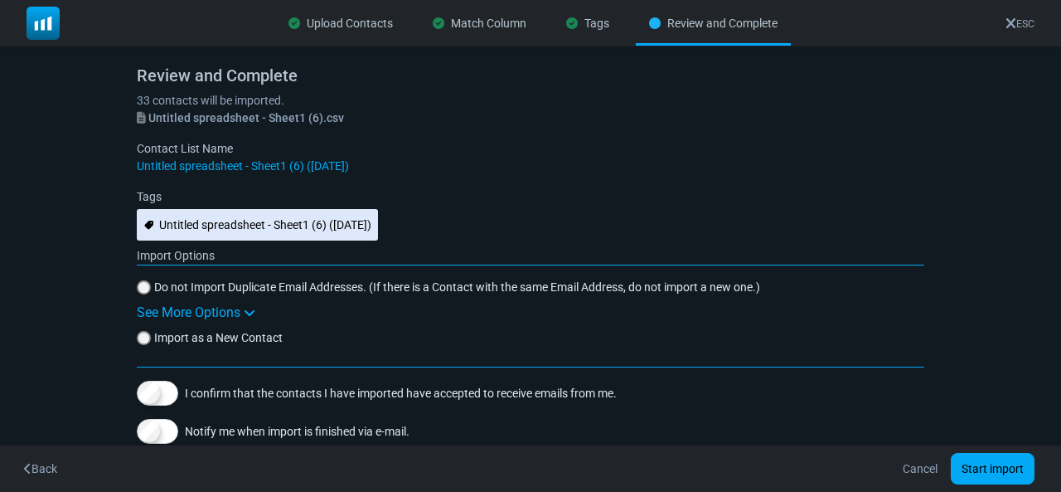
scroll to position [32, 0]
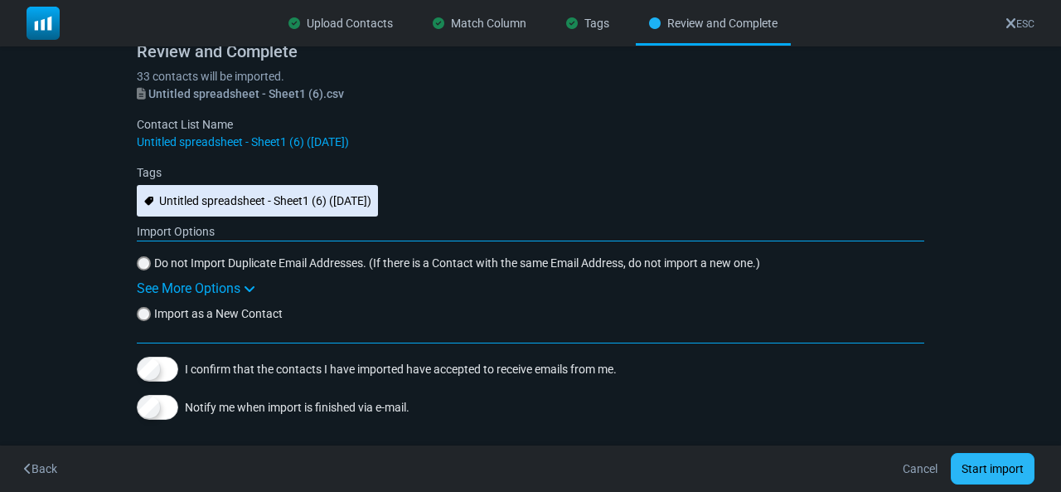
click at [1009, 463] on button "Start import" at bounding box center [993, 469] width 84 height 32
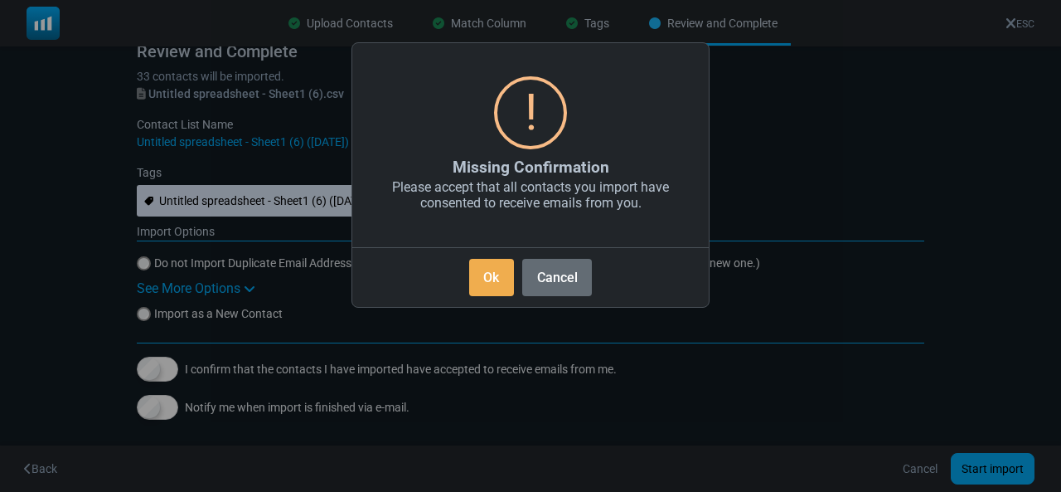
click at [549, 280] on button "Cancel" at bounding box center [557, 277] width 70 height 37
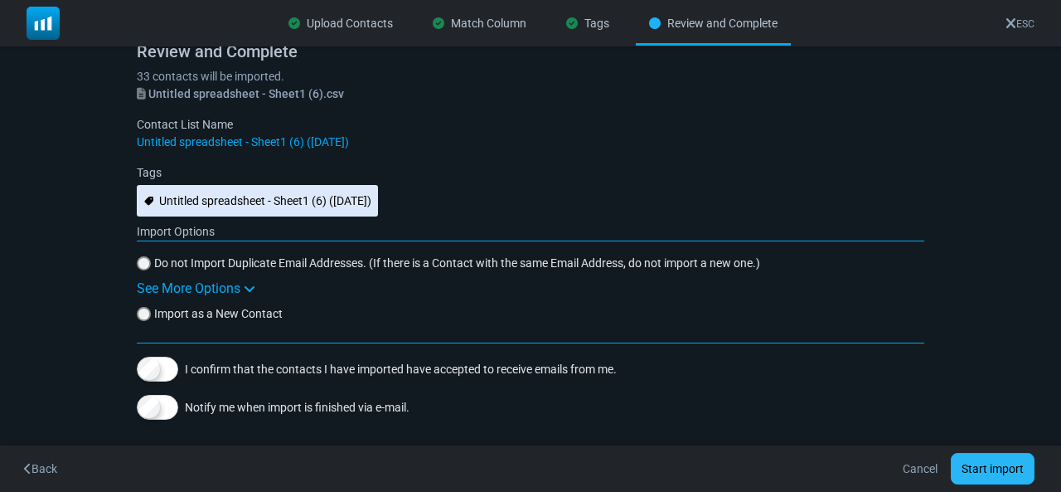
click at [990, 469] on button "Start import" at bounding box center [993, 469] width 84 height 32
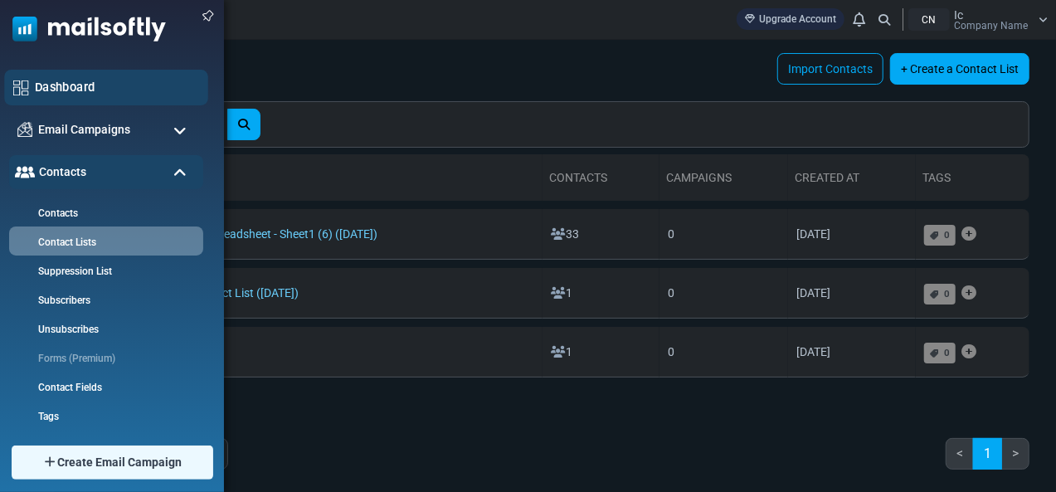
click at [86, 89] on link "Dashboard" at bounding box center [117, 87] width 164 height 18
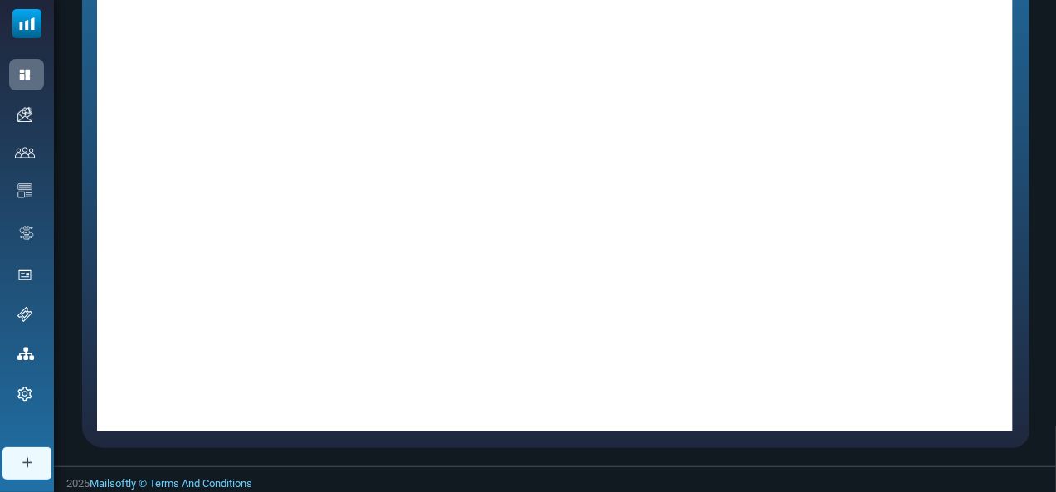
scroll to position [420, 0]
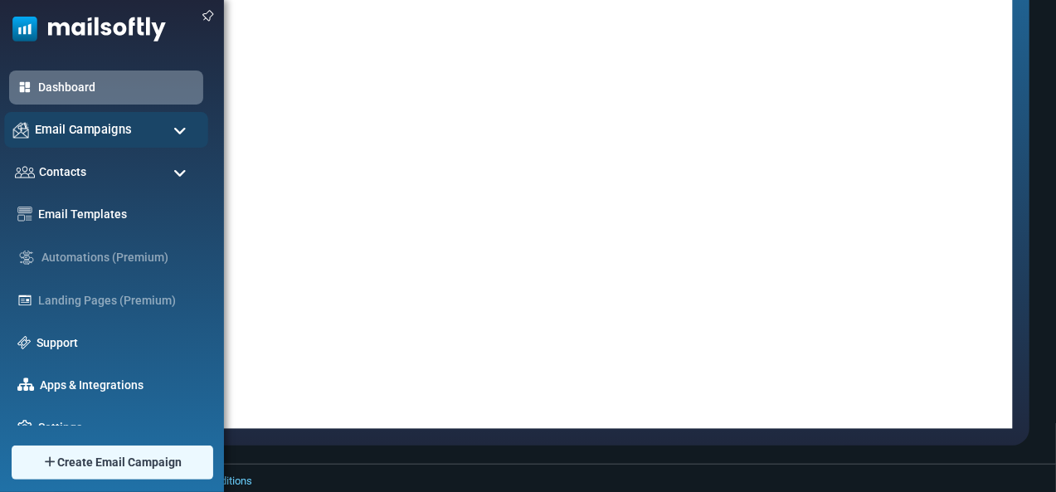
click at [166, 125] on div "Email Campaigns" at bounding box center [106, 130] width 204 height 36
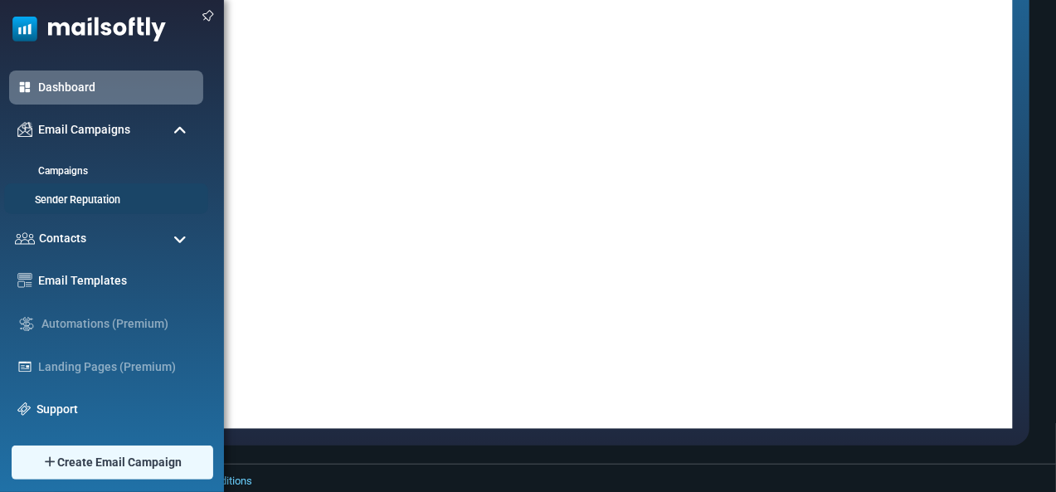
click at [86, 201] on link "Sender Reputation" at bounding box center [103, 200] width 199 height 16
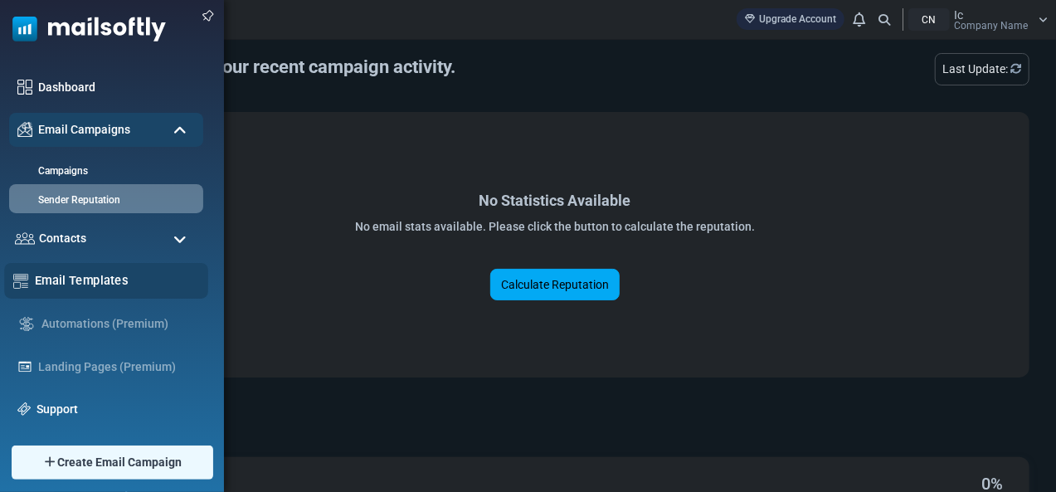
click at [73, 283] on link "Email Templates" at bounding box center [117, 280] width 164 height 18
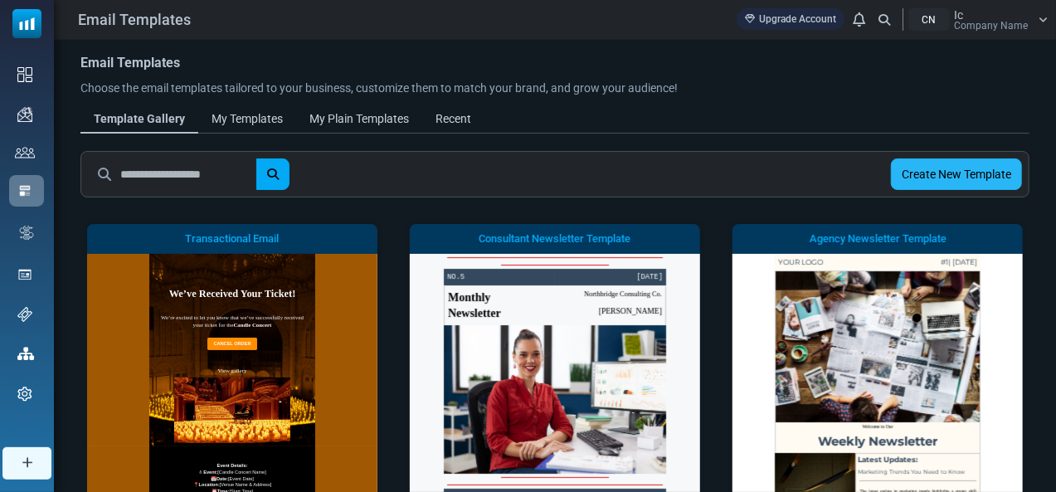
click at [934, 175] on link "Create New Template" at bounding box center [956, 174] width 131 height 32
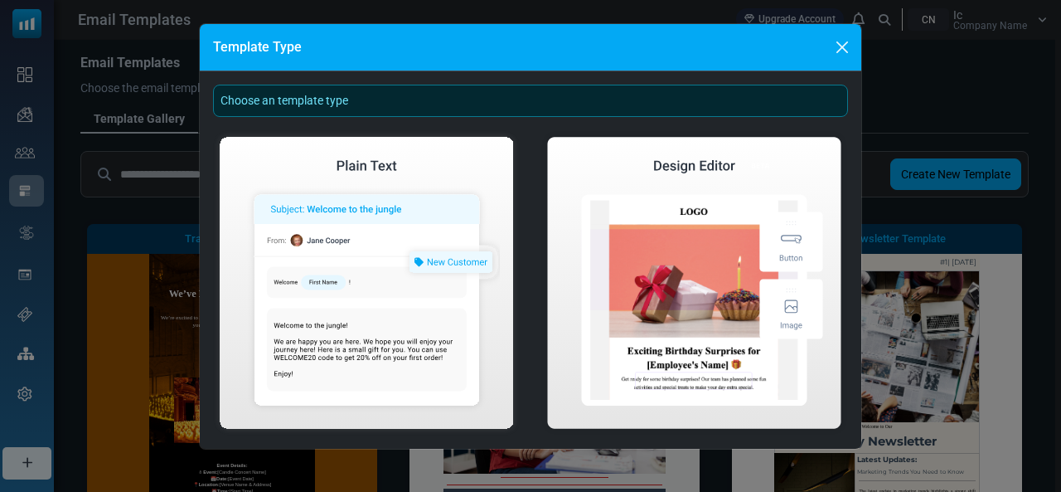
click at [906, 170] on div "Template Type Choose an template type Create Plain Email Template Create Visual…" at bounding box center [530, 246] width 1061 height 492
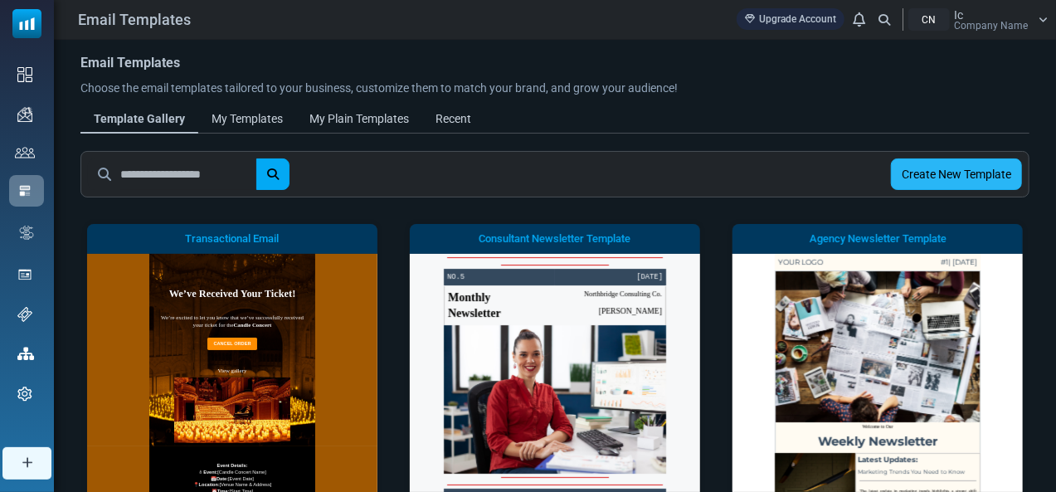
click at [902, 171] on link "Create New Template" at bounding box center [956, 174] width 131 height 32
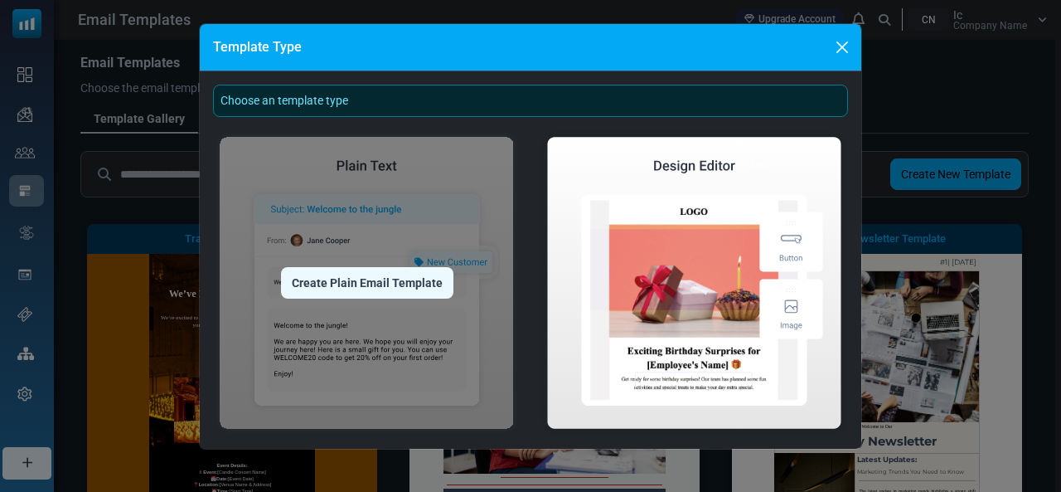
click at [352, 283] on div "Create Plain Email Template" at bounding box center [367, 283] width 172 height 32
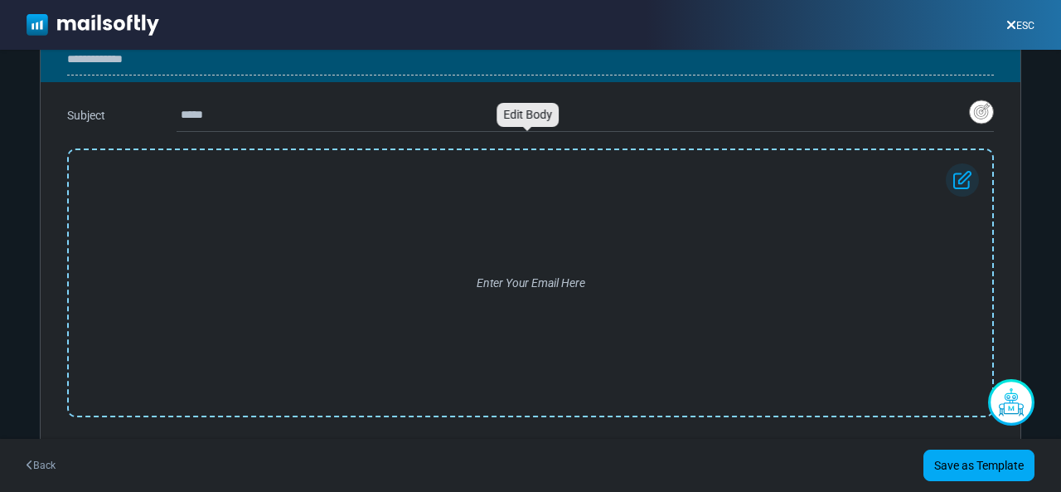
scroll to position [56, 0]
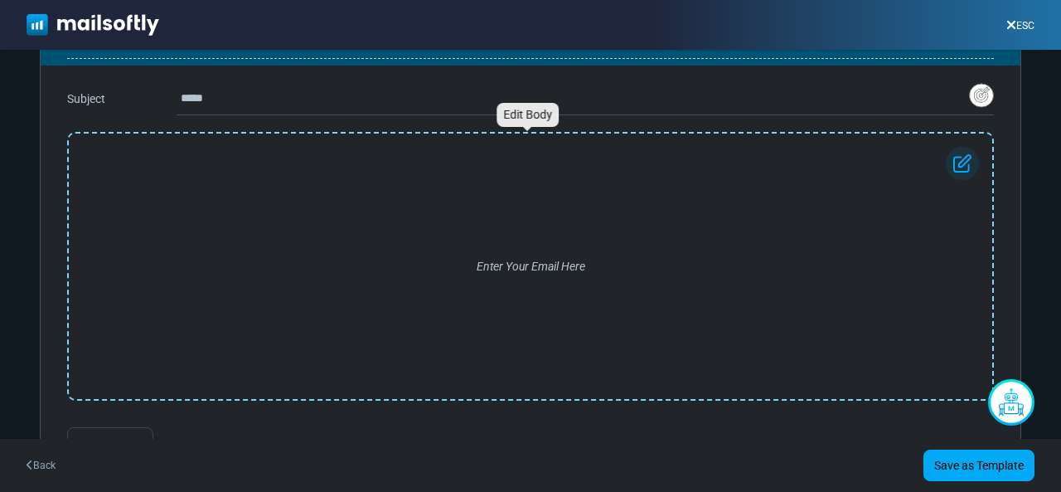
click at [956, 163] on img at bounding box center [962, 163] width 33 height 33
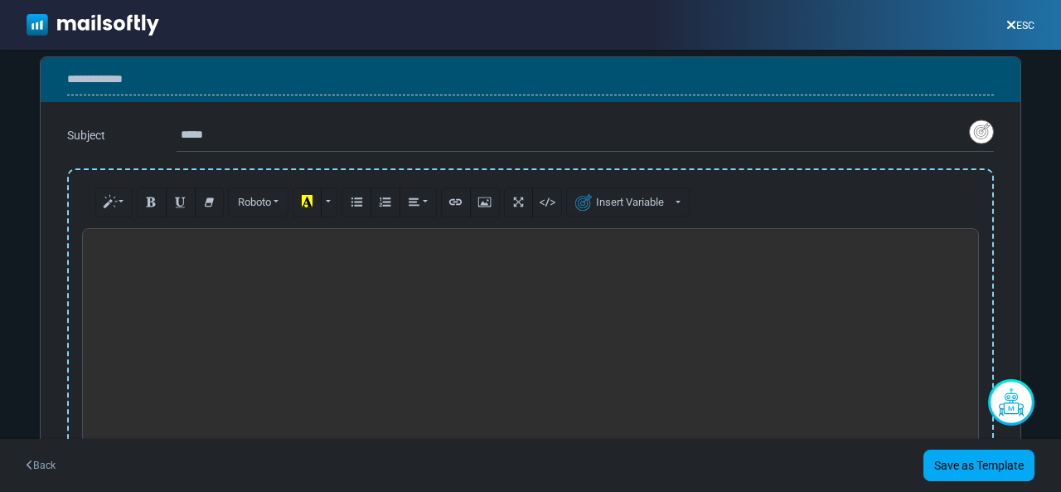
scroll to position [19, 0]
click at [197, 281] on div at bounding box center [530, 353] width 897 height 249
click at [265, 209] on button "Roboto" at bounding box center [258, 202] width 60 height 29
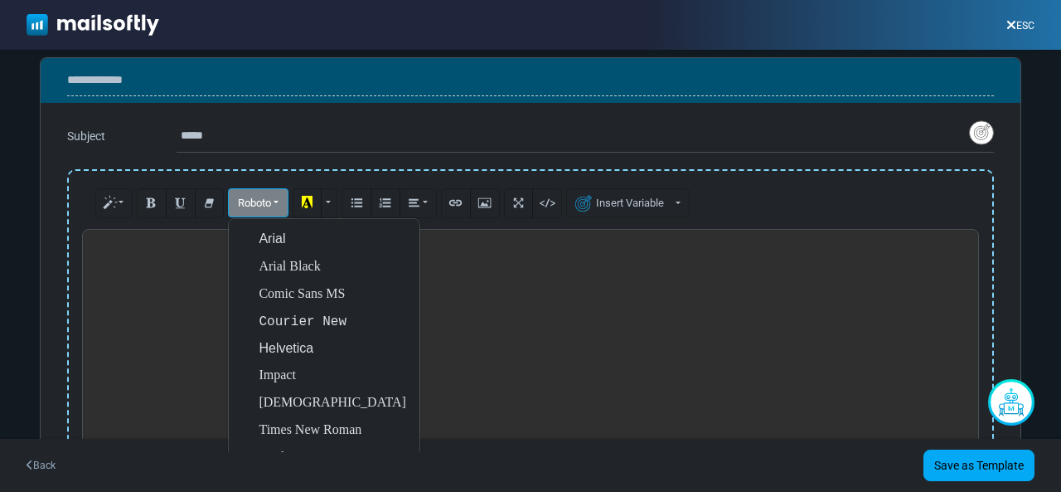
click at [265, 209] on button "Roboto" at bounding box center [258, 202] width 60 height 29
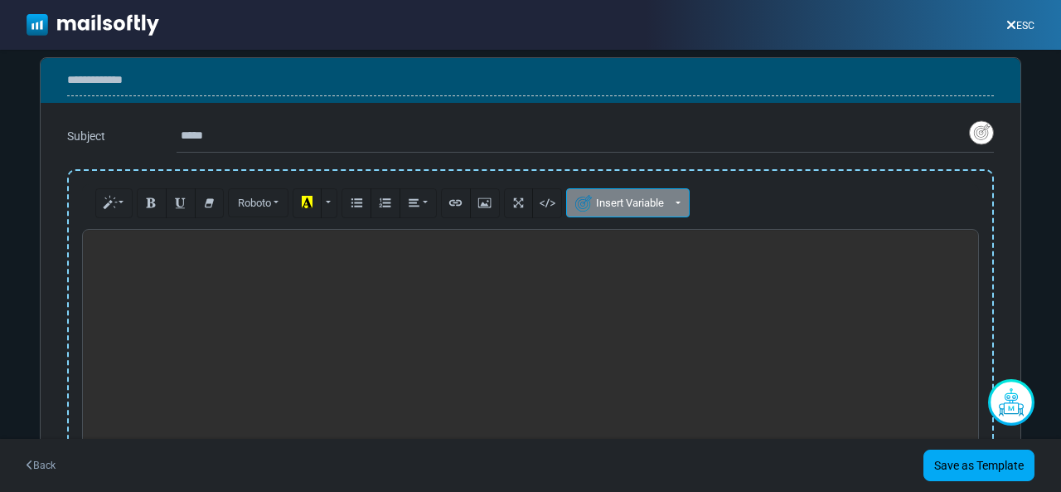
click at [670, 194] on button "Insert Variable" at bounding box center [628, 202] width 124 height 29
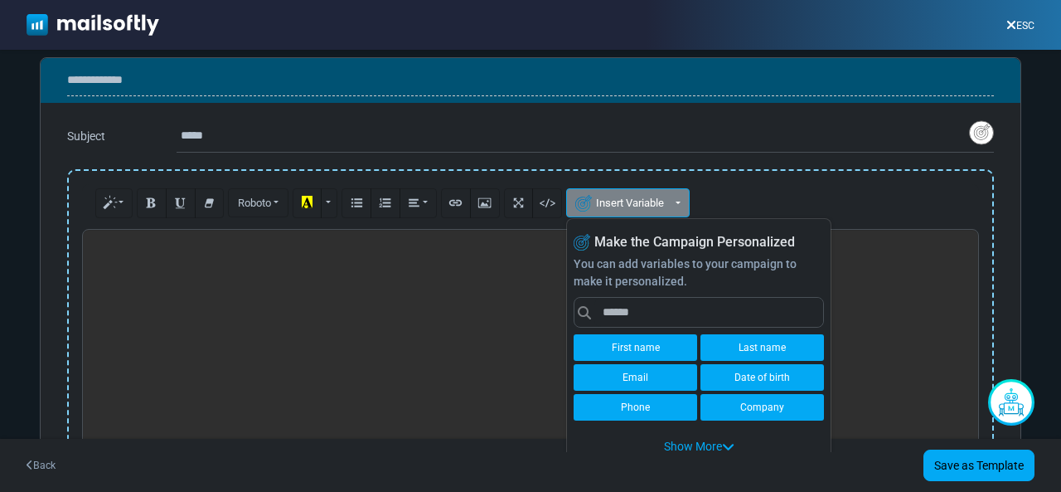
click at [670, 194] on button "Insert Variable" at bounding box center [628, 202] width 124 height 29
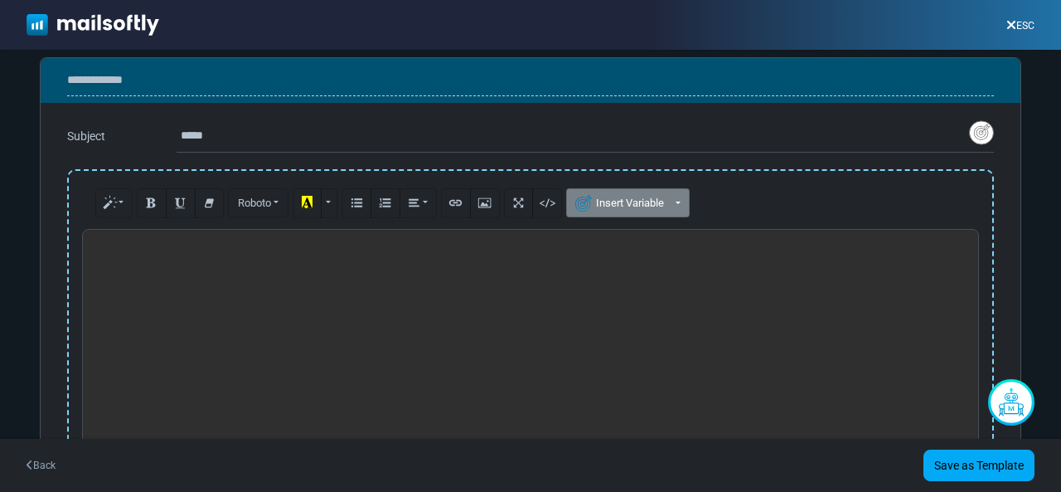
scroll to position [193, 0]
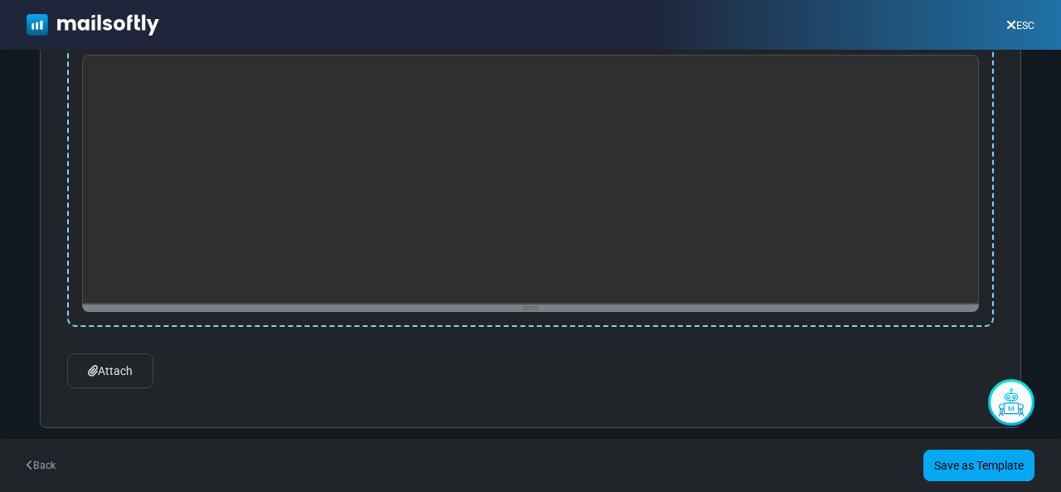
click at [623, 272] on div at bounding box center [530, 179] width 897 height 249
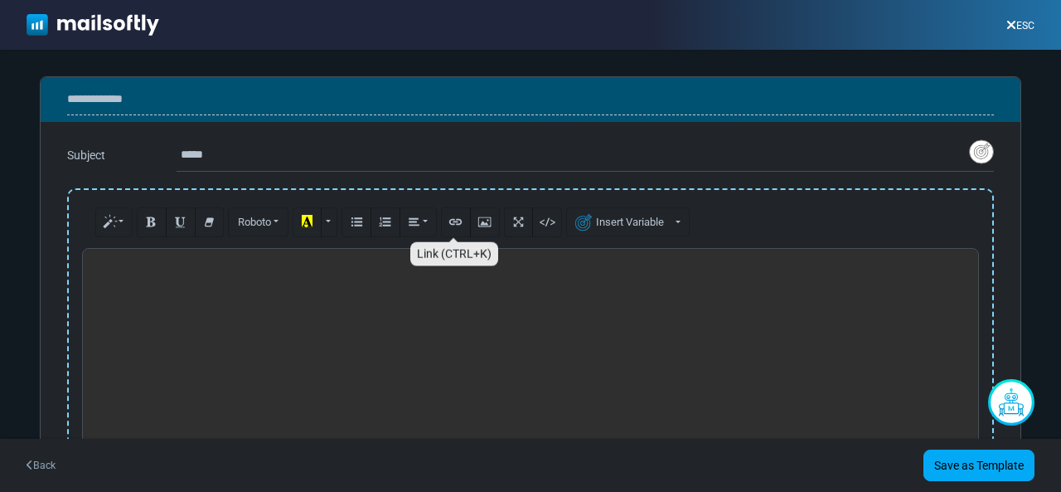
scroll to position [0, 0]
click at [96, 264] on p at bounding box center [530, 265] width 879 height 17
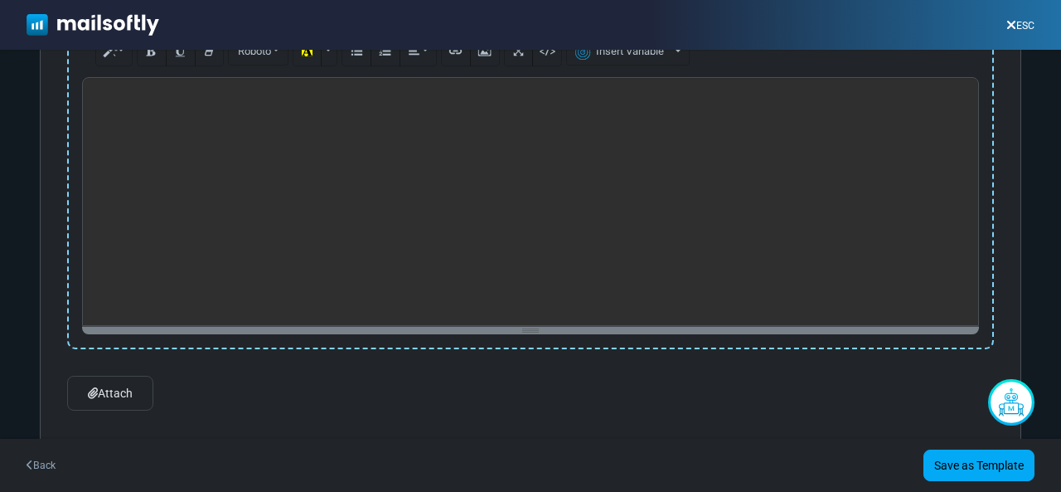
scroll to position [193, 0]
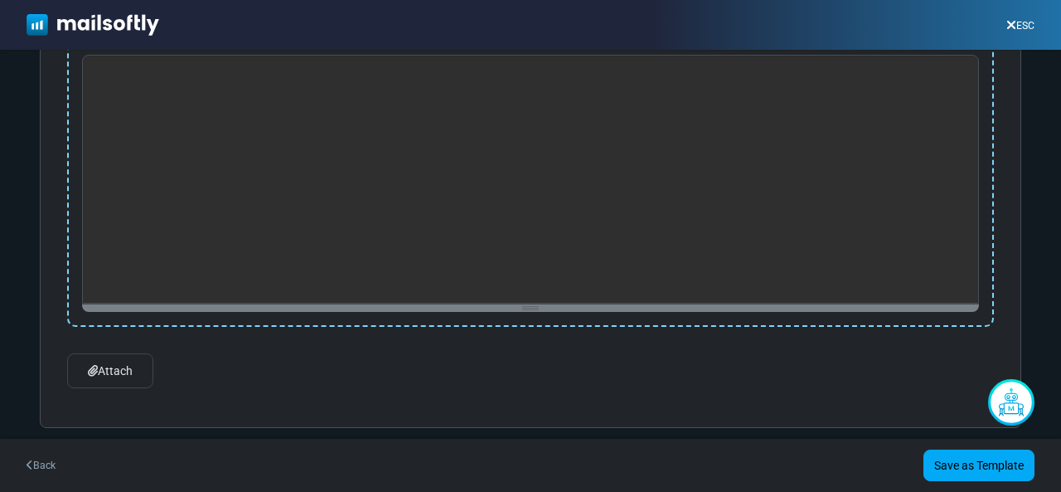
click at [90, 365] on icon at bounding box center [93, 371] width 10 height 12
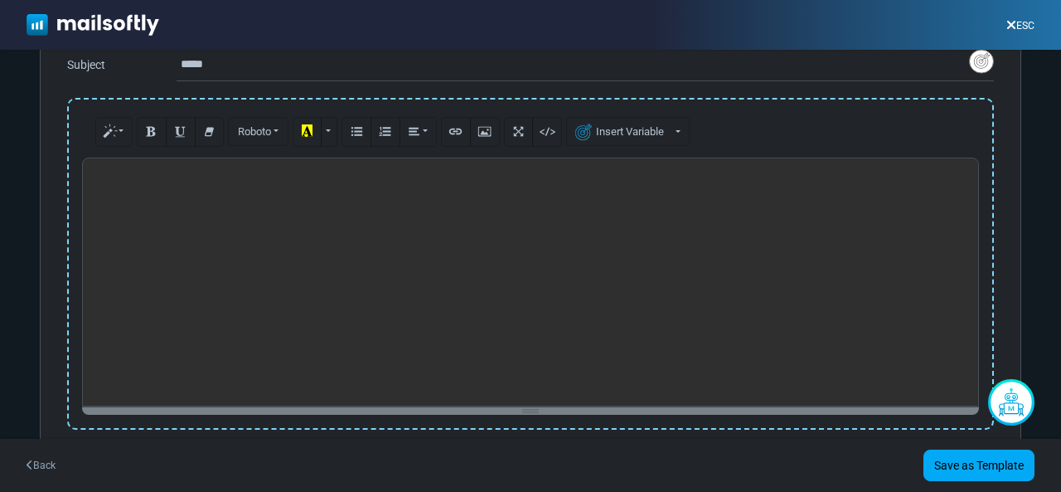
scroll to position [85, 0]
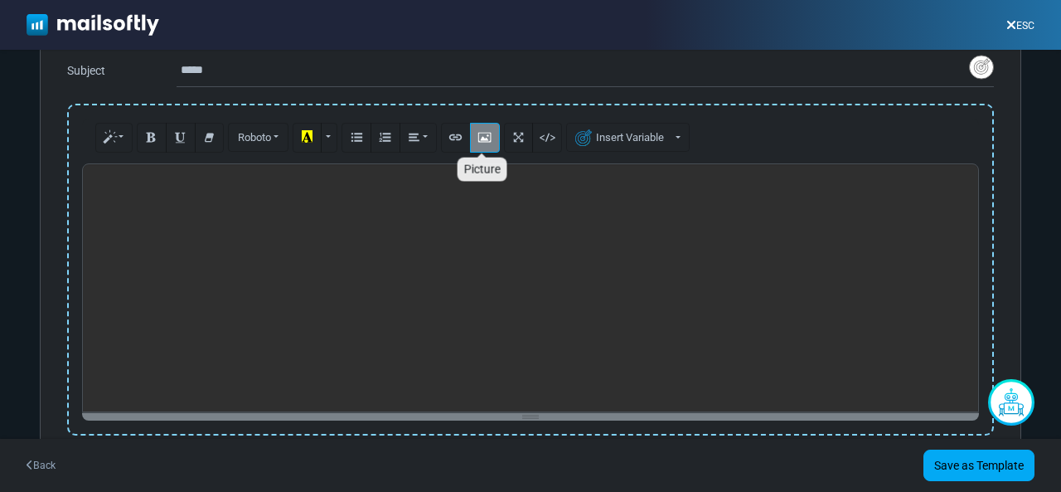
click at [481, 140] on icon "Picture" at bounding box center [484, 136] width 11 height 12
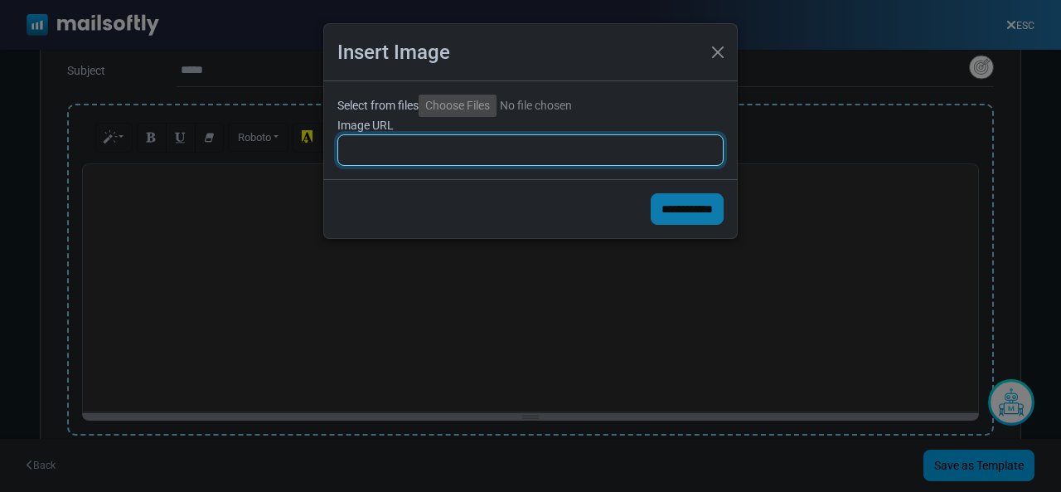
click at [440, 143] on input "Image URL" at bounding box center [530, 150] width 386 height 32
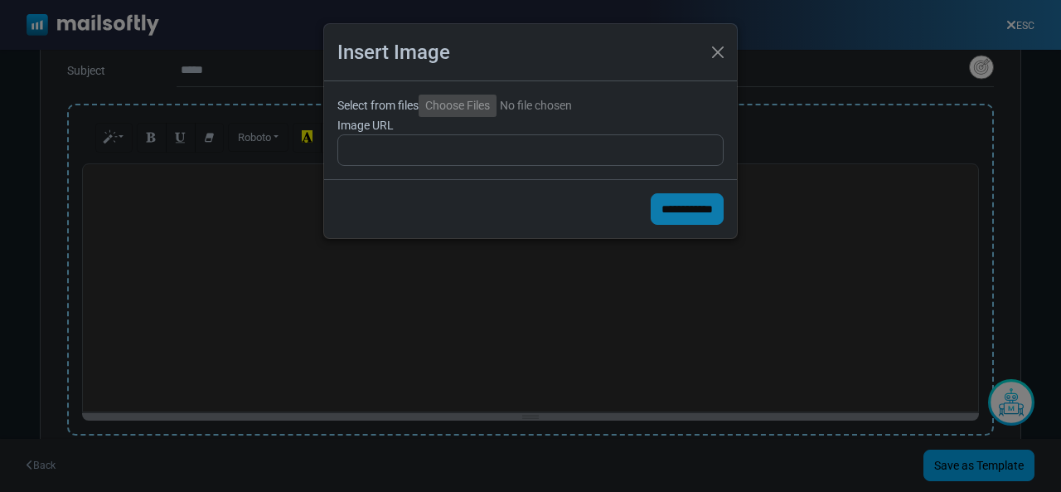
click at [459, 109] on input "Select from files" at bounding box center [532, 106] width 226 height 22
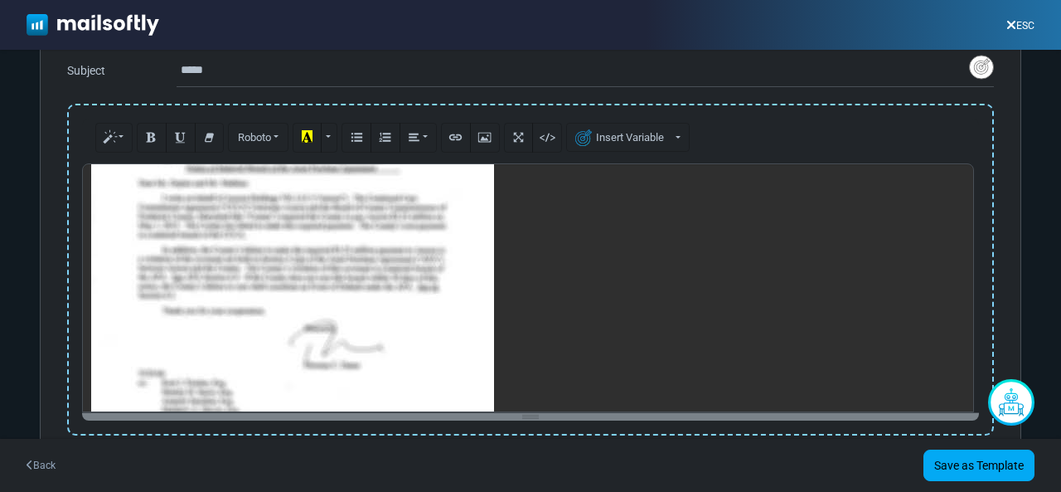
scroll to position [292, 0]
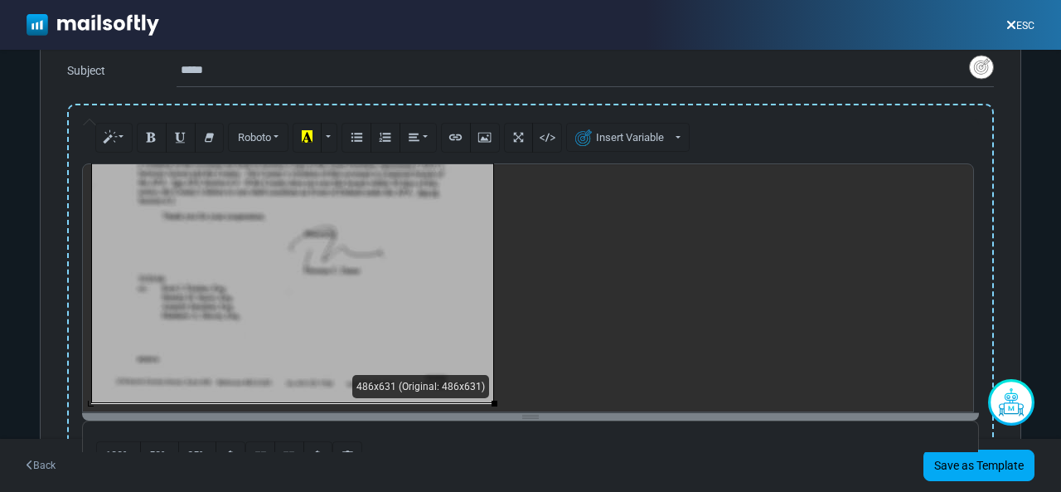
click at [400, 299] on div "486x631 (Original: 486x631)" at bounding box center [530, 287] width 897 height 249
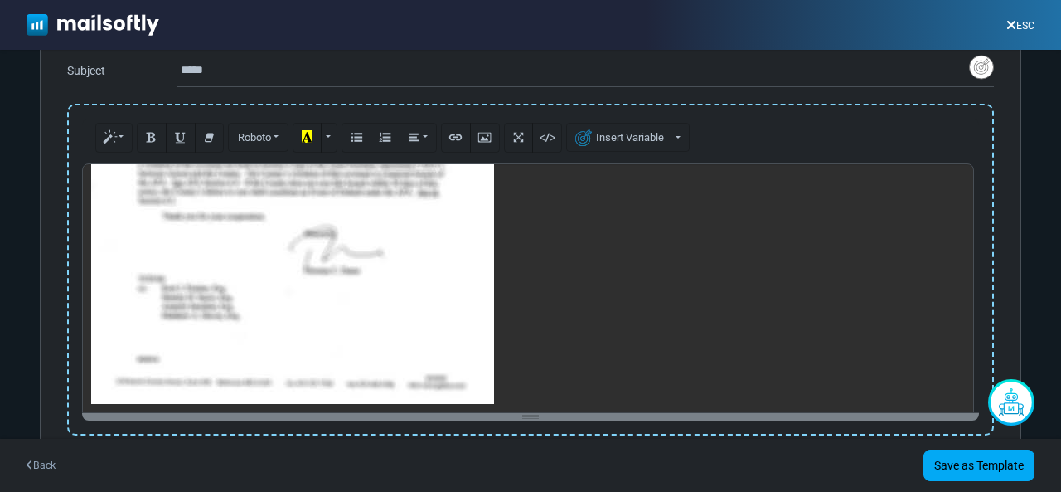
scroll to position [0, 0]
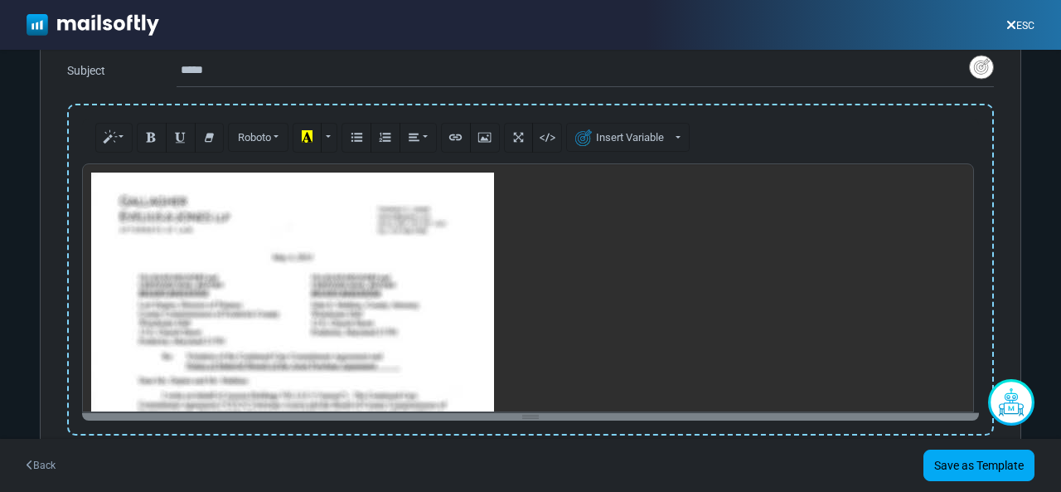
click at [388, 297] on div "486x631 (Original: 486x631)" at bounding box center [530, 287] width 897 height 249
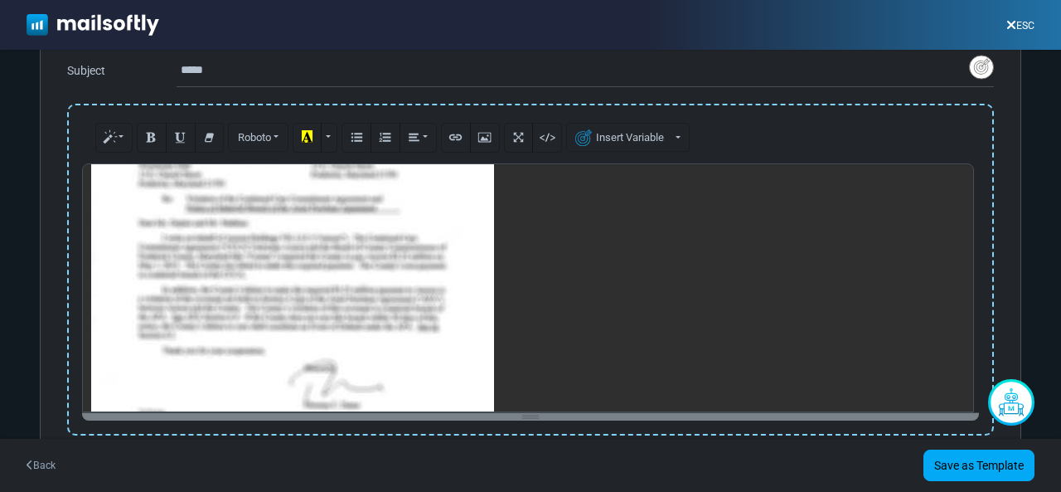
scroll to position [292, 0]
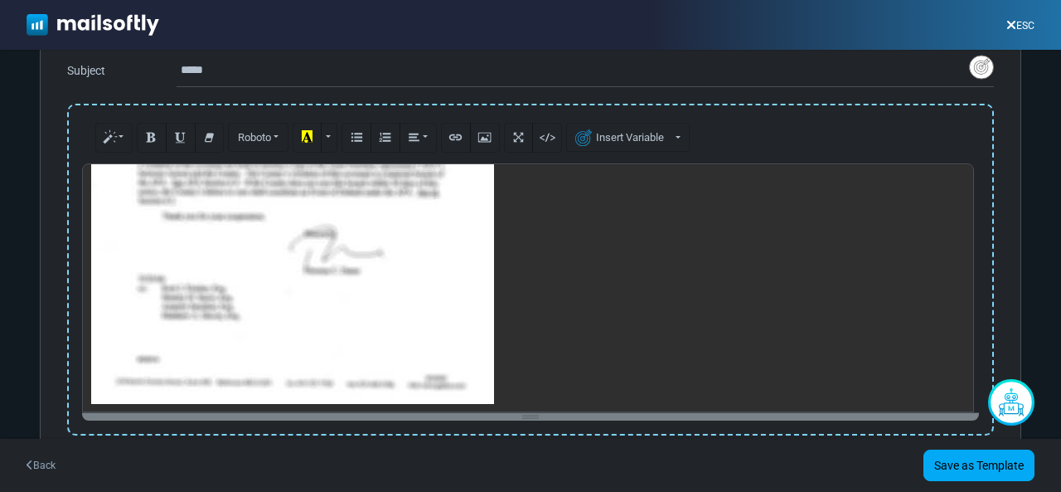
click at [366, 288] on div "486x631 (Original: 486x631)" at bounding box center [530, 287] width 897 height 249
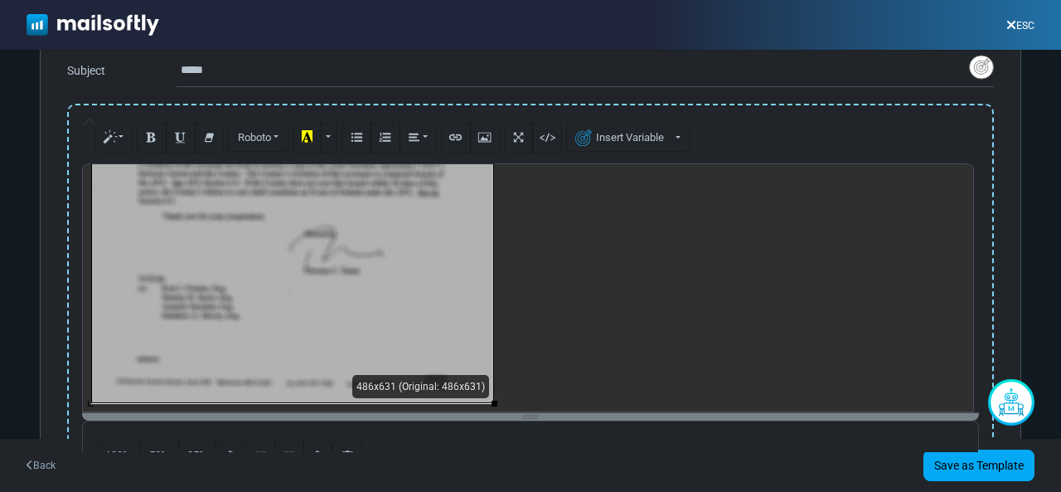
drag, startPoint x: 270, startPoint y: 271, endPoint x: 228, endPoint y: 265, distance: 42.7
click at [228, 265] on div "486x631 (Original: 486x631)" at bounding box center [530, 287] width 897 height 249
click at [228, 265] on div at bounding box center [292, 142] width 401 height 522
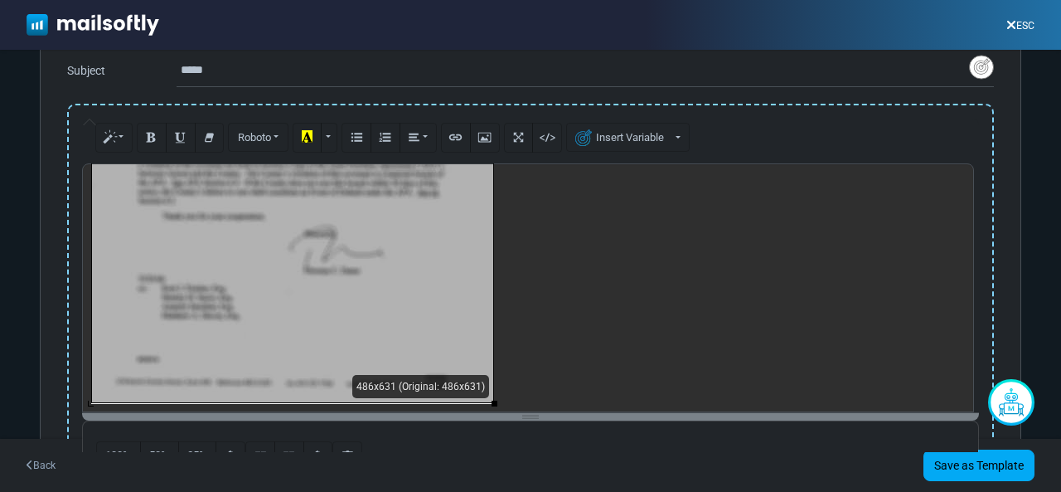
click at [551, 276] on p at bounding box center [528, 142] width 874 height 523
click at [325, 269] on div "486x631 (Original: 486x631)" at bounding box center [530, 287] width 897 height 249
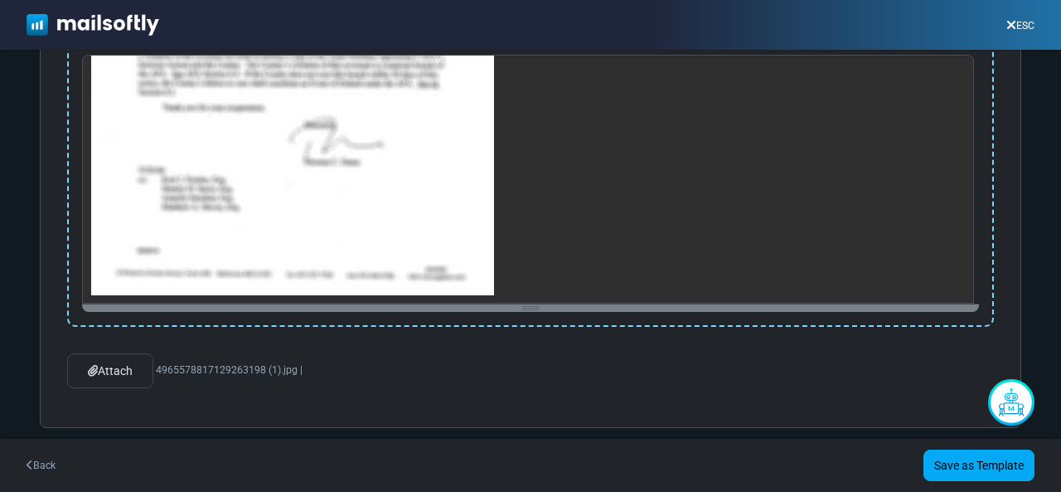
scroll to position [0, 0]
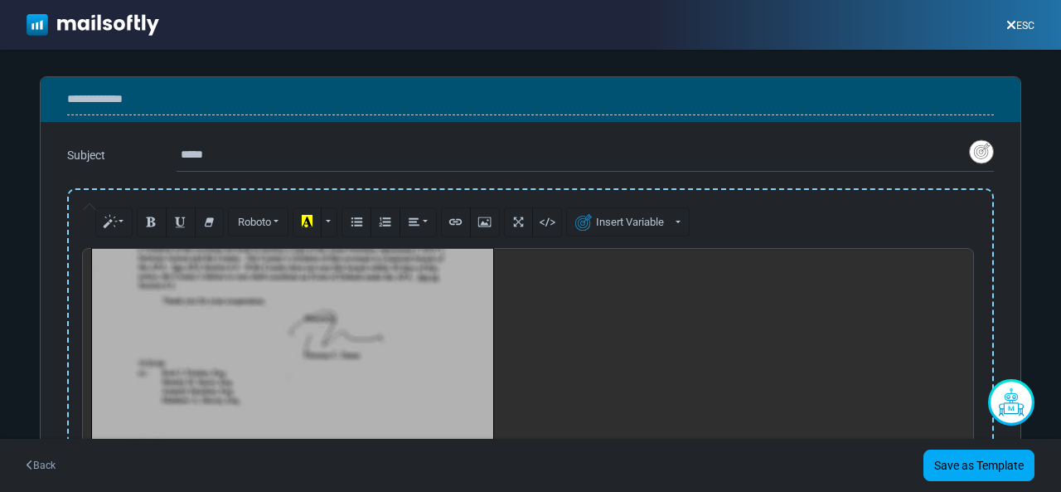
click at [214, 308] on div "486x631 (Original: 486x631)" at bounding box center [530, 372] width 897 height 249
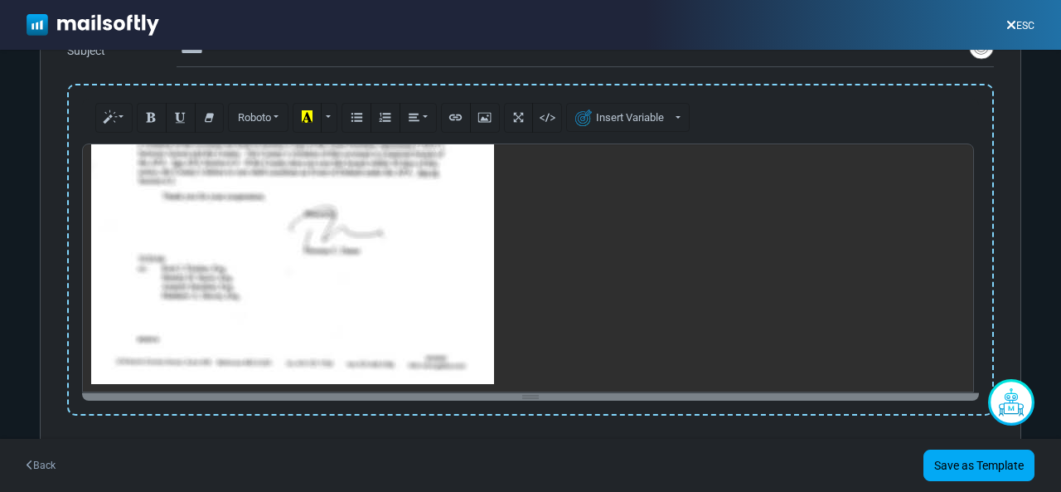
scroll to position [122, 0]
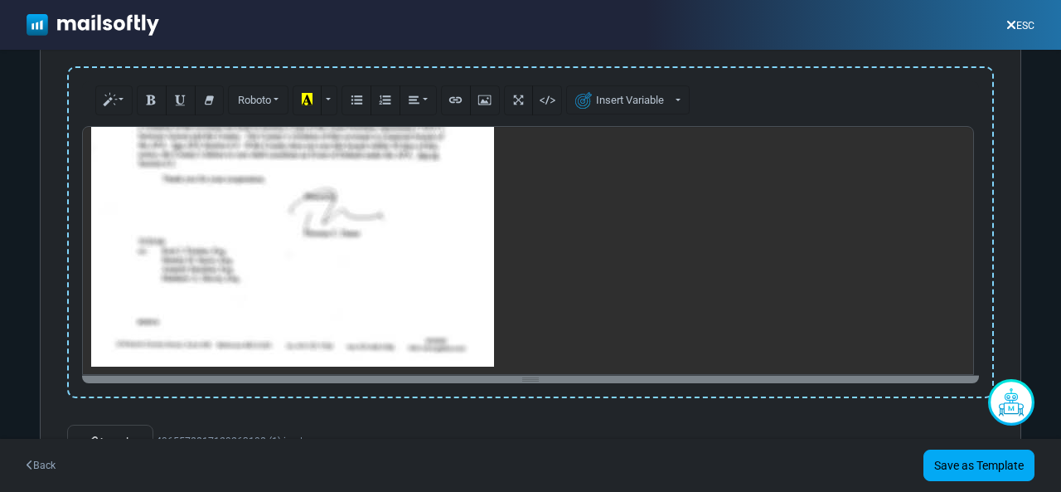
click at [253, 296] on div "486x631 (Original: 486x631)" at bounding box center [530, 250] width 897 height 249
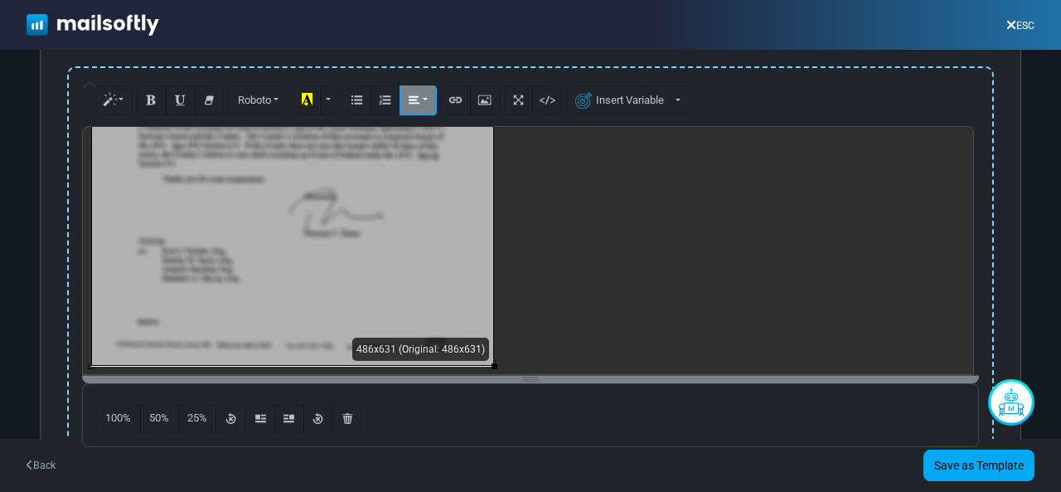
click at [423, 98] on button "Paragraph" at bounding box center [418, 100] width 37 height 30
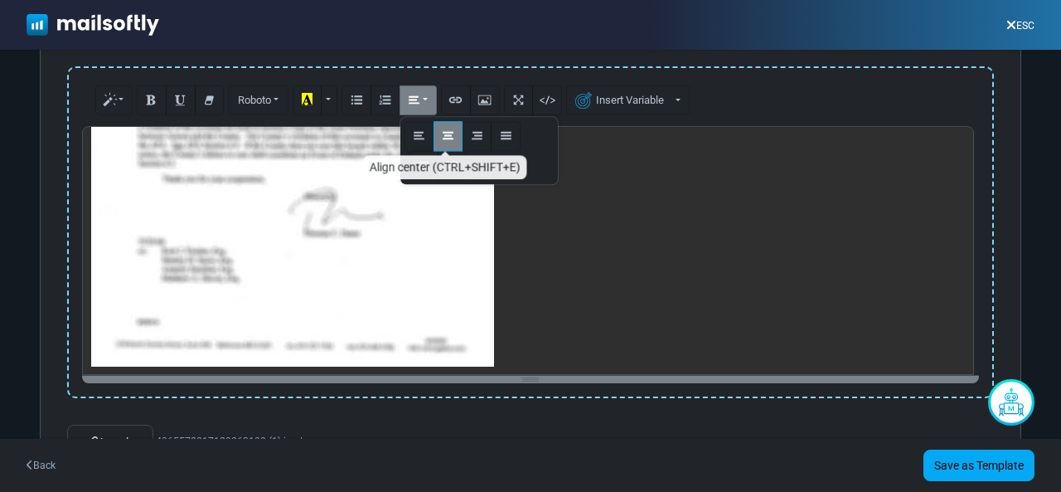
click at [443, 133] on icon "Align center (CTRL+SHIFT+E)" at bounding box center [448, 135] width 11 height 12
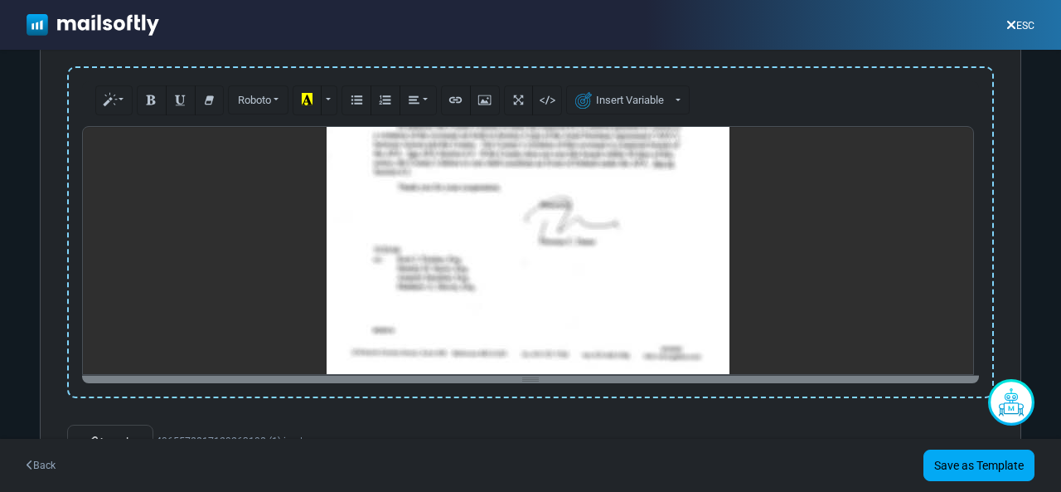
click at [449, 192] on div "486x631 (Original: 486x631)" at bounding box center [530, 250] width 897 height 249
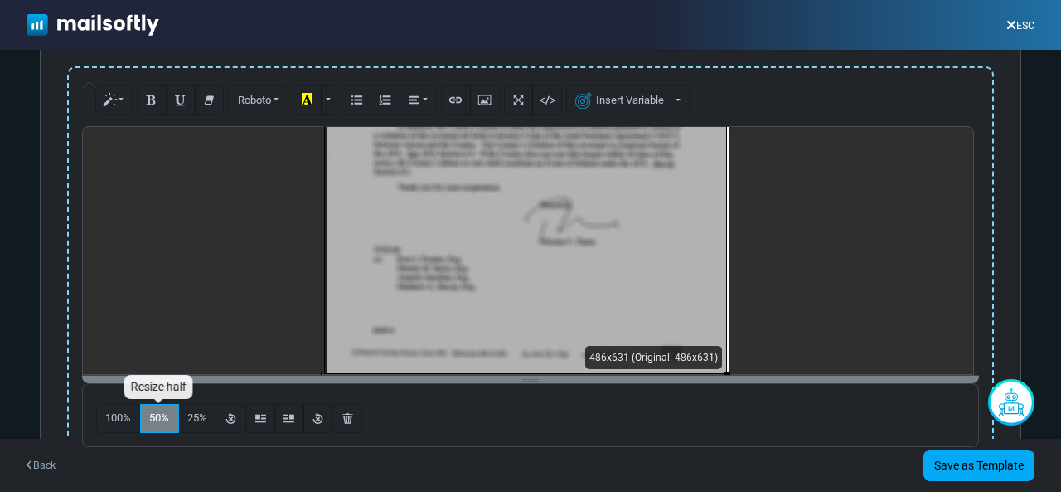
click at [157, 425] on button "50%" at bounding box center [159, 419] width 39 height 30
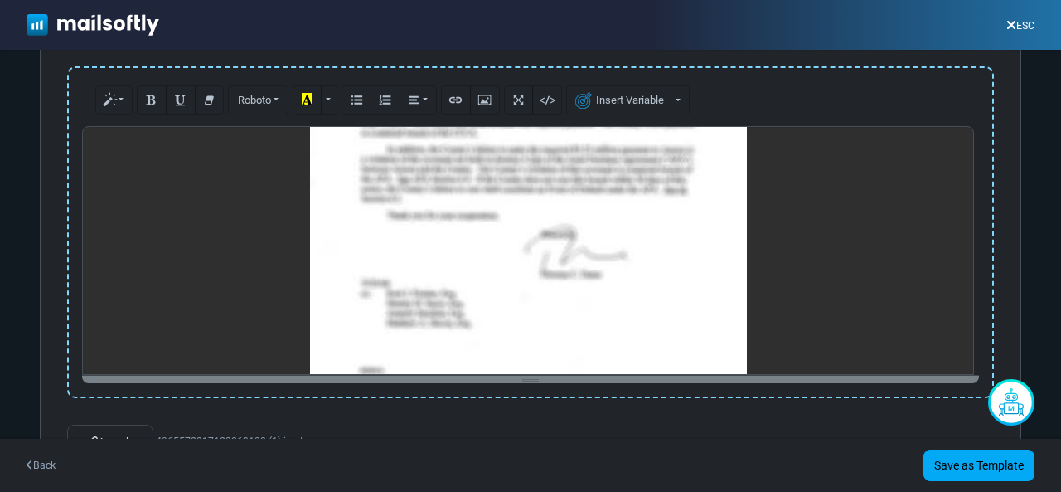
click at [474, 251] on div "486x631 (Original: 486x631)" at bounding box center [530, 250] width 897 height 249
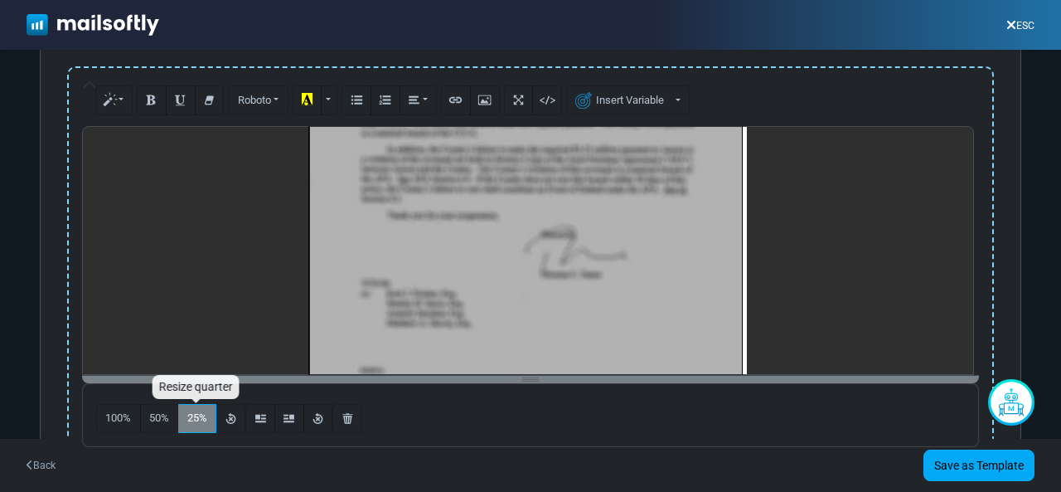
click at [192, 412] on span "25%" at bounding box center [197, 417] width 20 height 12
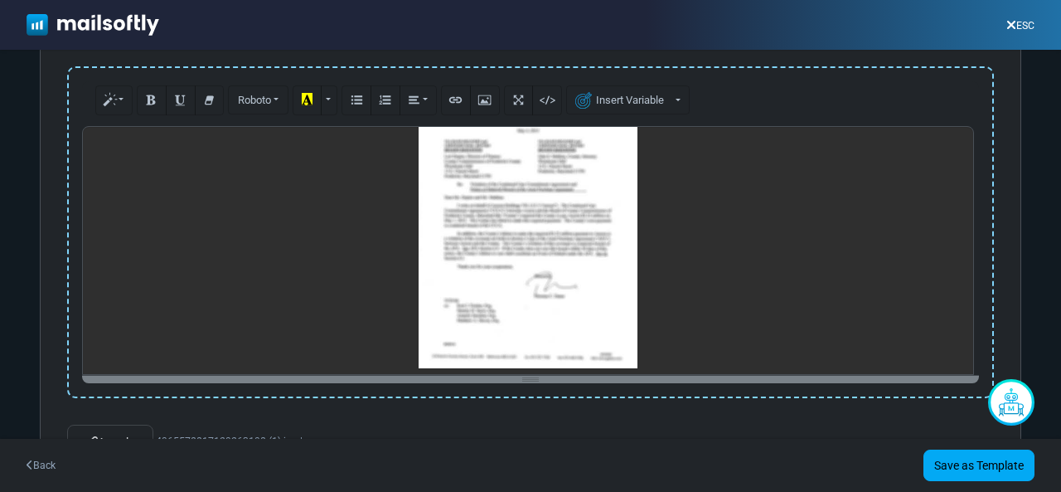
click at [566, 248] on div "524x680.3333740234375 (Original: 486x631)" at bounding box center [530, 250] width 897 height 249
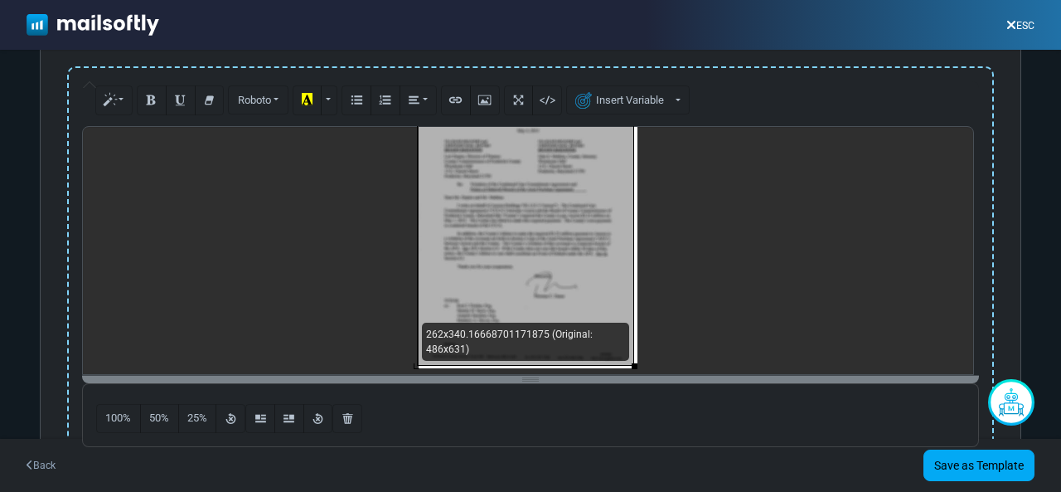
click at [350, 270] on p at bounding box center [528, 227] width 874 height 284
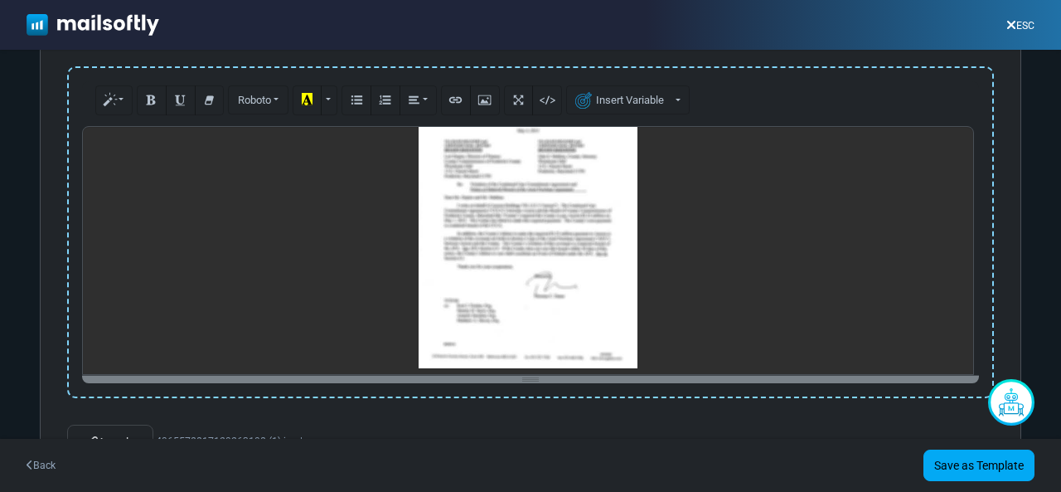
scroll to position [0, 0]
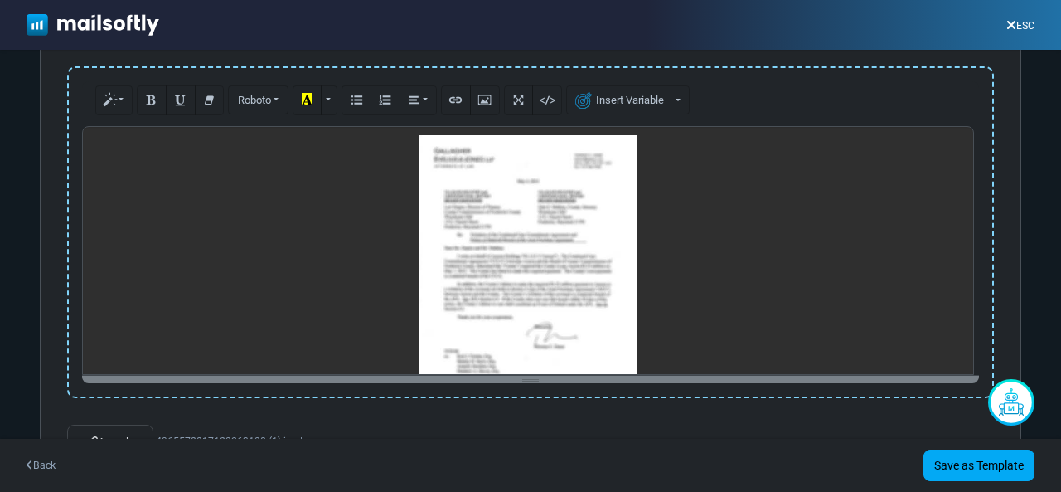
click at [386, 137] on p at bounding box center [528, 277] width 874 height 284
click at [355, 145] on p at bounding box center [528, 277] width 874 height 284
click at [293, 142] on p at bounding box center [528, 277] width 874 height 284
click at [302, 152] on p at bounding box center [528, 277] width 874 height 284
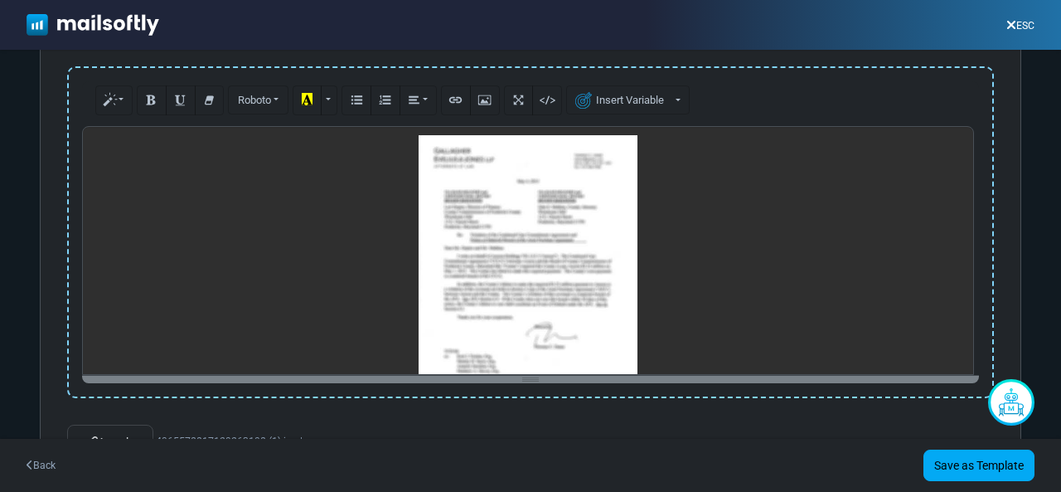
click at [308, 246] on p at bounding box center [528, 277] width 874 height 284
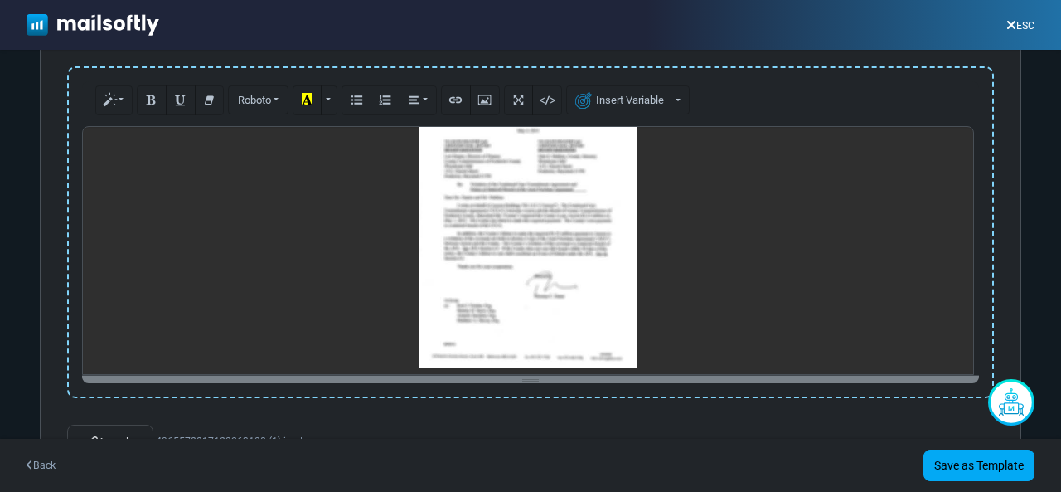
click at [670, 344] on p at bounding box center [528, 227] width 874 height 284
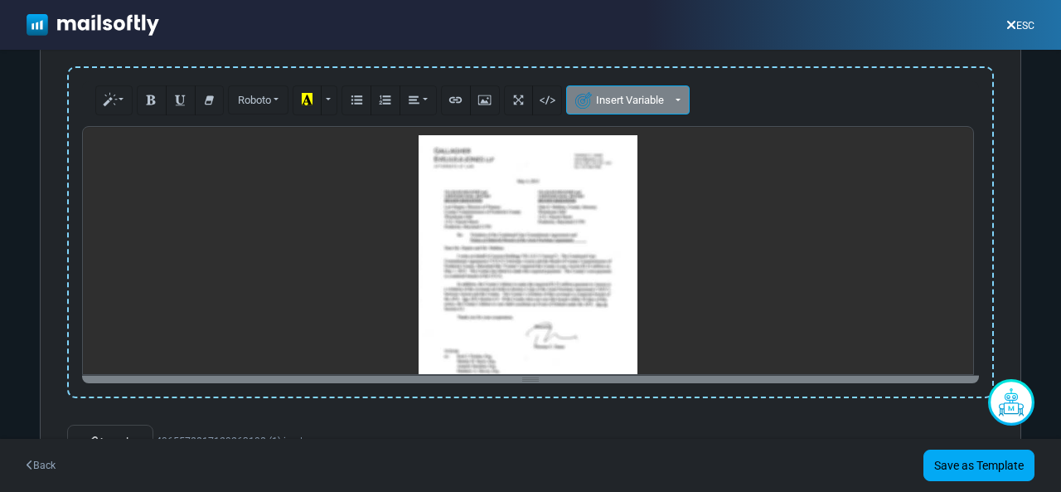
click at [660, 105] on button "Insert Variable" at bounding box center [628, 99] width 124 height 29
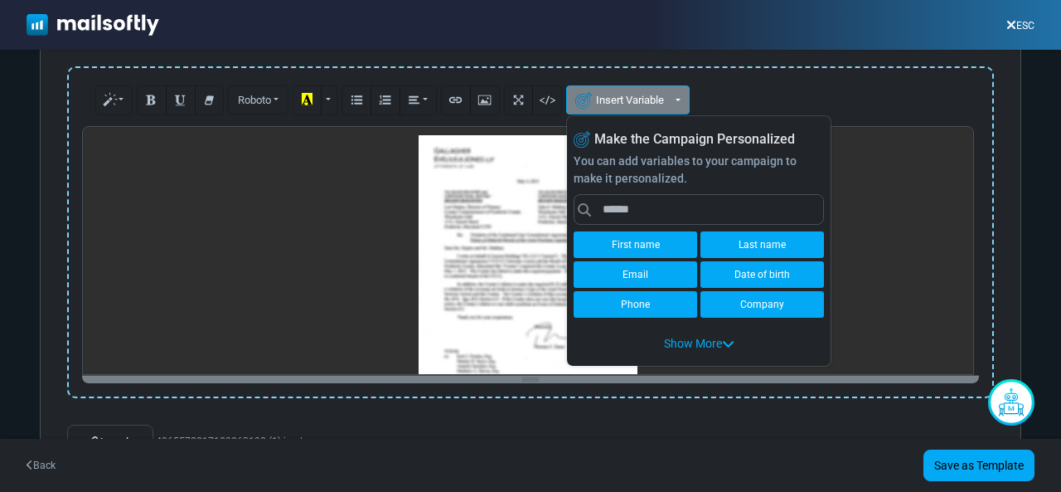
click at [660, 105] on button "Insert Variable" at bounding box center [628, 99] width 124 height 29
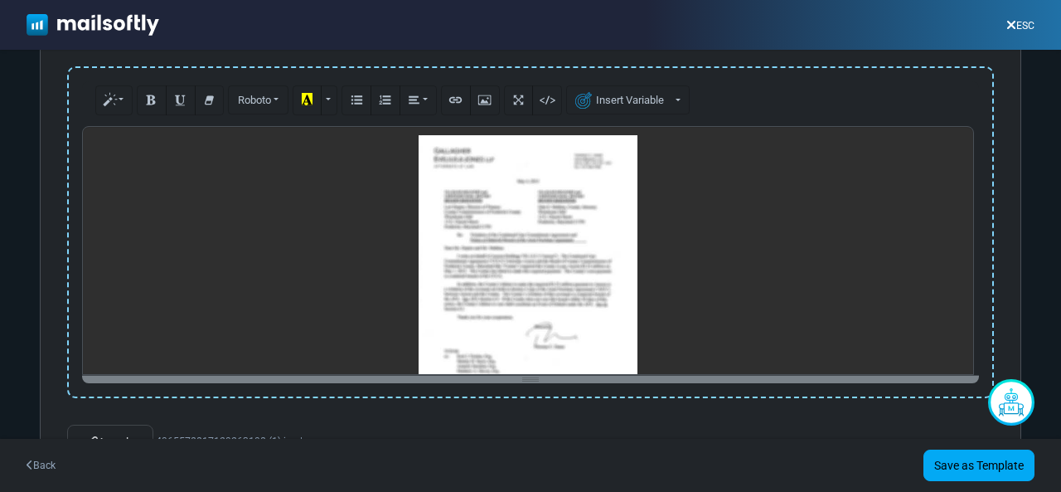
click at [221, 168] on p at bounding box center [528, 277] width 874 height 284
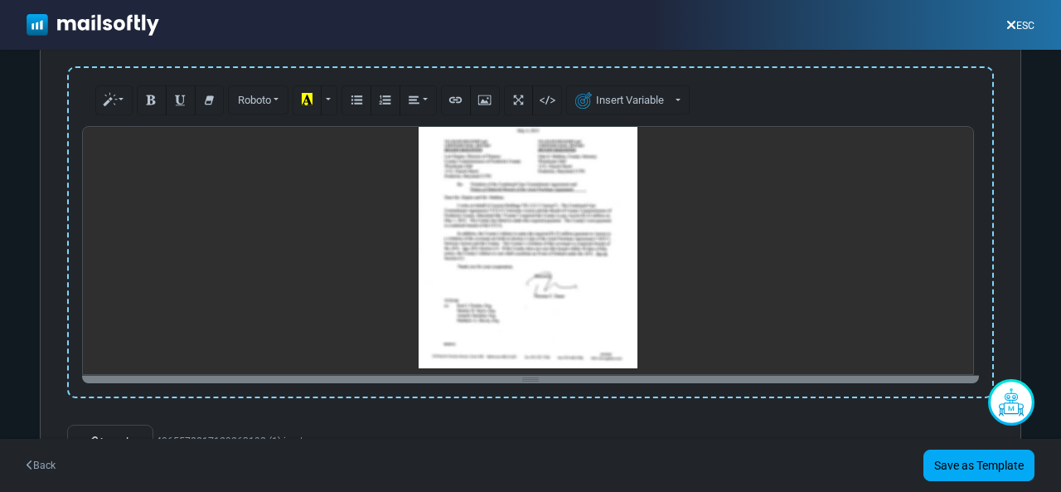
scroll to position [193, 0]
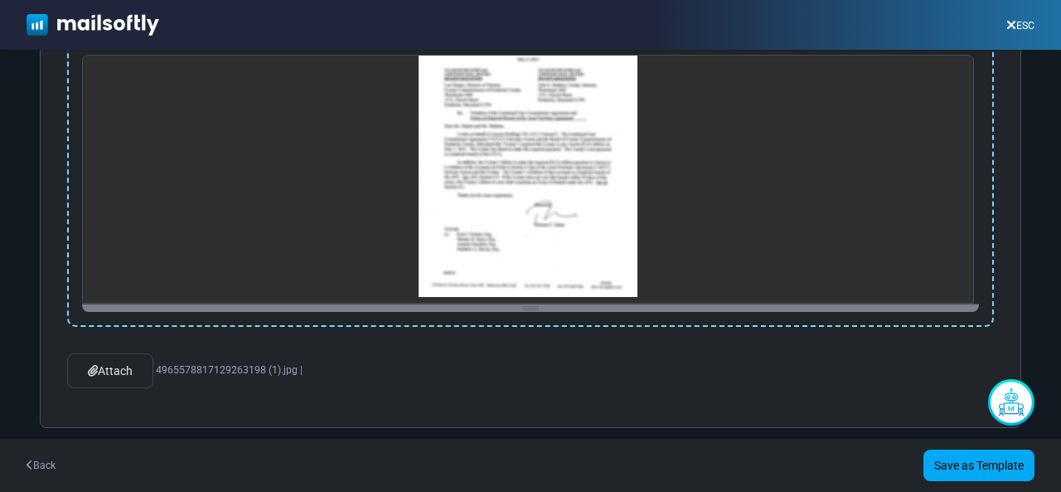
click at [182, 371] on span "4965578817129263198 (1).jpg |" at bounding box center [229, 370] width 147 height 12
click at [277, 364] on span "4965578817129263198 (1).jpg |" at bounding box center [229, 370] width 147 height 12
click at [300, 369] on span "4965578817129263198 (1).jpg |" at bounding box center [229, 370] width 147 height 12
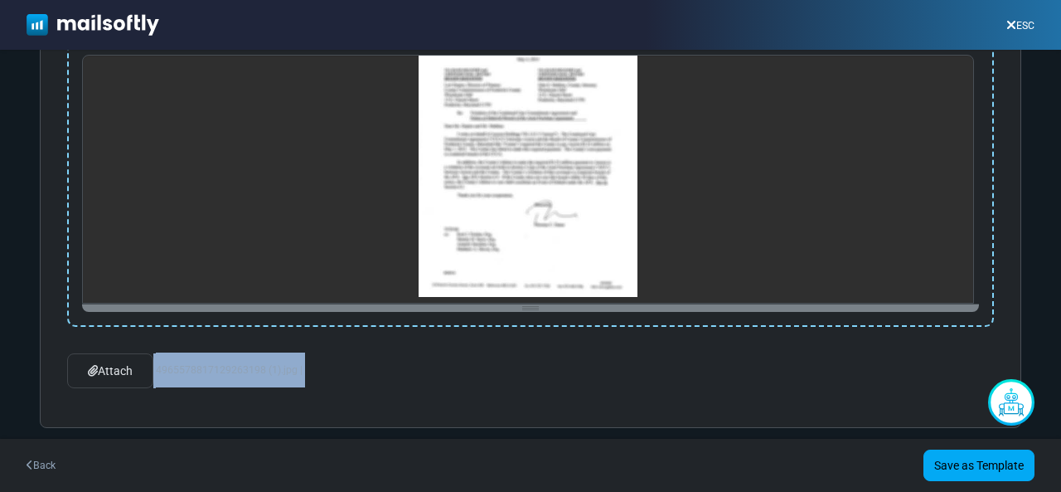
click at [300, 369] on span "4965578817129263198 (1).jpg |" at bounding box center [229, 370] width 147 height 12
click at [129, 367] on link "Attach" at bounding box center [110, 370] width 86 height 35
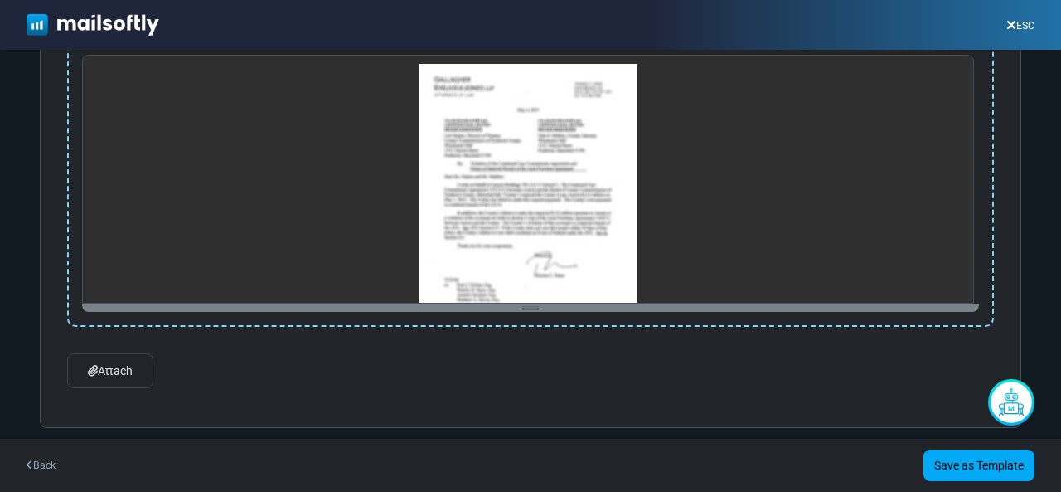
click at [43, 458] on link "Back" at bounding box center [41, 465] width 29 height 15
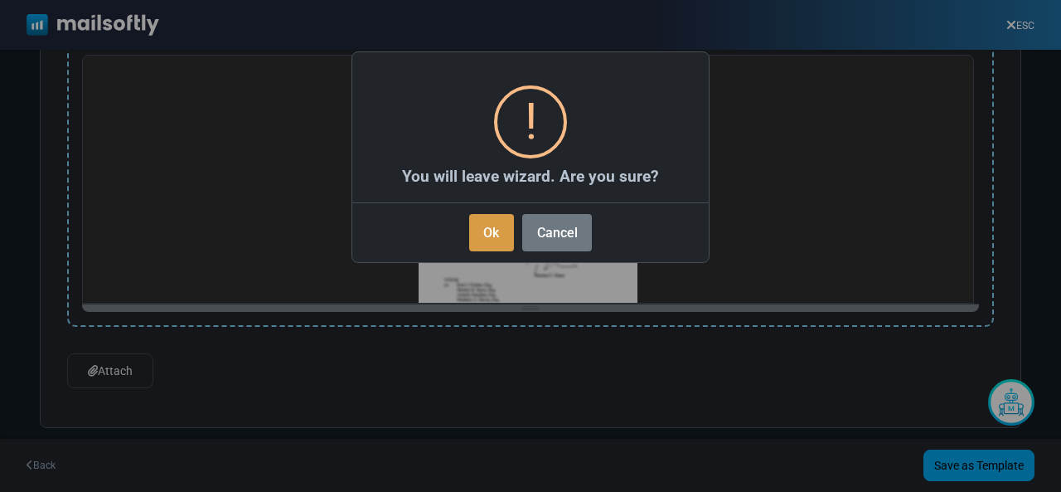
click at [491, 236] on button "Ok" at bounding box center [491, 232] width 45 height 37
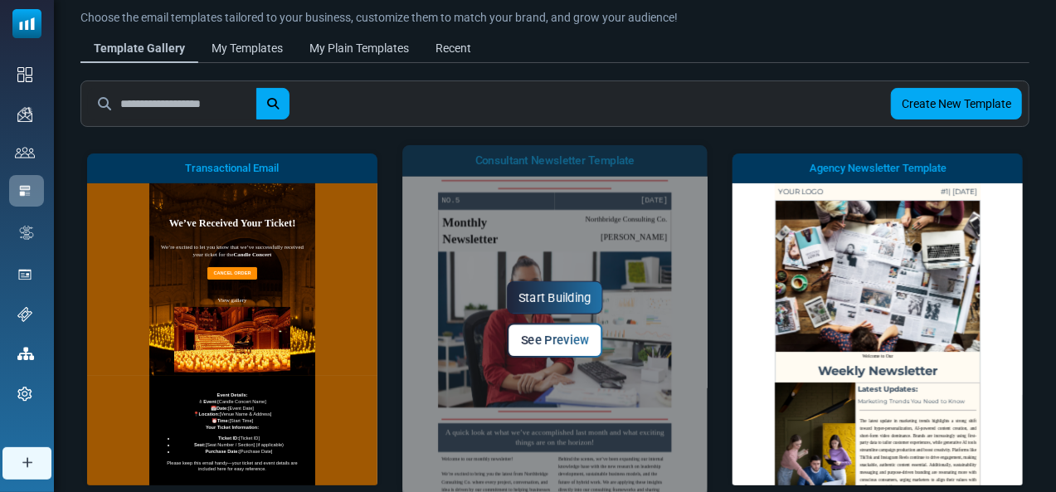
scroll to position [580, 0]
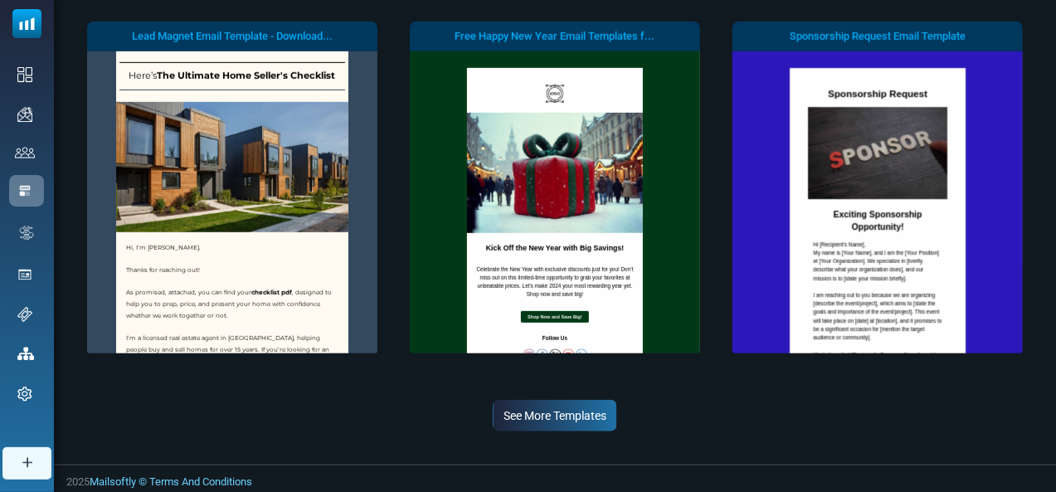
click at [549, 410] on link "See More Templates" at bounding box center [555, 416] width 124 height 32
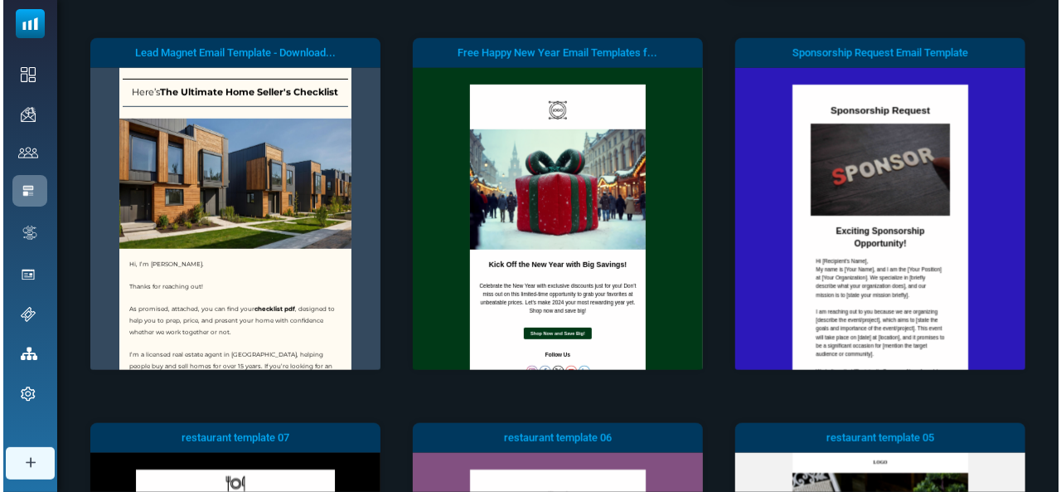
scroll to position [582, 0]
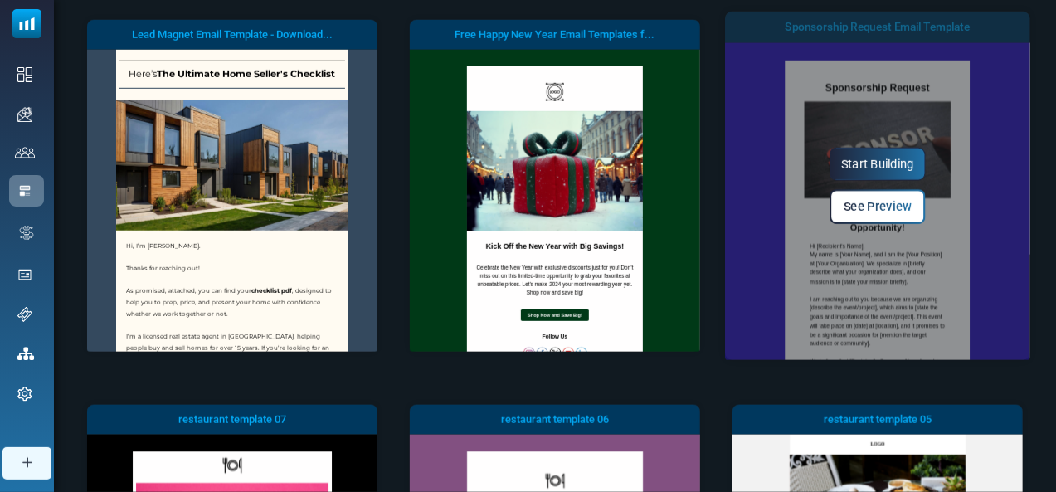
click at [879, 208] on span "See Preview" at bounding box center [877, 207] width 68 height 14
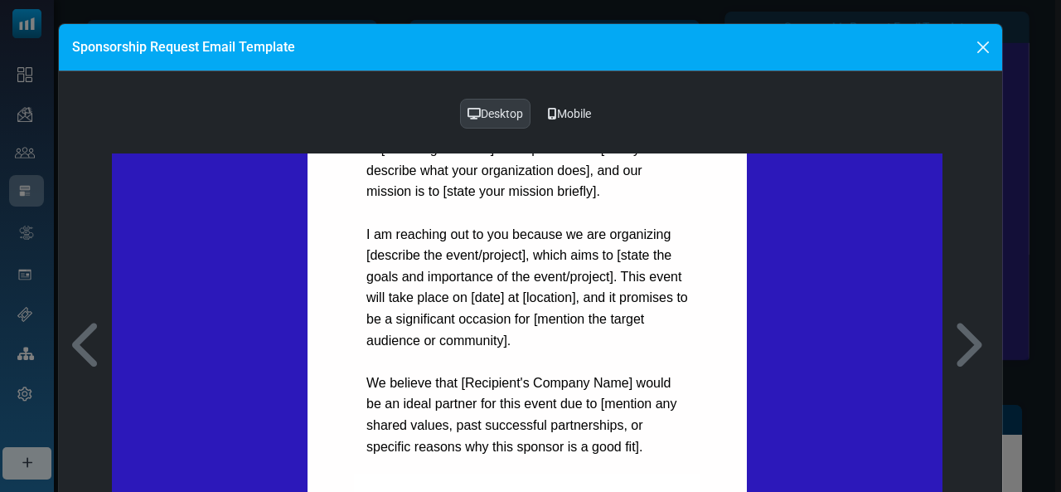
scroll to position [0, 0]
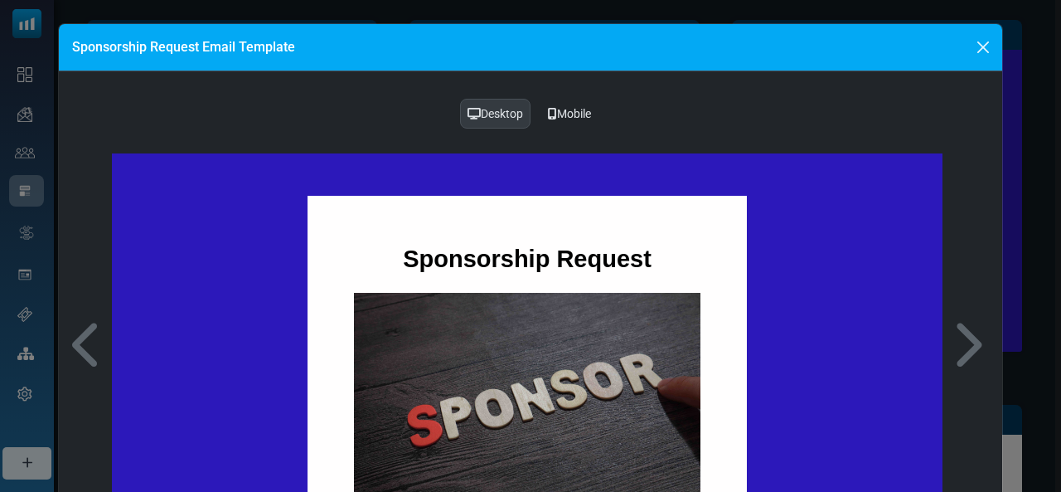
click at [573, 342] on img at bounding box center [527, 408] width 347 height 231
click at [575, 238] on td "Sponsorship Request" at bounding box center [527, 259] width 363 height 51
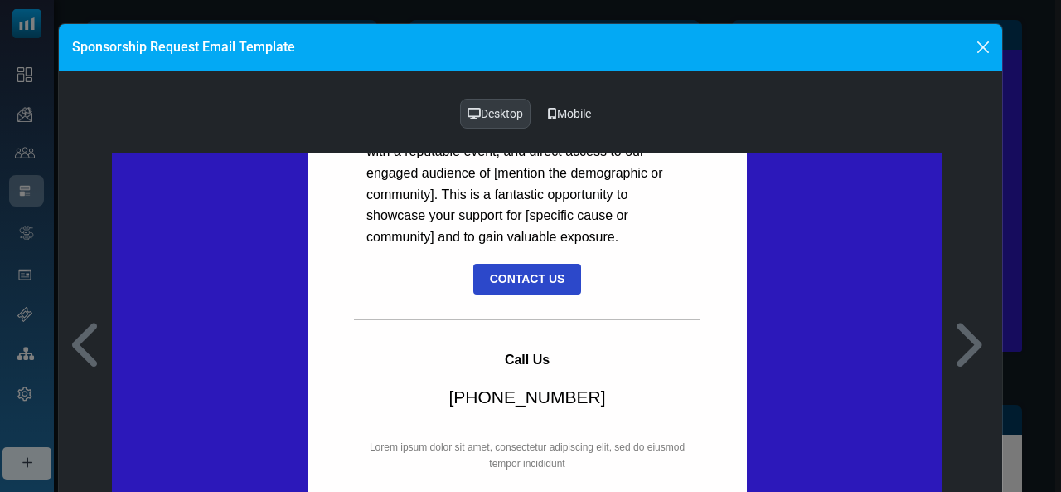
scroll to position [211, 0]
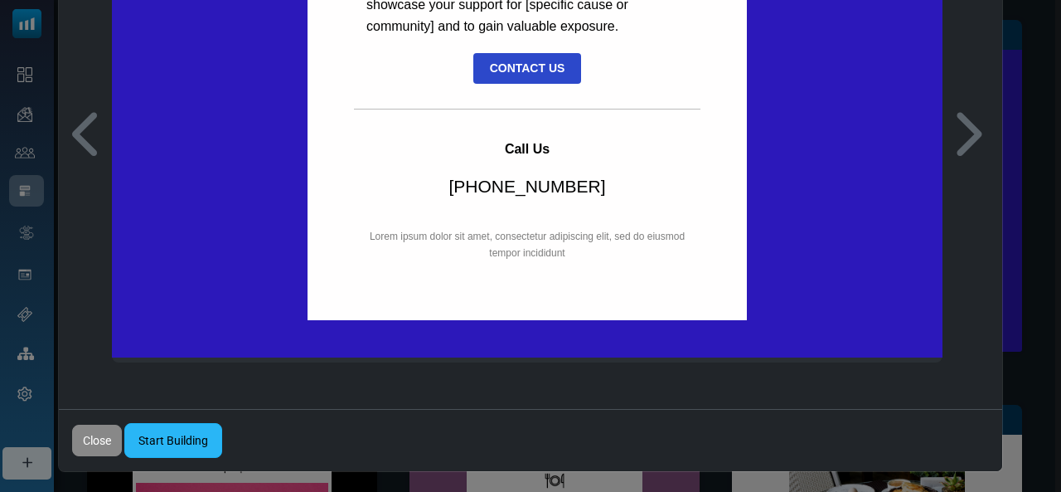
click at [187, 423] on link "Start Building" at bounding box center [173, 440] width 98 height 35
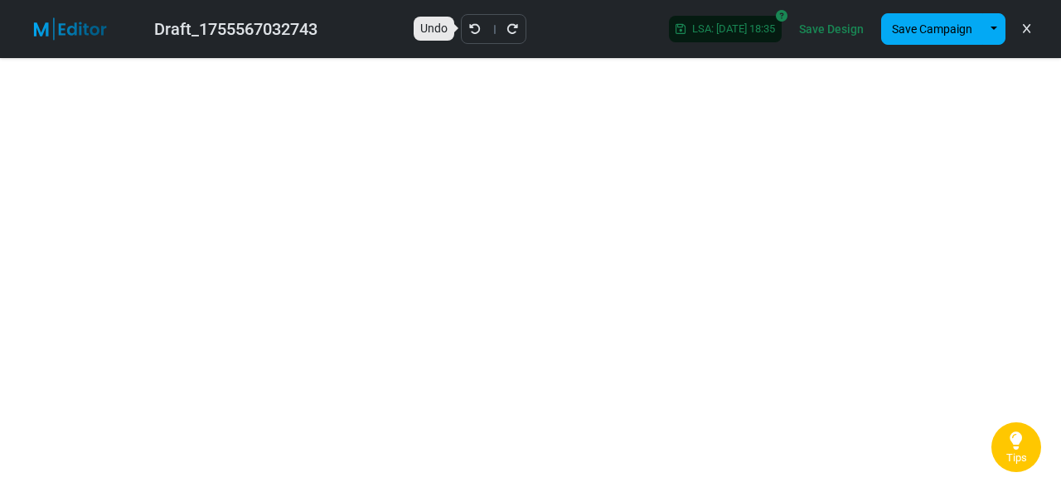
click at [469, 31] on icon "Undo" at bounding box center [475, 29] width 12 height 12
click at [469, 27] on icon "Undo" at bounding box center [475, 29] width 12 height 12
click at [965, 36] on button "Save Campaign" at bounding box center [932, 29] width 102 height 32
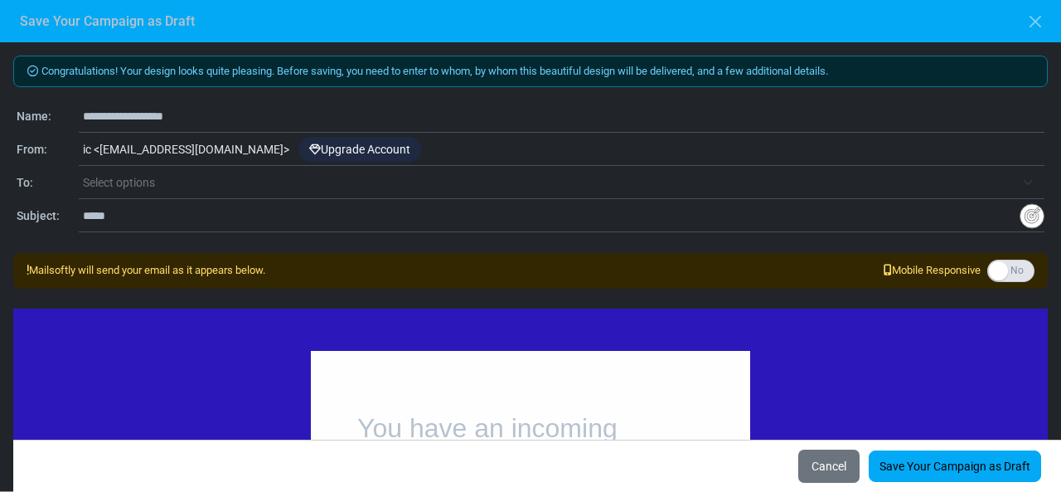
click at [206, 114] on input "**********" at bounding box center [564, 116] width 962 height 32
click at [146, 186] on span "Select options" at bounding box center [119, 182] width 72 height 13
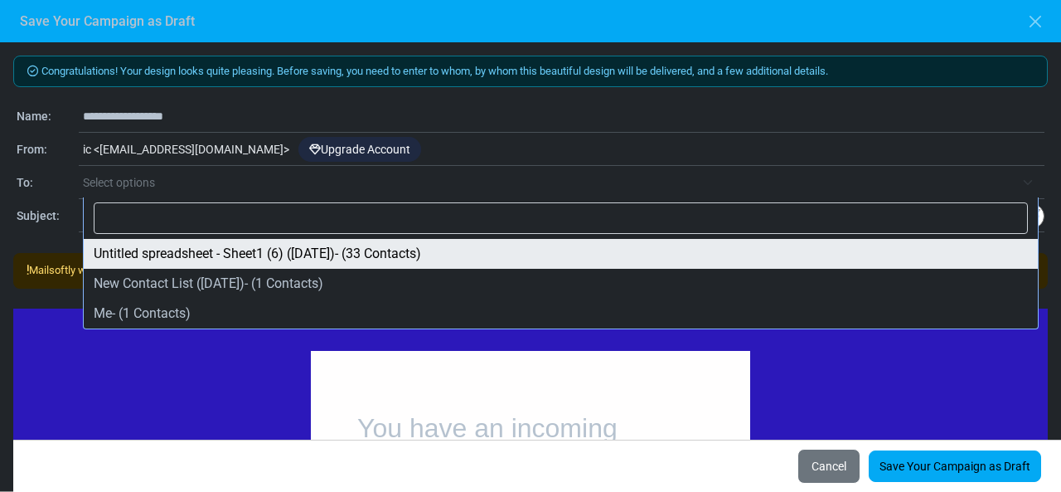
click at [68, 192] on div "**********" at bounding box center [531, 183] width 1028 height 20
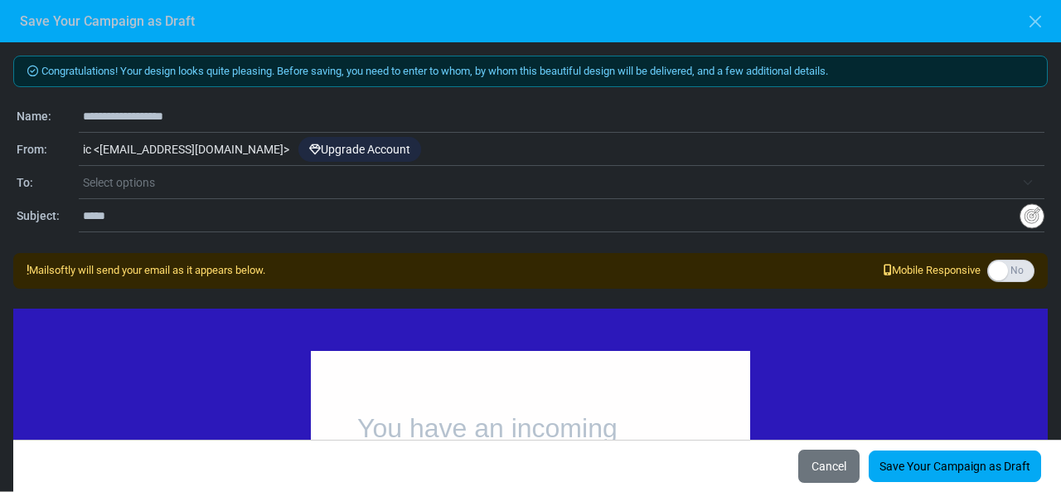
click at [121, 212] on input "*****" at bounding box center [551, 216] width 937 height 32
type input "*"
click at [139, 215] on input "**********" at bounding box center [551, 216] width 937 height 32
click at [199, 220] on input "**********" at bounding box center [551, 216] width 937 height 32
type input "**********"
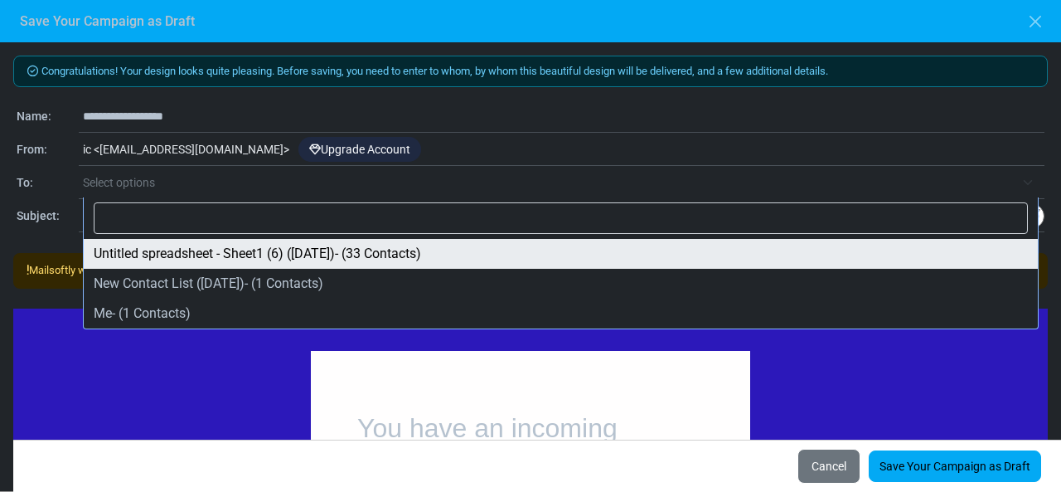
click at [174, 184] on span "Select options" at bounding box center [549, 182] width 932 height 20
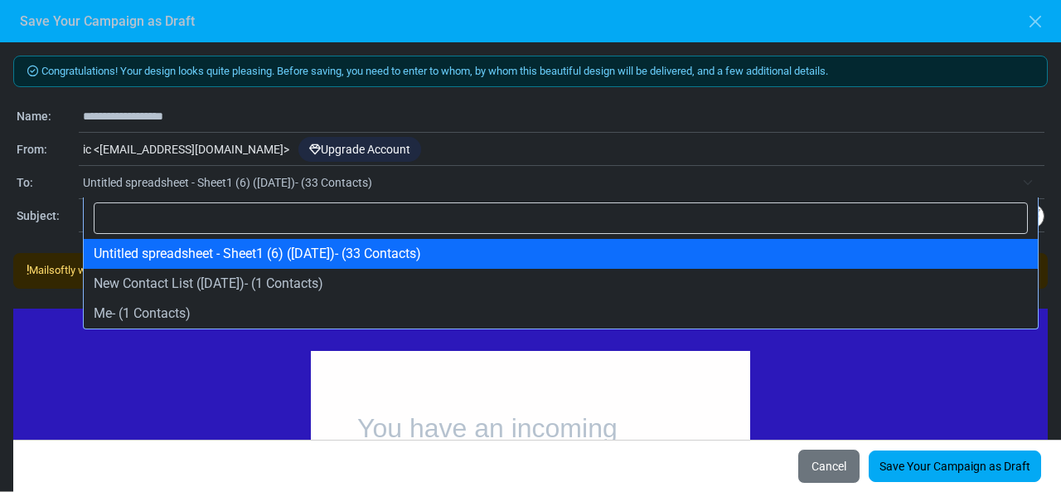
click at [213, 176] on span "Untitled spreadsheet - Sheet1 (6) (8/18/2025)- (33 Contacts)" at bounding box center [549, 182] width 932 height 20
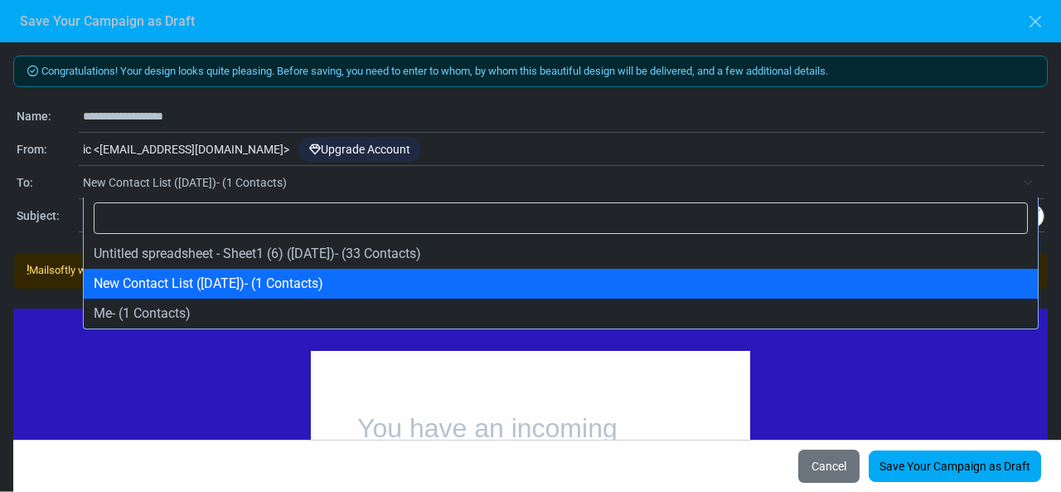
click at [307, 192] on span "New Contact List (2025-08-18)- (1 Contacts)" at bounding box center [549, 182] width 932 height 20
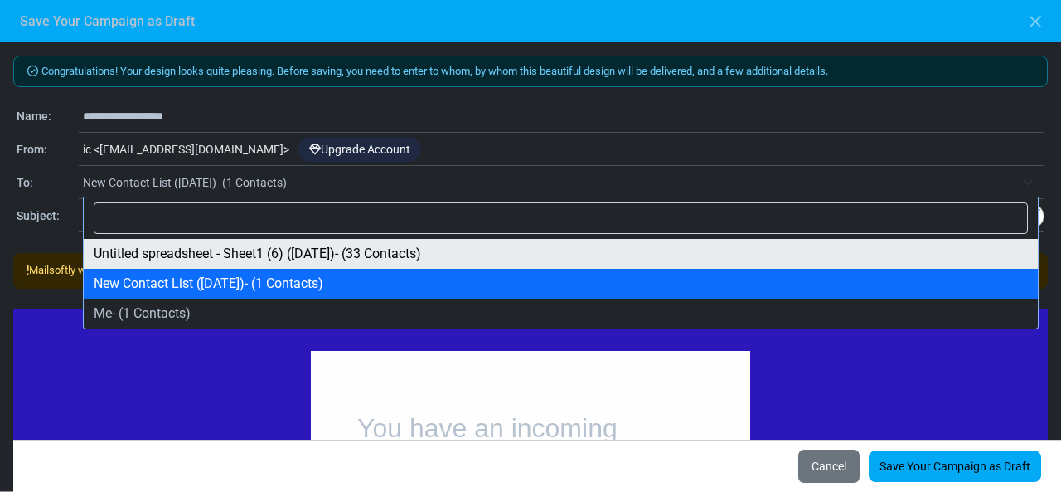
select select "*****"
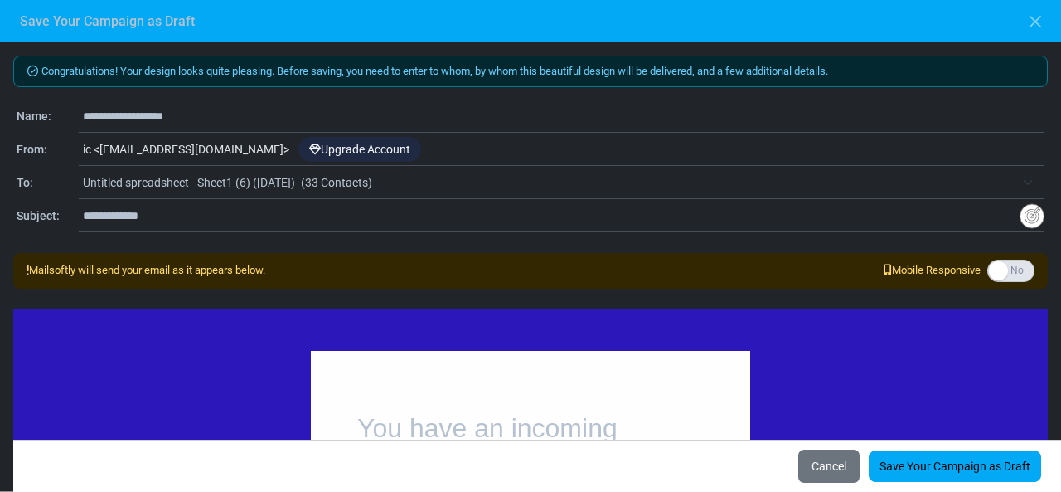
scroll to position [83, 0]
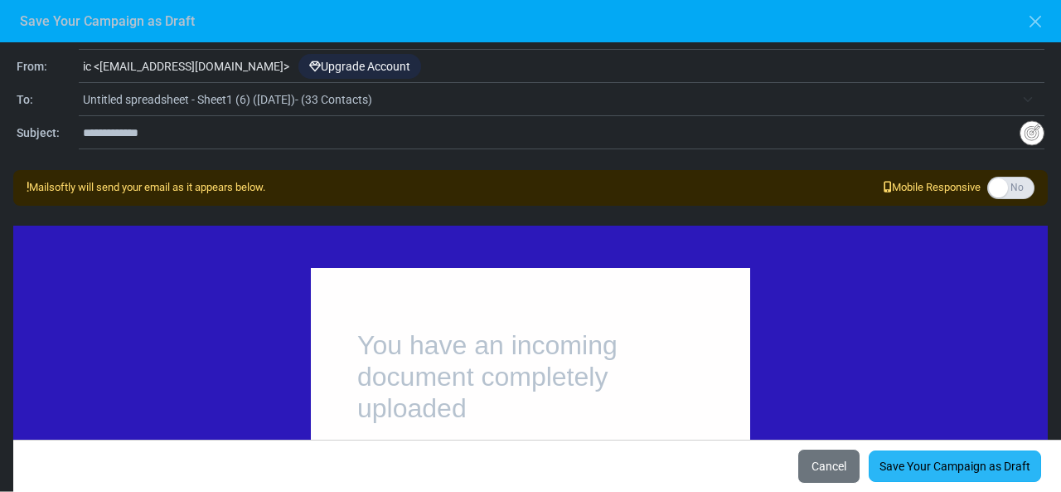
click at [935, 467] on link "Save Your Campaign as Draft" at bounding box center [955, 466] width 172 height 32
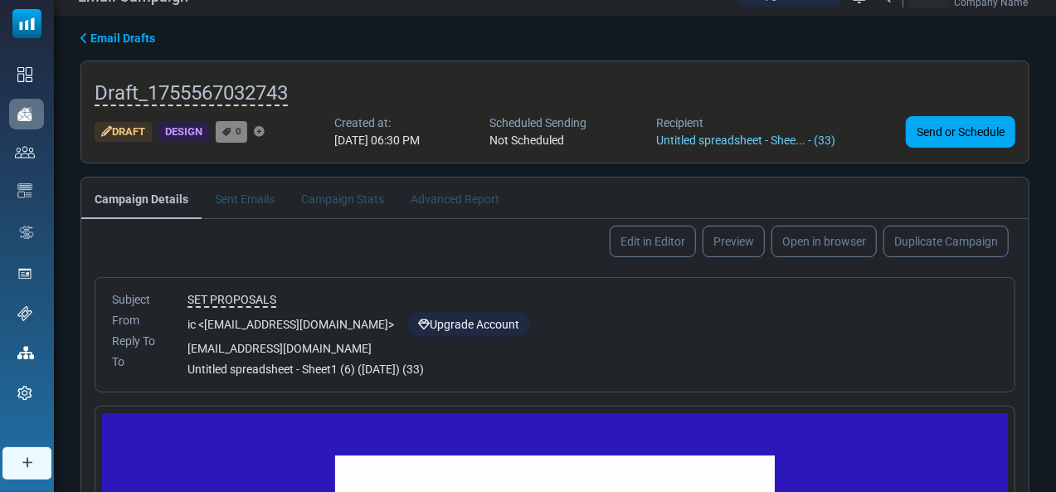
click at [240, 201] on li "Sent Emails" at bounding box center [244, 197] width 86 height 41
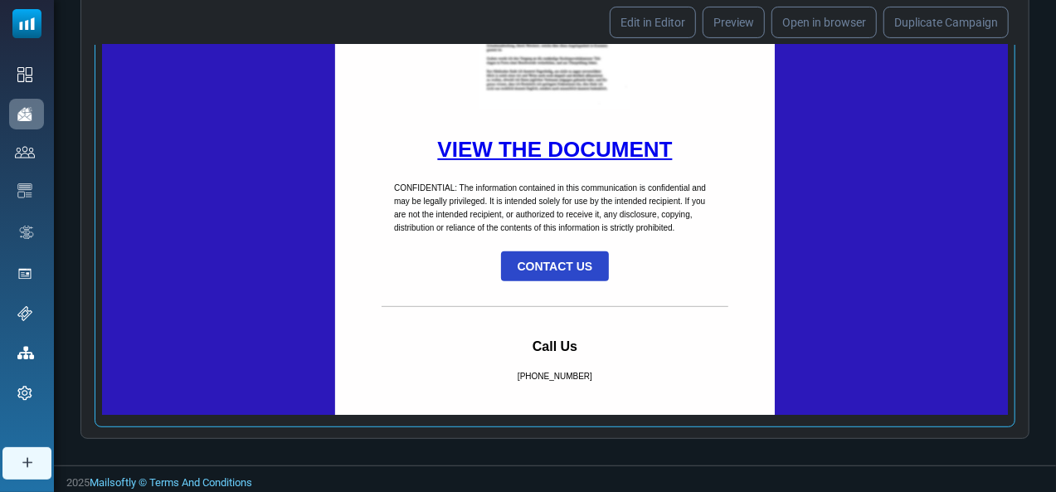
scroll to position [297, 0]
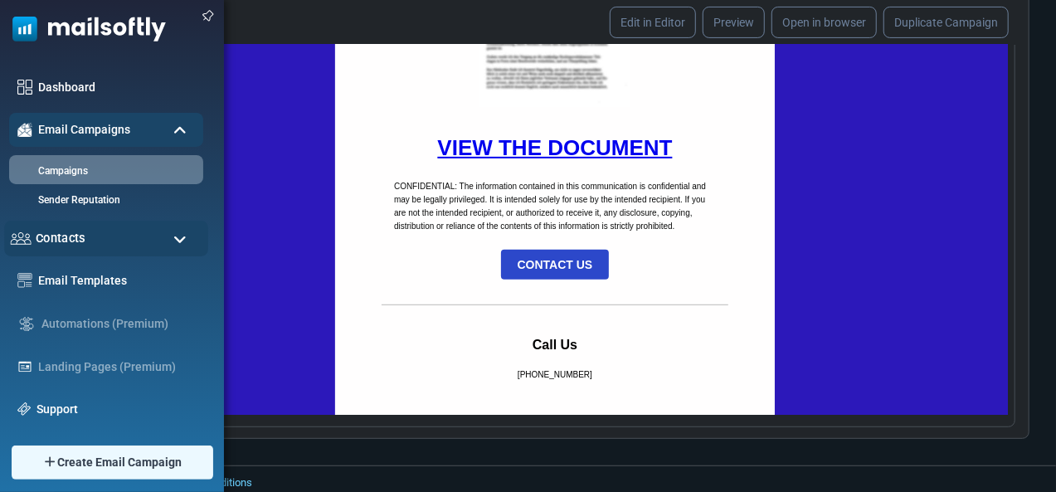
click at [138, 226] on div "Contacts" at bounding box center [106, 239] width 204 height 36
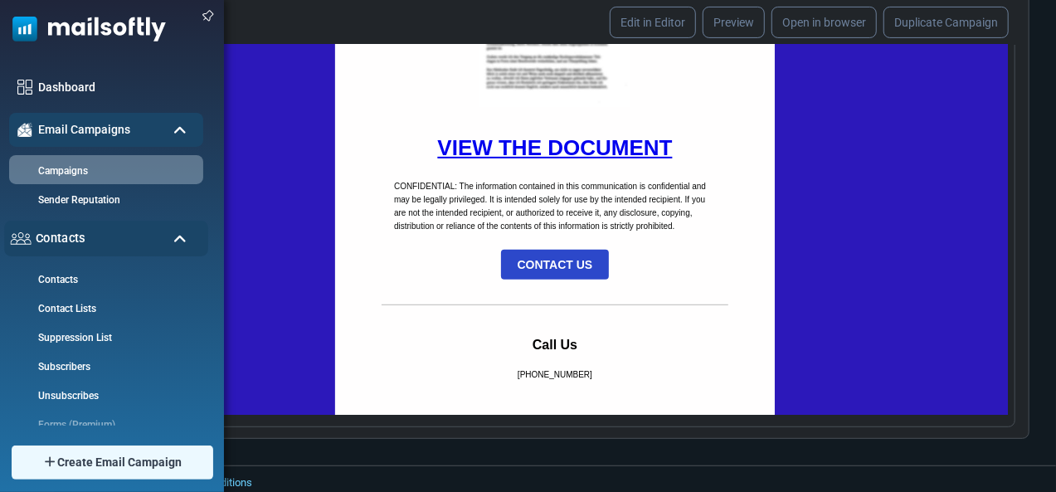
click at [138, 226] on div "Contacts" at bounding box center [106, 239] width 204 height 36
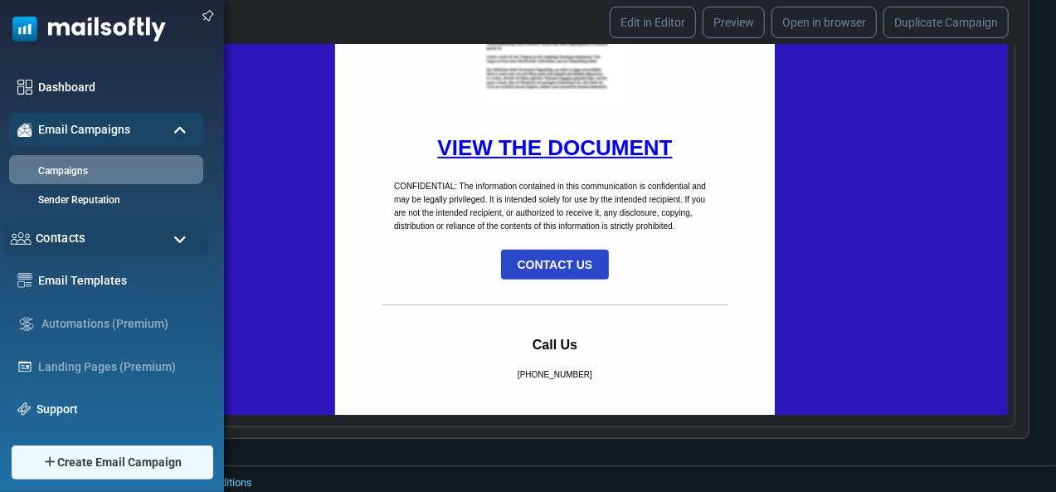
click at [138, 226] on div "Contacts" at bounding box center [106, 239] width 204 height 36
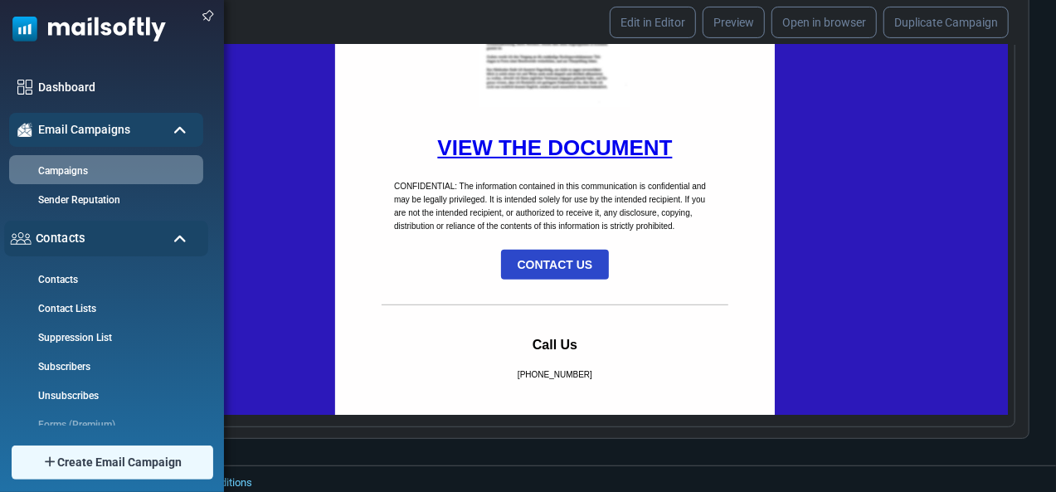
click at [138, 226] on div "Contacts" at bounding box center [106, 239] width 204 height 36
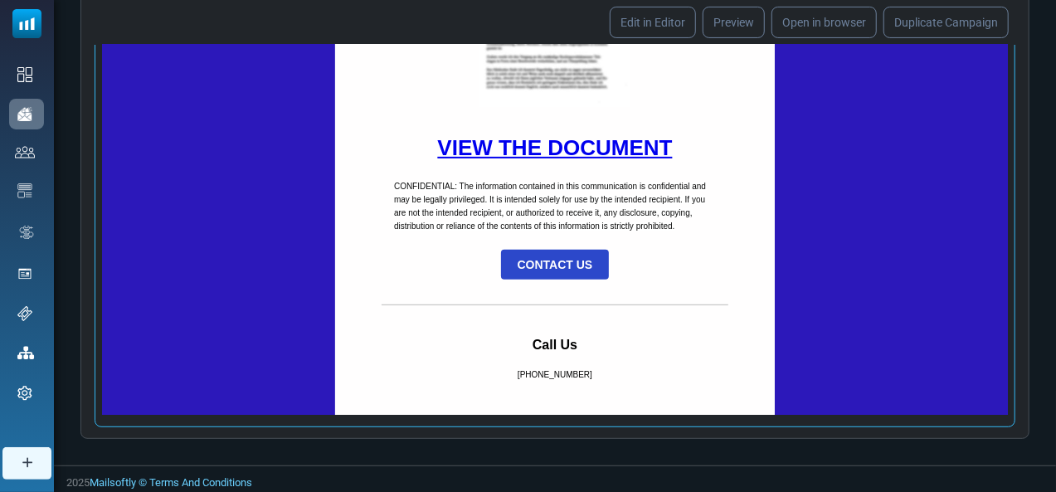
scroll to position [0, 0]
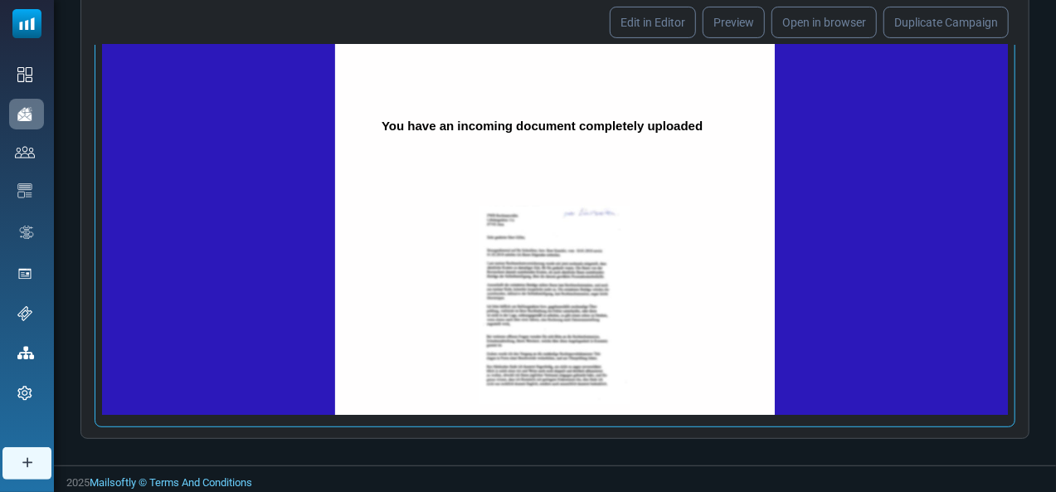
drag, startPoint x: 225, startPoint y: 133, endPoint x: 175, endPoint y: 132, distance: 49.8
click at [175, 132] on div "You have an incoming document completely uploaded VIEW THE DOCUMENT CONFIDENTIA…" at bounding box center [553, 383] width 905 height 767
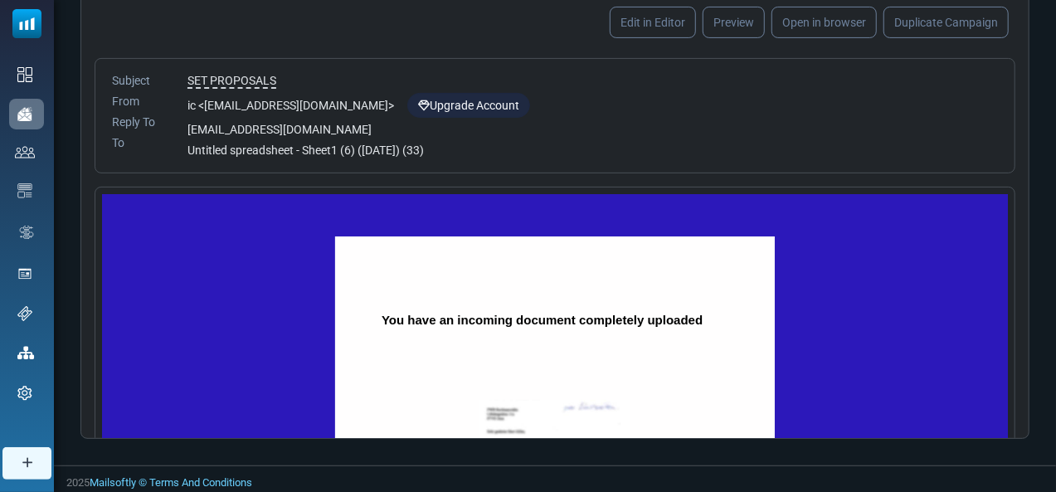
click at [542, 121] on div "[EMAIL_ADDRESS][DOMAIN_NAME]" at bounding box center [592, 129] width 810 height 17
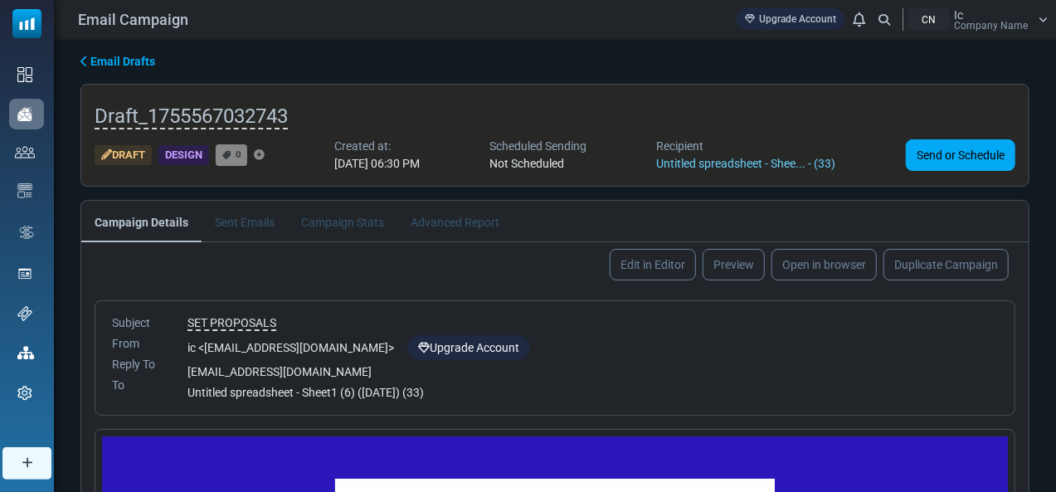
scroll to position [2, 0]
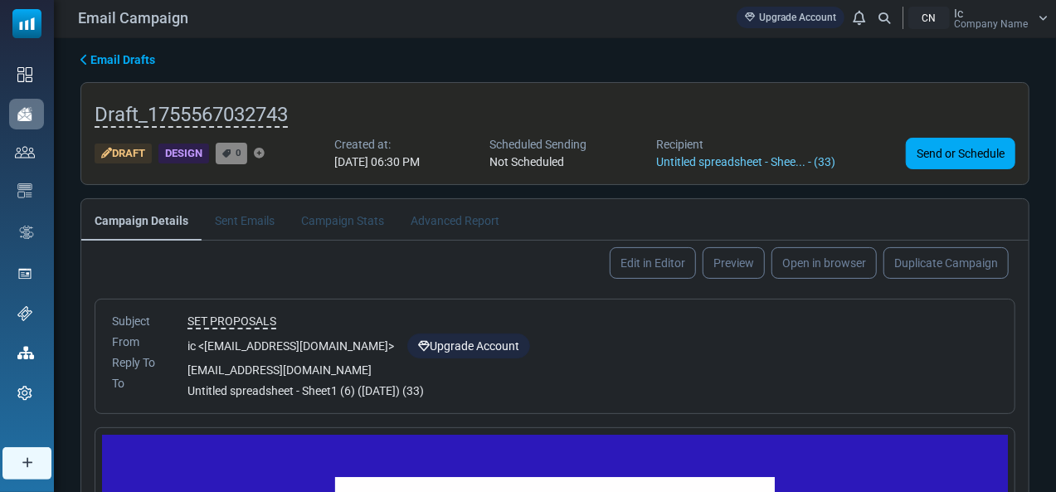
click at [91, 57] on span "Email Drafts" at bounding box center [122, 59] width 65 height 13
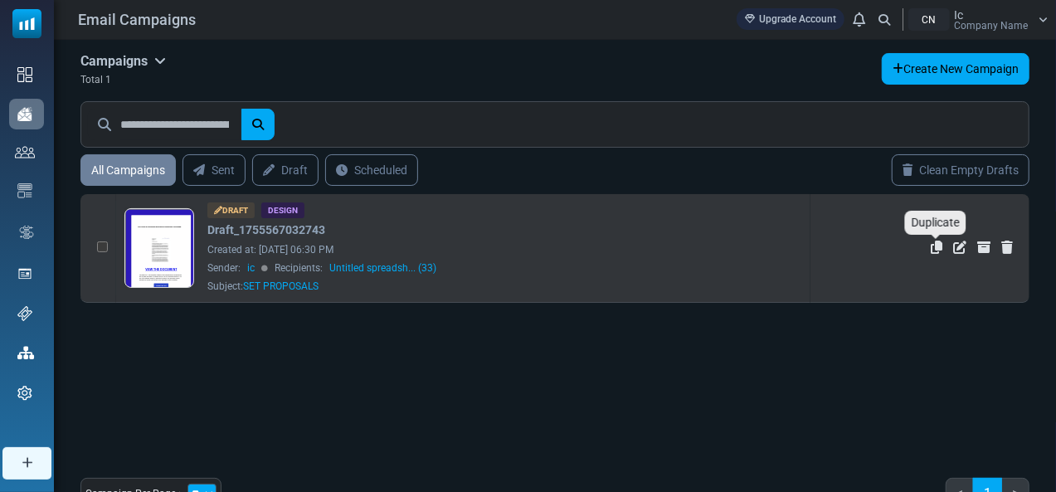
click at [934, 250] on icon "Duplicate" at bounding box center [936, 246] width 12 height 13
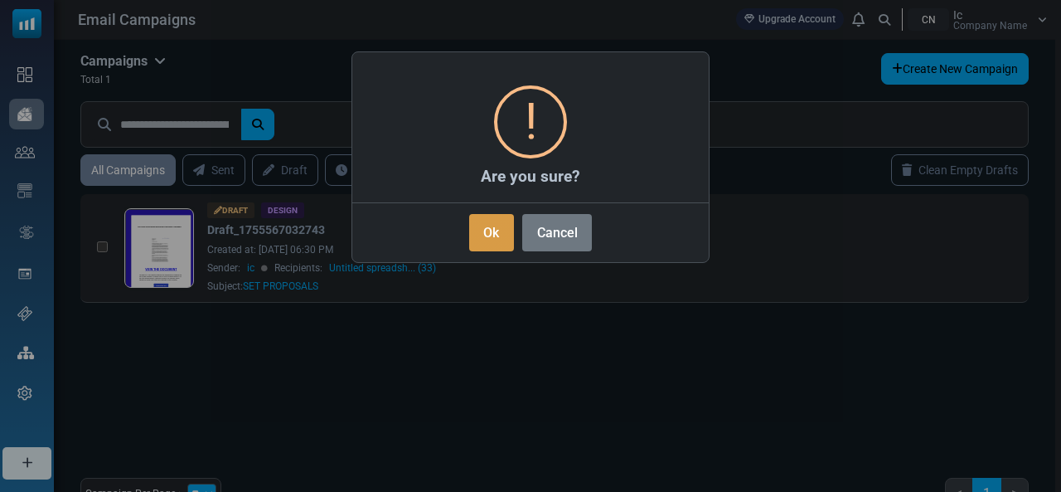
click at [474, 231] on button "Ok" at bounding box center [491, 232] width 45 height 37
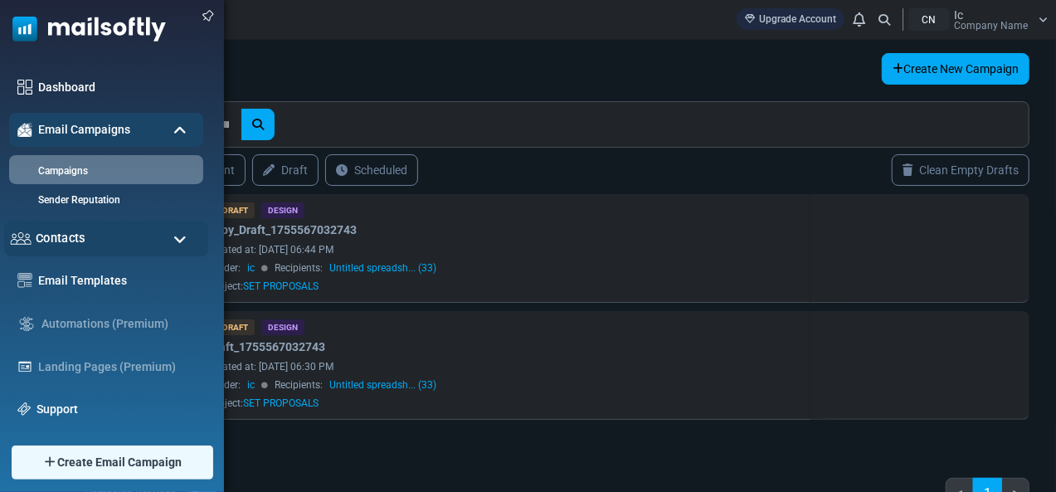
click at [167, 235] on div "Contacts" at bounding box center [106, 239] width 204 height 36
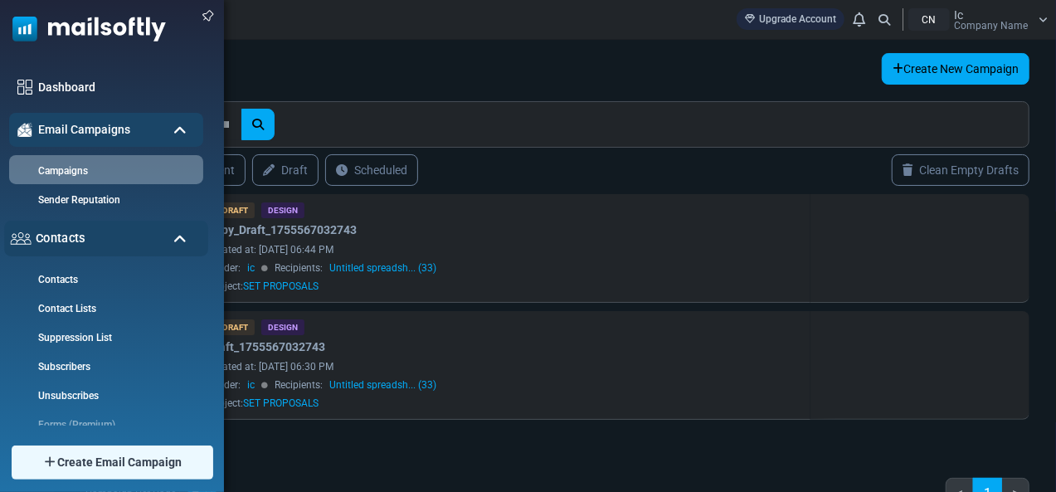
click at [167, 235] on div "Contacts" at bounding box center [106, 239] width 204 height 36
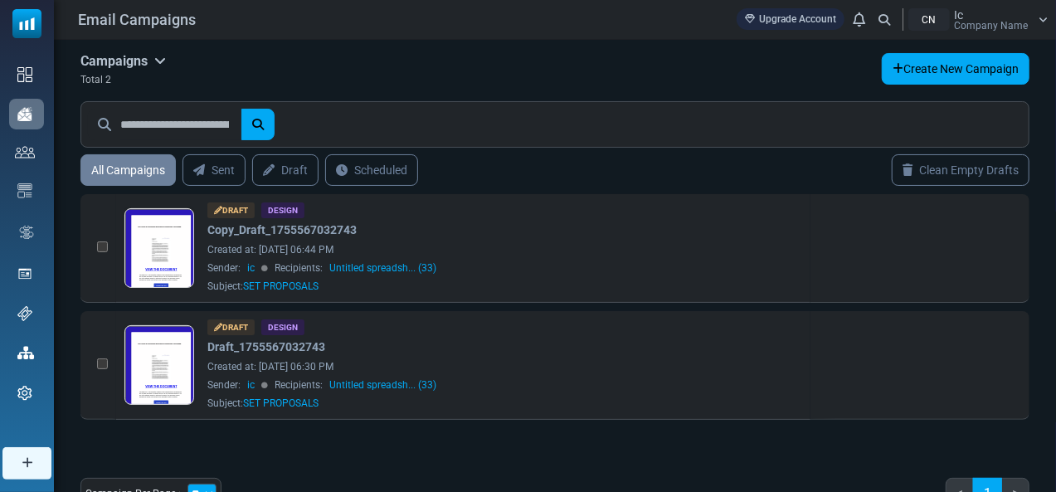
click at [804, 17] on link "Upgrade Account" at bounding box center [790, 19] width 108 height 22
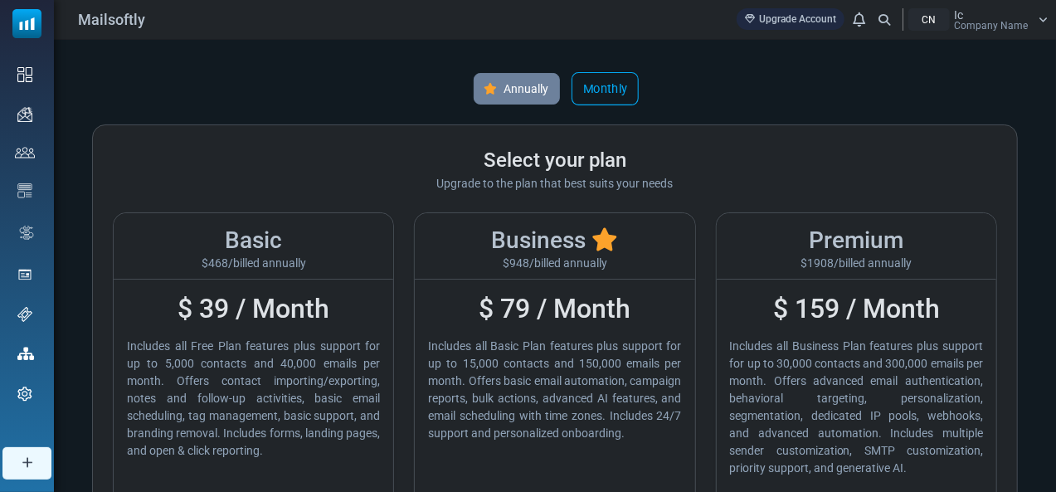
click at [585, 90] on link "Monthly" at bounding box center [604, 88] width 67 height 33
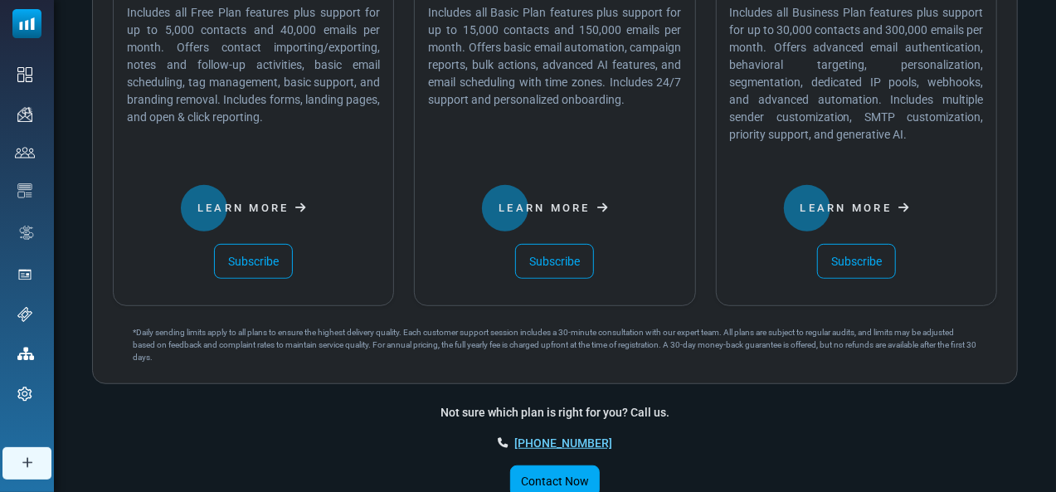
scroll to position [376, 0]
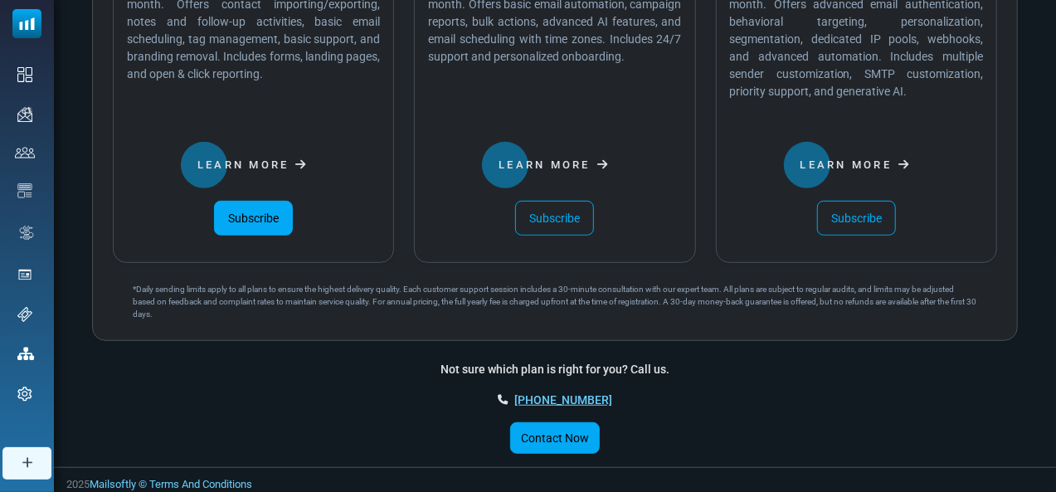
click at [267, 211] on link "Subscribe" at bounding box center [253, 218] width 79 height 35
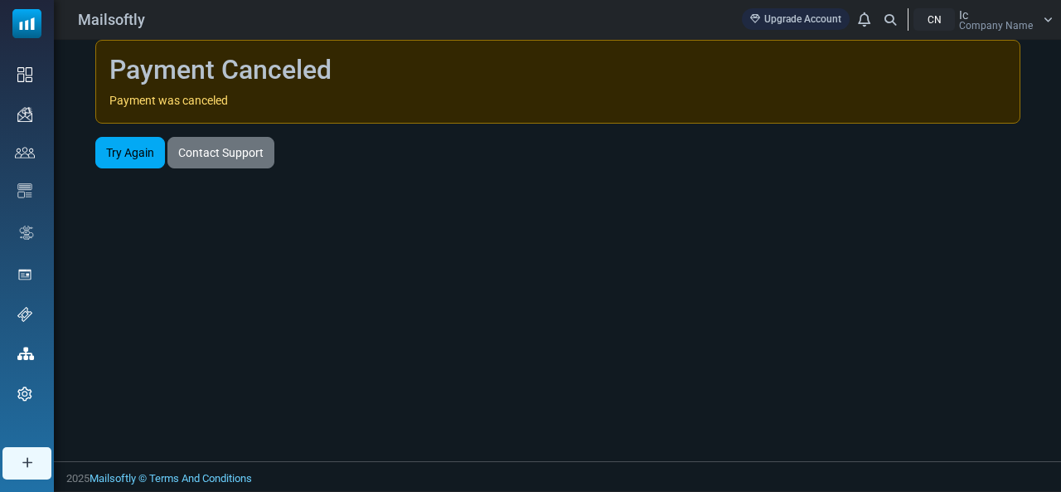
drag, startPoint x: 0, startPoint y: 0, endPoint x: 124, endPoint y: 49, distance: 133.7
click at [124, 49] on div "Payment Canceled Payment was canceled" at bounding box center [557, 82] width 925 height 84
click at [131, 50] on div "Payment Canceled Payment was canceled" at bounding box center [557, 82] width 925 height 84
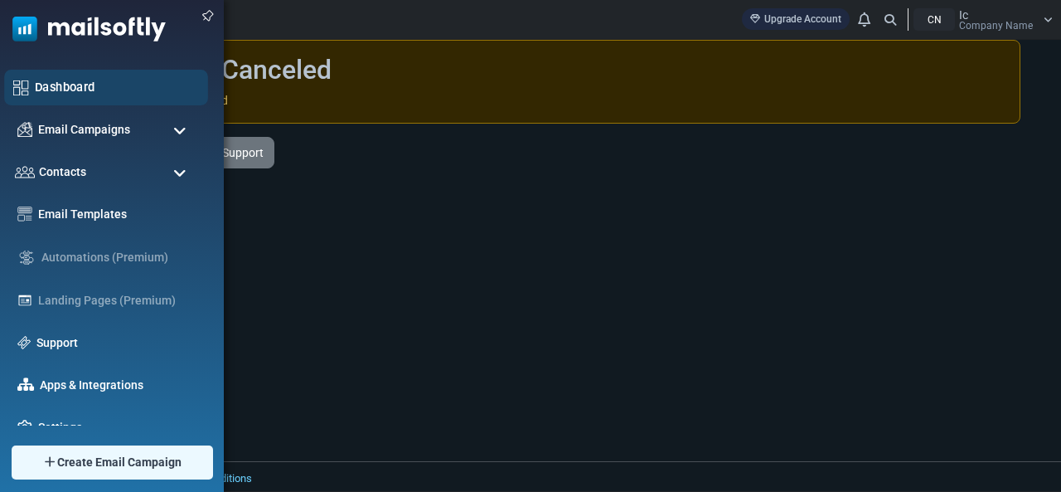
click at [27, 83] on img at bounding box center [21, 88] width 16 height 16
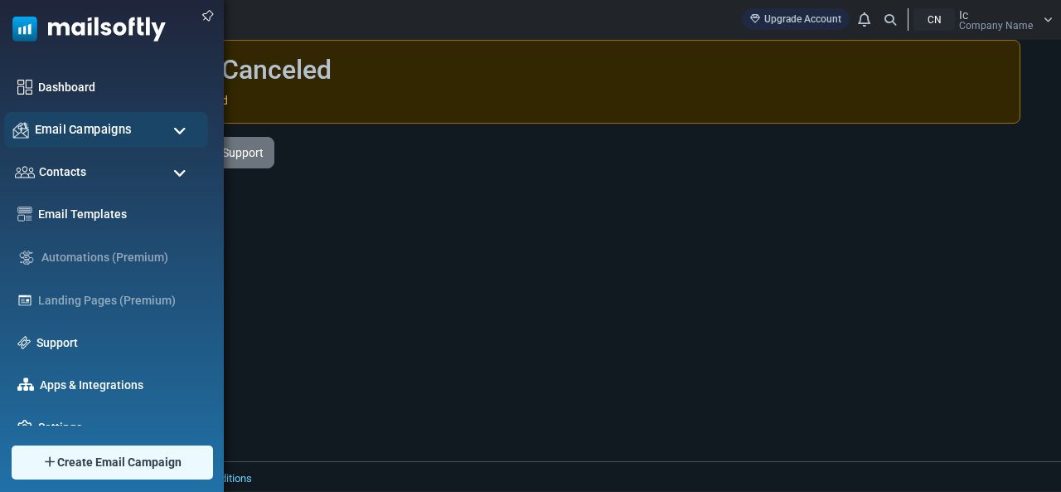
click at [72, 120] on span "Email Campaigns" at bounding box center [83, 129] width 97 height 18
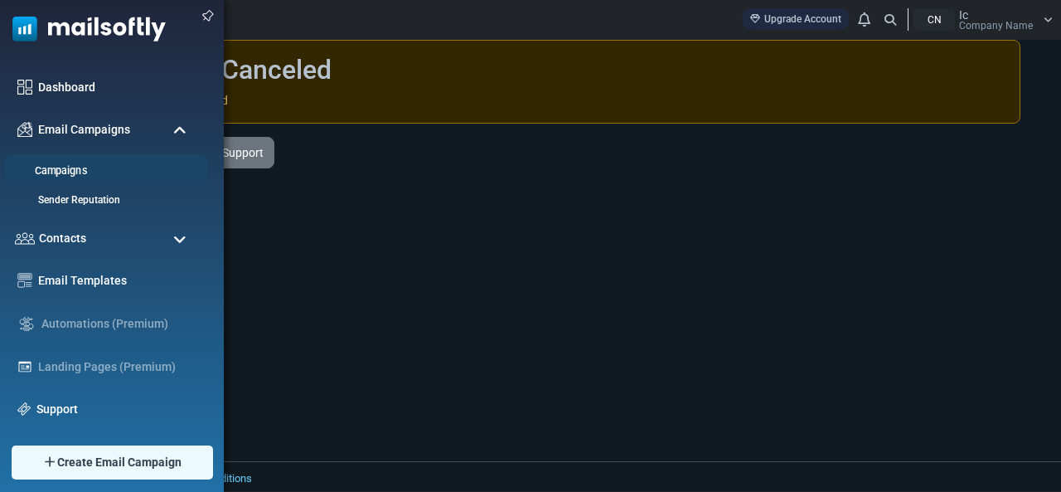
click at [78, 170] on link "Campaigns" at bounding box center [103, 171] width 199 height 16
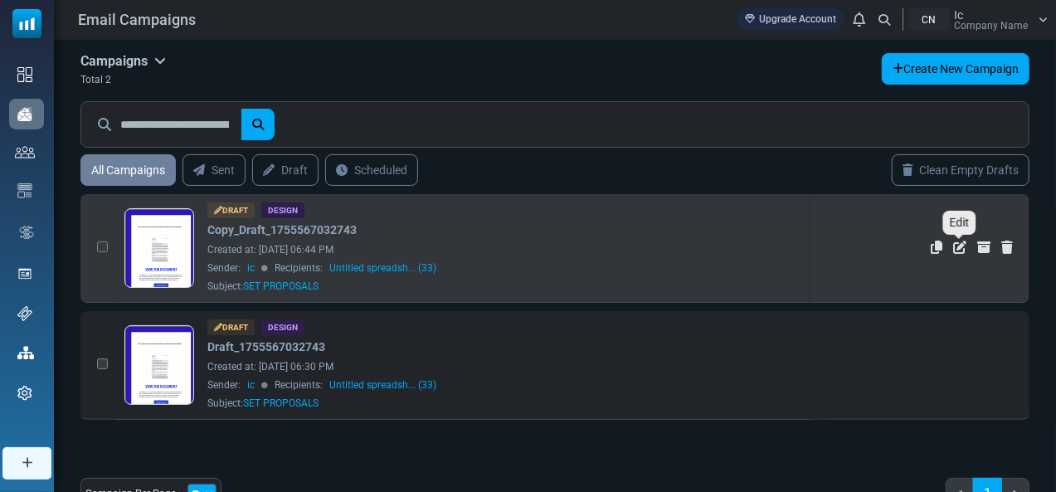
click at [955, 246] on icon "Edit" at bounding box center [959, 246] width 13 height 13
click at [406, 278] on div "Draft Design Copy_Draft_1755567032743 Created at: [DATE] 06:44 PM Sender: ic Re…" at bounding box center [504, 247] width 594 height 91
click at [365, 228] on div "Draft Design Copy_Draft_1755567032743 Created at: [DATE] 06:44 PM Sender: ic Re…" at bounding box center [504, 247] width 594 height 91
click at [152, 253] on link at bounding box center [159, 294] width 69 height 171
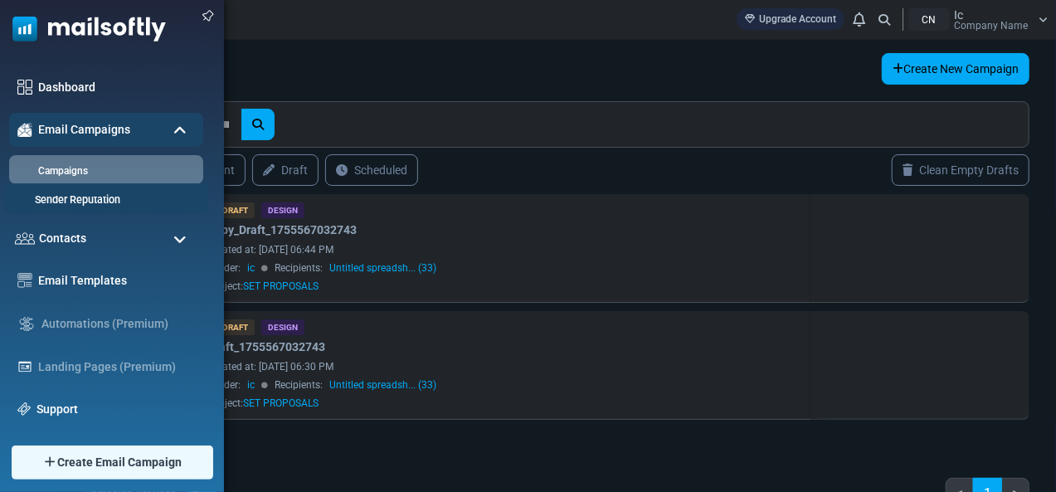
click at [25, 192] on link "Sender Reputation" at bounding box center [103, 200] width 199 height 16
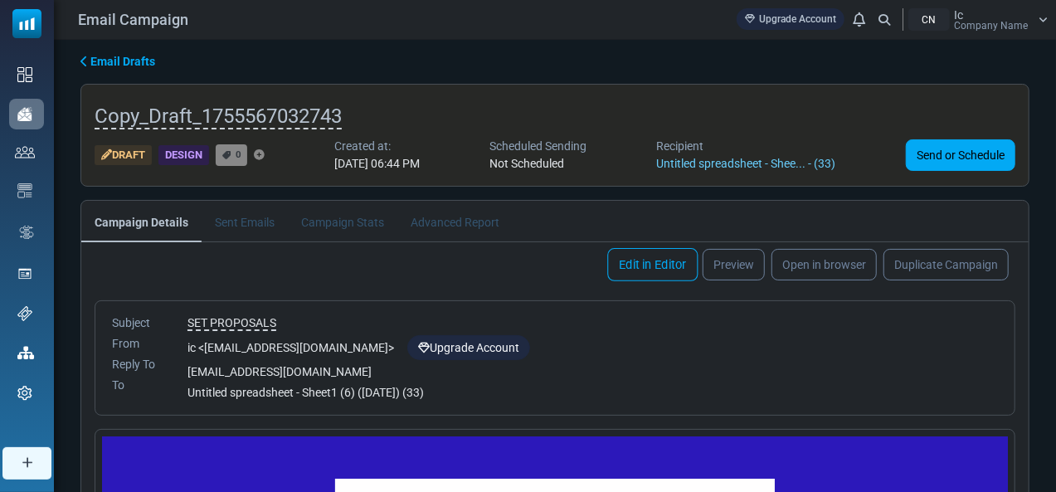
click at [647, 262] on link "Edit in Editor" at bounding box center [652, 264] width 90 height 33
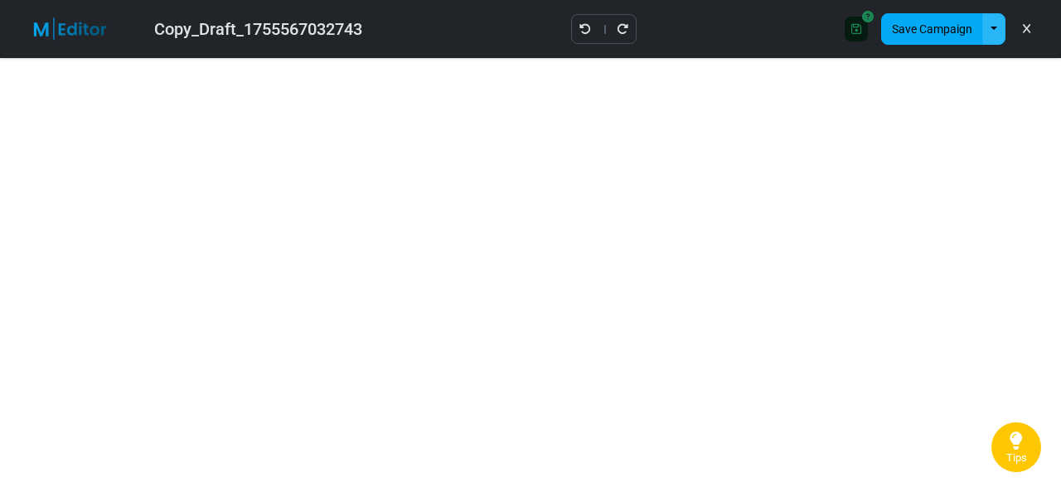
click at [997, 35] on button "button" at bounding box center [994, 29] width 23 height 32
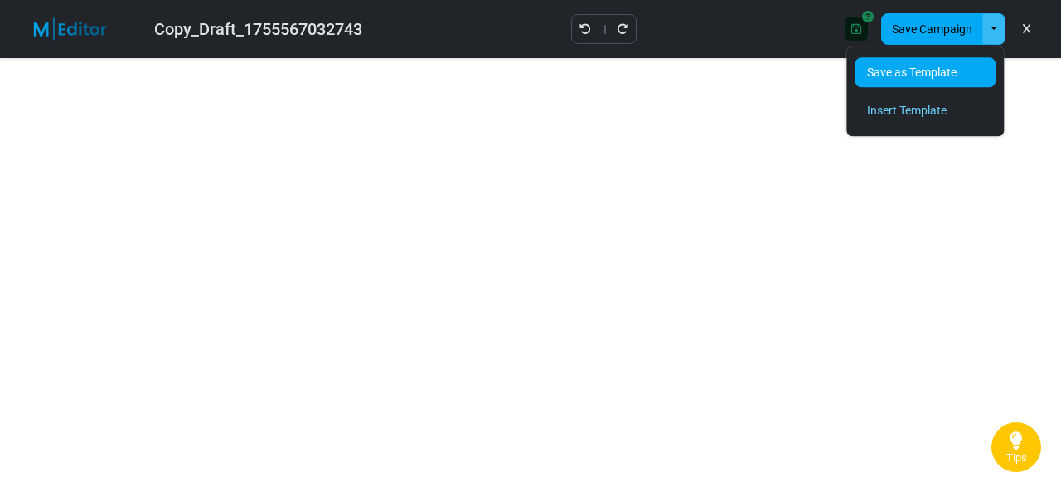
click at [885, 74] on link "Save as Template" at bounding box center [925, 72] width 141 height 30
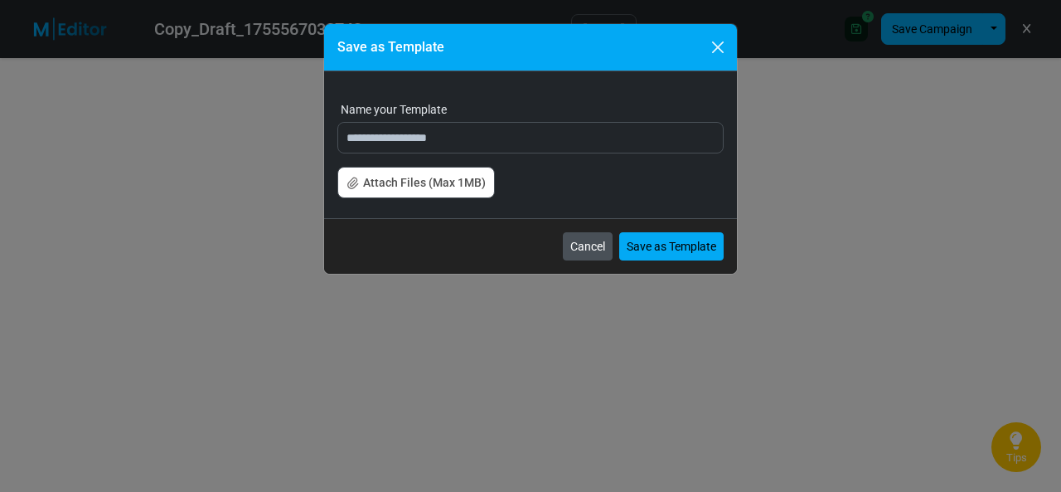
click at [581, 232] on button "Cancel" at bounding box center [588, 246] width 50 height 28
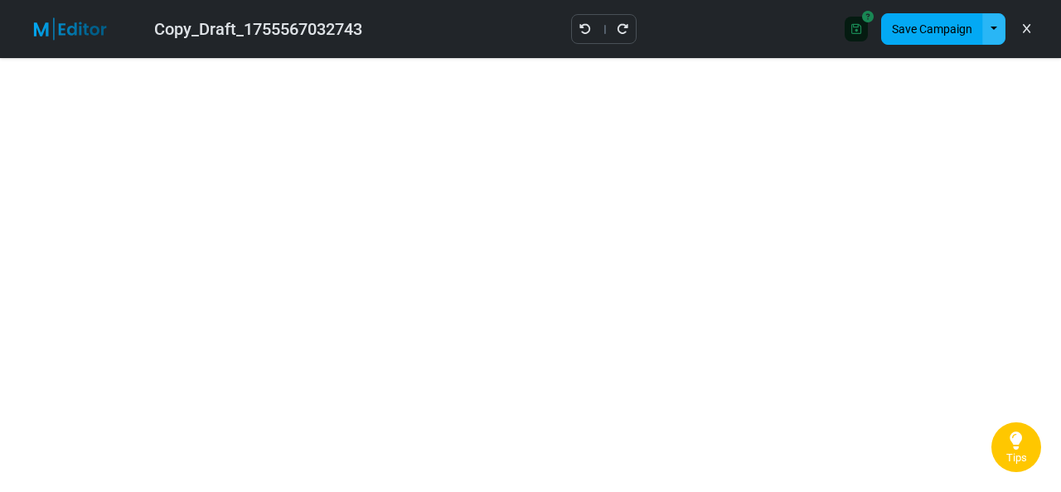
click at [995, 19] on button "button" at bounding box center [994, 29] width 23 height 32
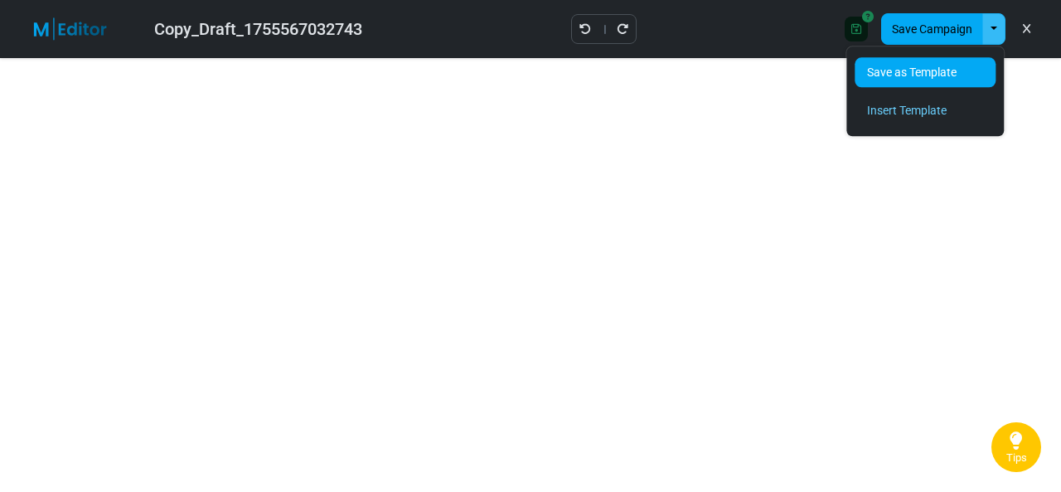
click at [901, 74] on link "Save as Template" at bounding box center [925, 72] width 141 height 30
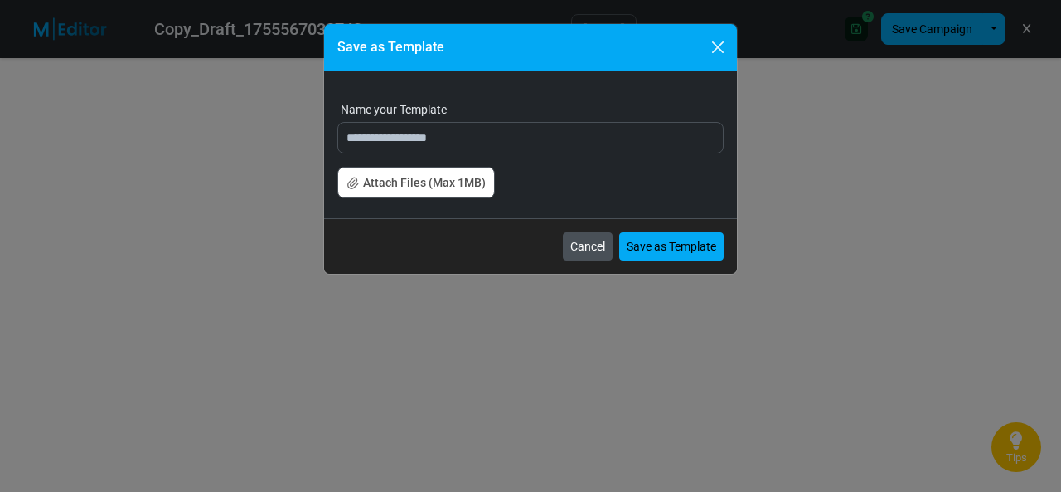
click at [581, 245] on button "Cancel" at bounding box center [588, 246] width 50 height 28
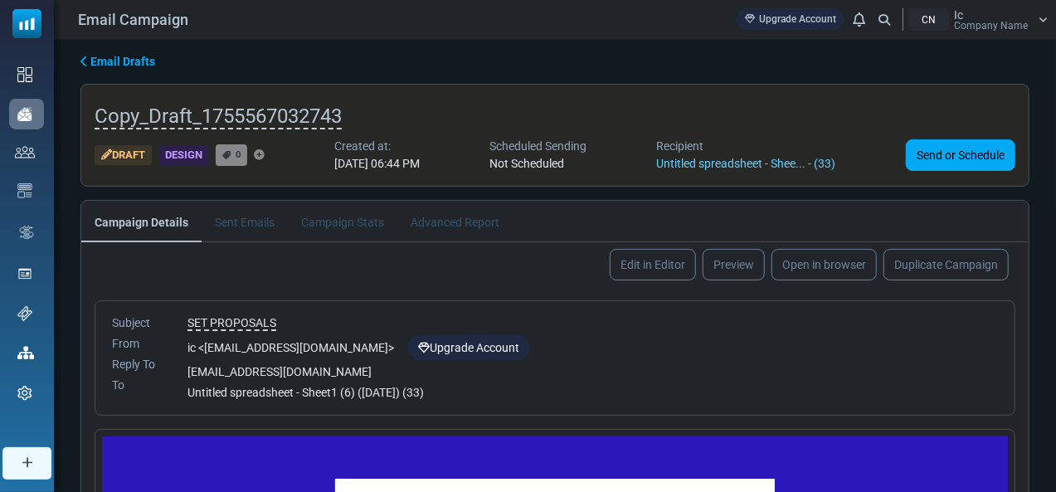
click at [230, 221] on li "Sent Emails" at bounding box center [244, 221] width 86 height 41
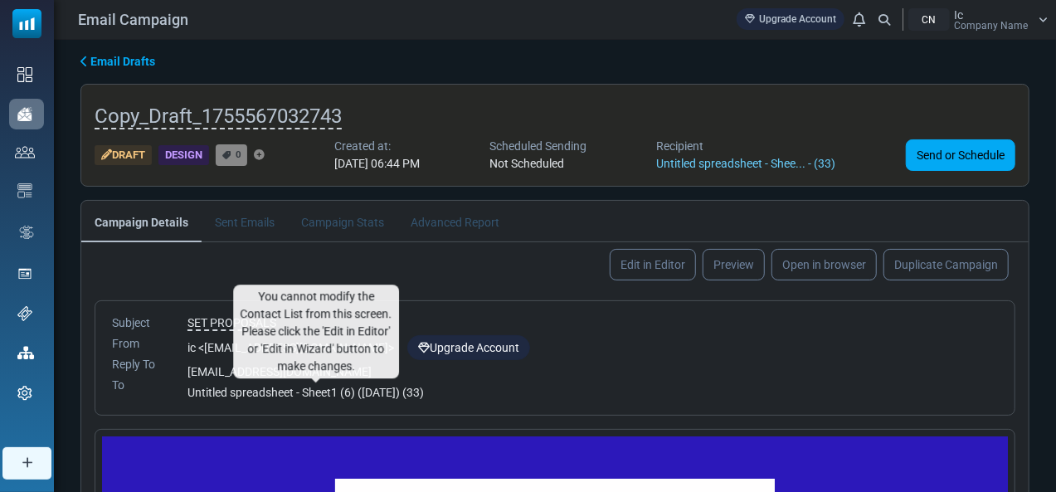
click at [250, 394] on span "Untitled spreadsheet - Sheet1 (6) ([DATE]) (33)" at bounding box center [305, 392] width 236 height 13
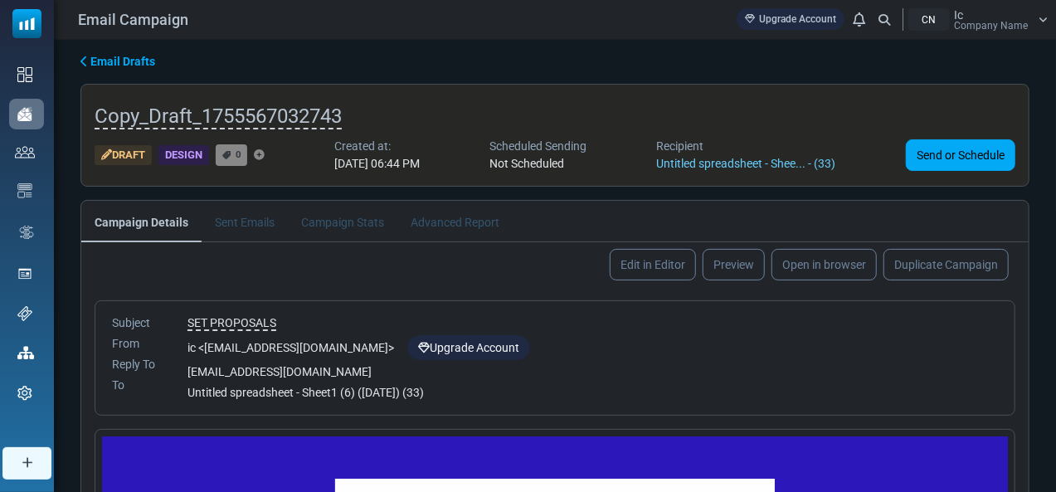
click at [283, 390] on span "Untitled spreadsheet - Sheet1 (6) (8/18/2025) (33)" at bounding box center [305, 392] width 236 height 13
click at [234, 218] on li "Sent Emails" at bounding box center [244, 221] width 86 height 41
click at [345, 224] on li "Campaign Stats" at bounding box center [342, 221] width 109 height 41
click at [447, 220] on li "Advanced Report" at bounding box center [454, 221] width 115 height 41
click at [650, 267] on link "Edit in Editor" at bounding box center [652, 264] width 90 height 33
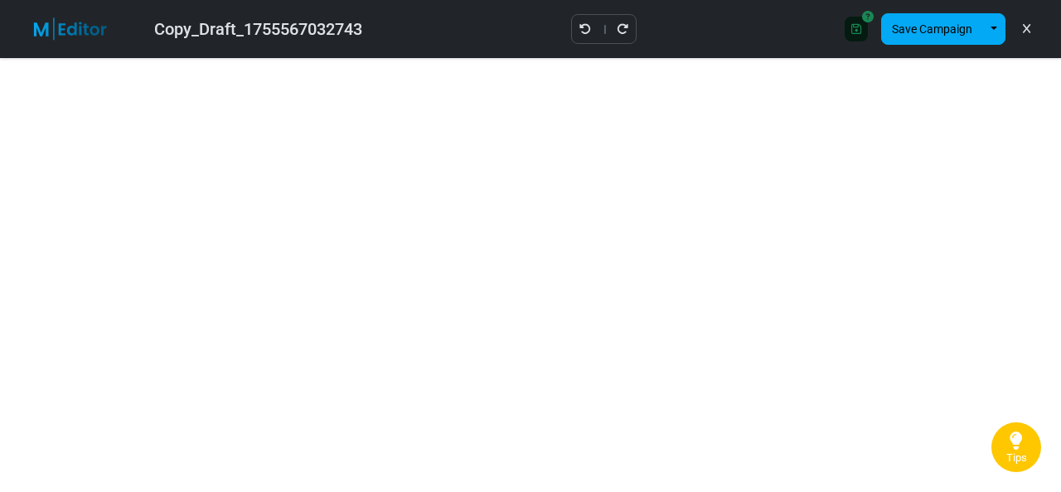
click at [64, 27] on img at bounding box center [81, 28] width 108 height 23
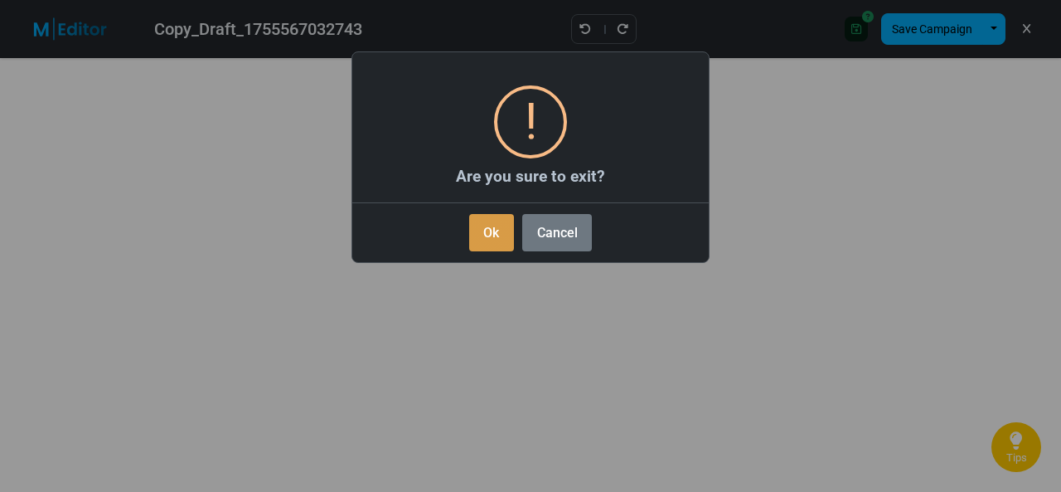
click at [485, 232] on button "Ok" at bounding box center [491, 232] width 45 height 37
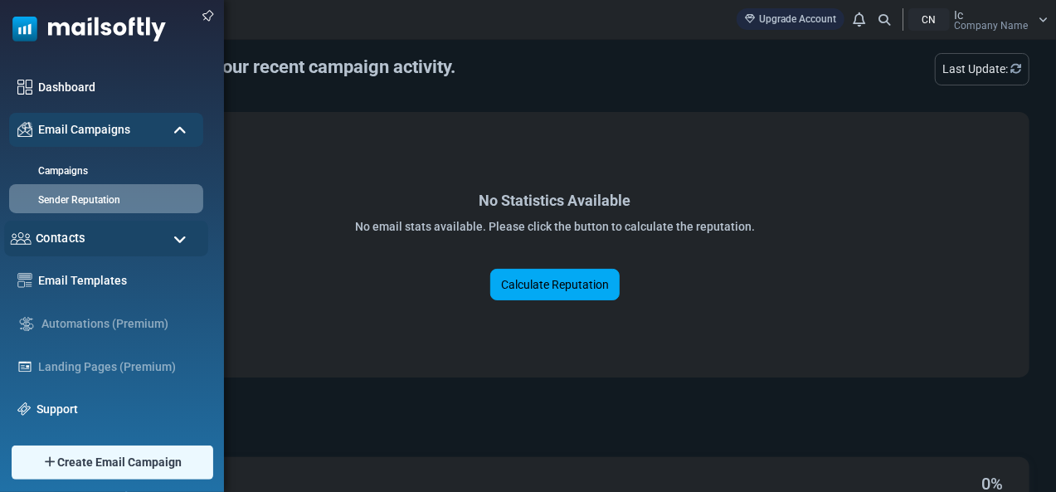
click at [75, 230] on span "Contacts" at bounding box center [61, 238] width 50 height 18
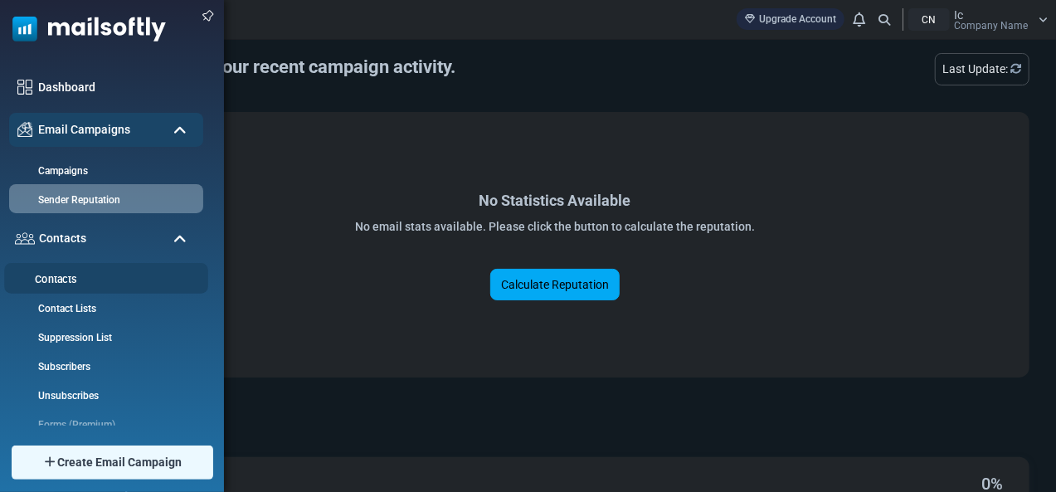
click at [76, 272] on link "Contacts" at bounding box center [103, 280] width 199 height 16
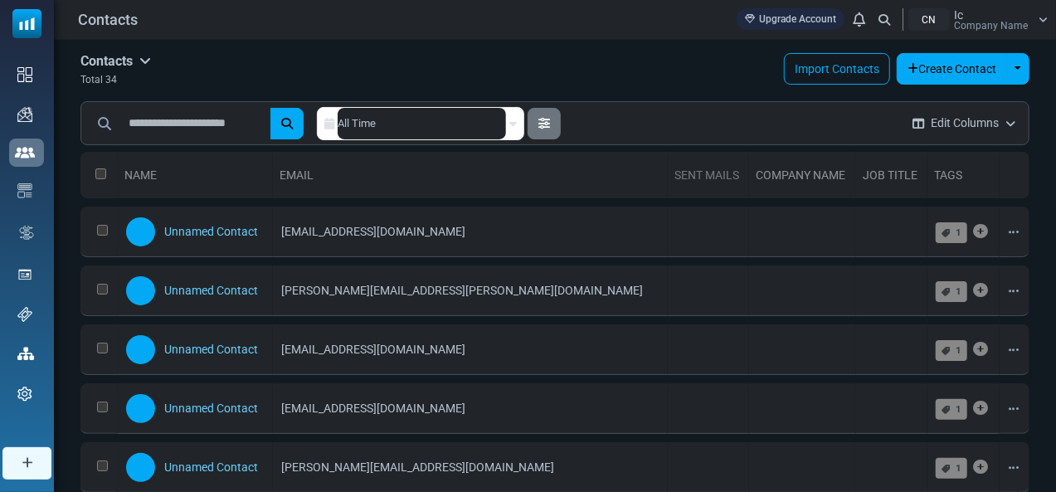
click at [674, 169] on link "Sent Mails" at bounding box center [706, 174] width 65 height 13
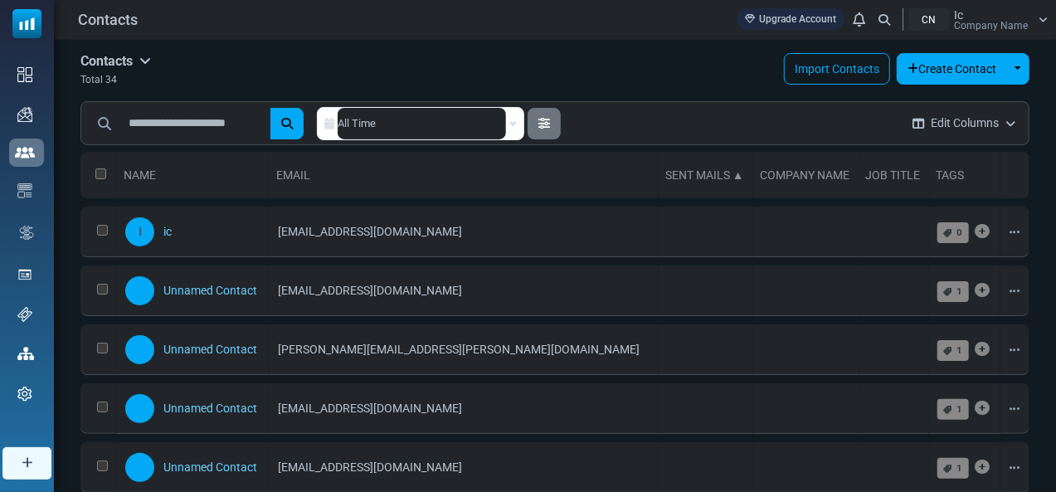
click at [579, 75] on div "Contacts Contacts Subscribers Archived Total 34 Import Contacts Create Contact …" at bounding box center [554, 70] width 949 height 35
click at [609, 26] on div "Contacts Upgrade Account Notifications CN Ic Company Name Profile & Preferences…" at bounding box center [554, 19] width 985 height 22
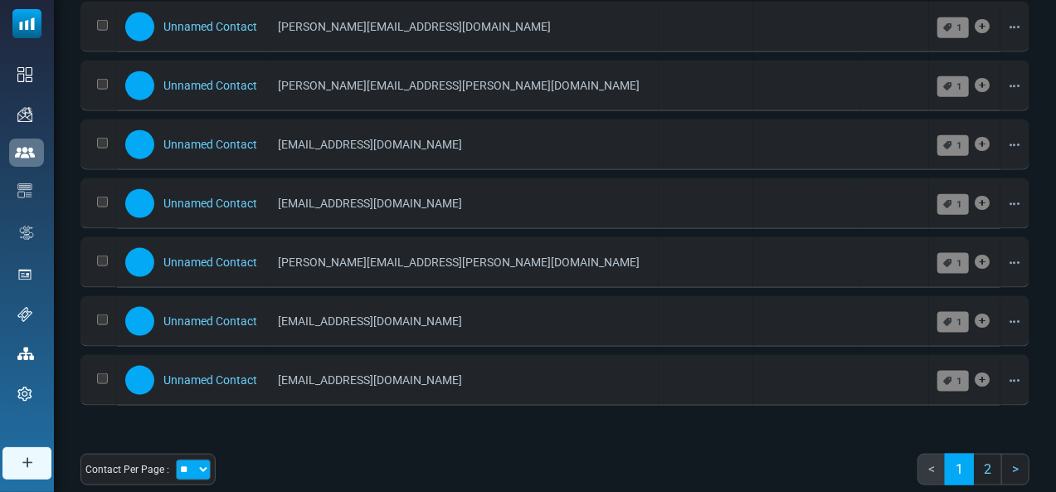
scroll to position [1012, 0]
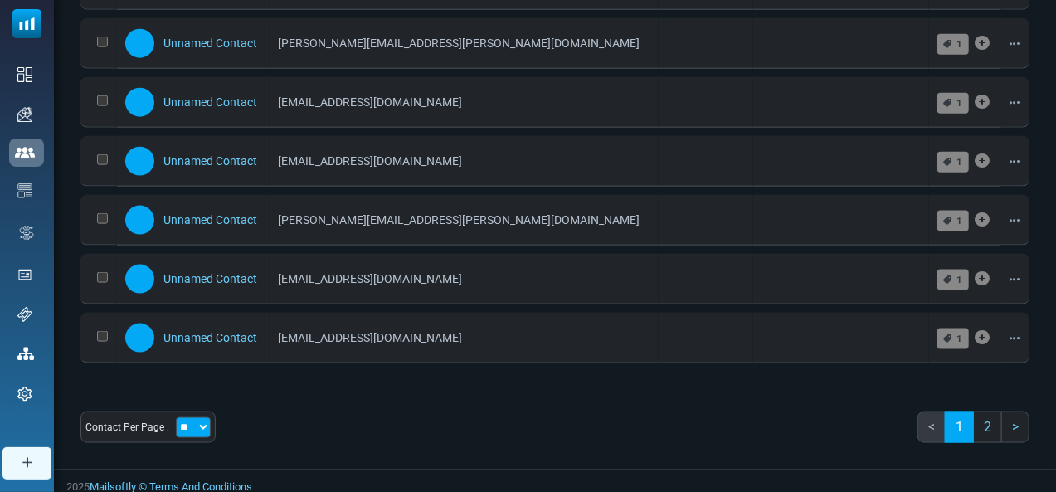
click at [228, 420] on div "Contact Per Page : ** ** *** < 1 2 >" at bounding box center [554, 433] width 949 height 45
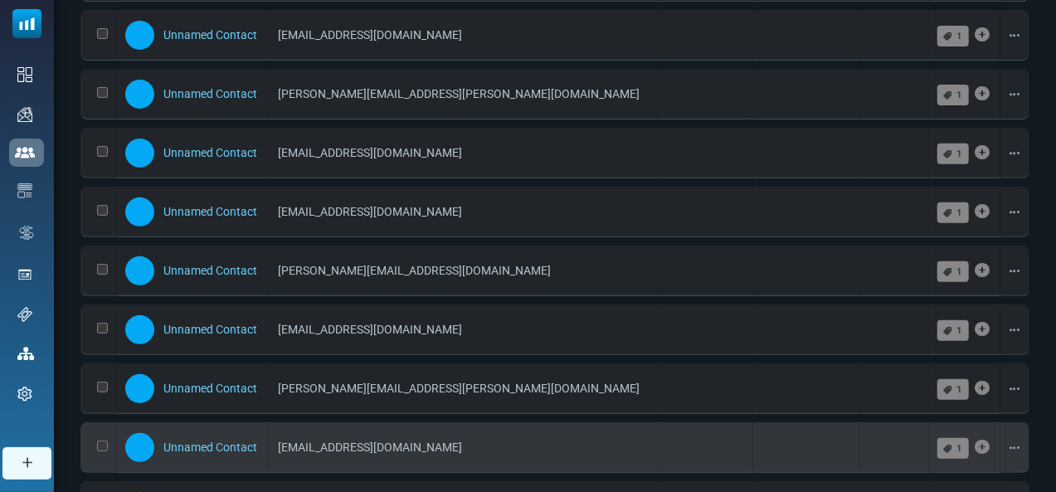
scroll to position [0, 0]
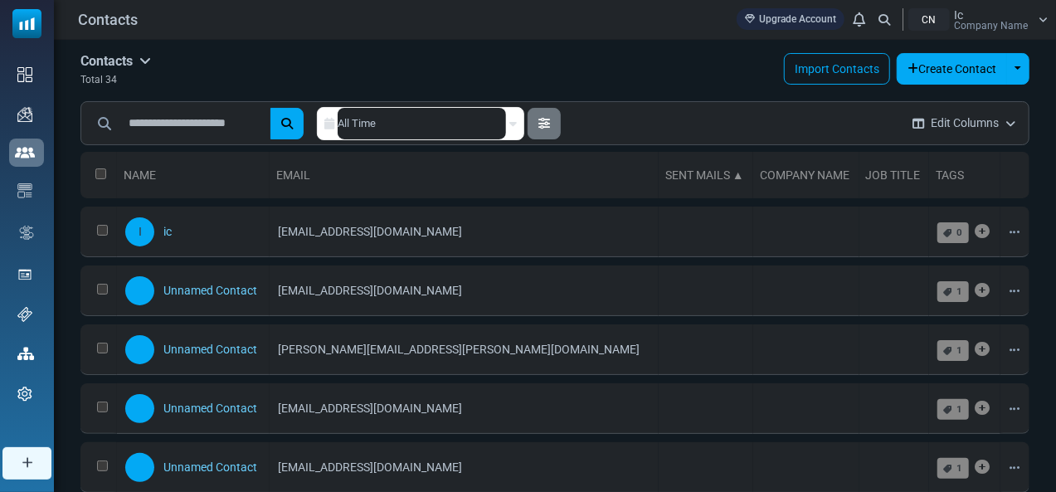
click at [218, 101] on div "***** All Time Search in Contacts You can create a custom filter for your conta…" at bounding box center [490, 123] width 818 height 46
click at [143, 64] on h5 "Contacts" at bounding box center [115, 61] width 70 height 16
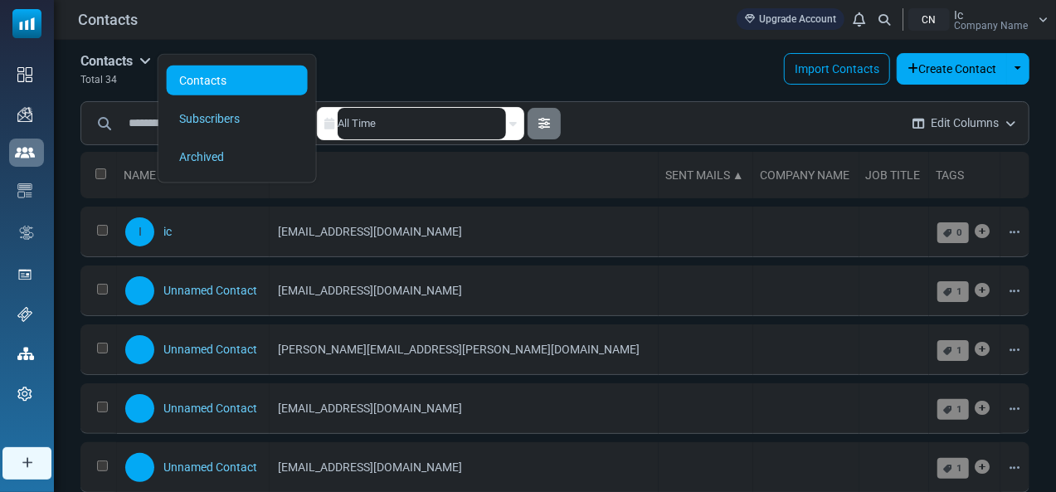
click at [143, 64] on h5 "Contacts" at bounding box center [115, 61] width 70 height 16
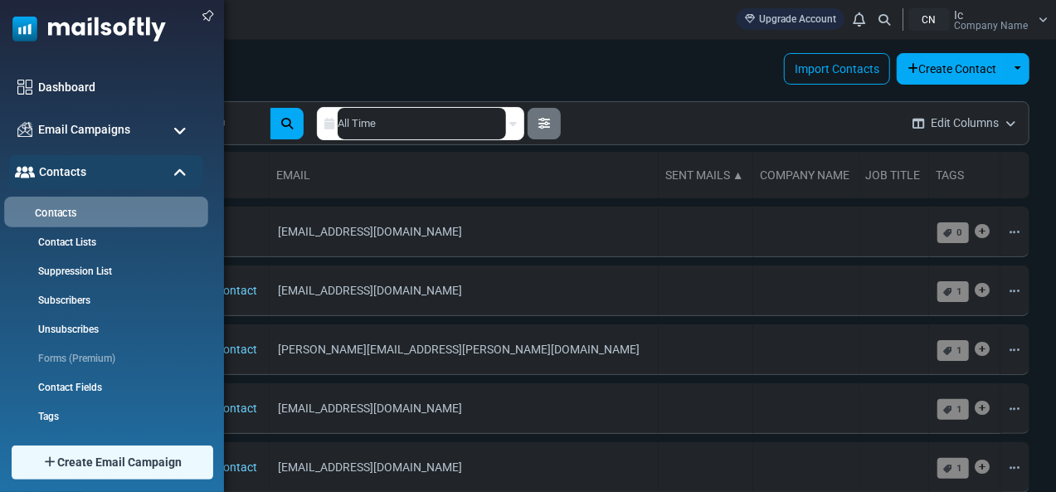
click at [102, 213] on link "Contacts" at bounding box center [103, 214] width 199 height 16
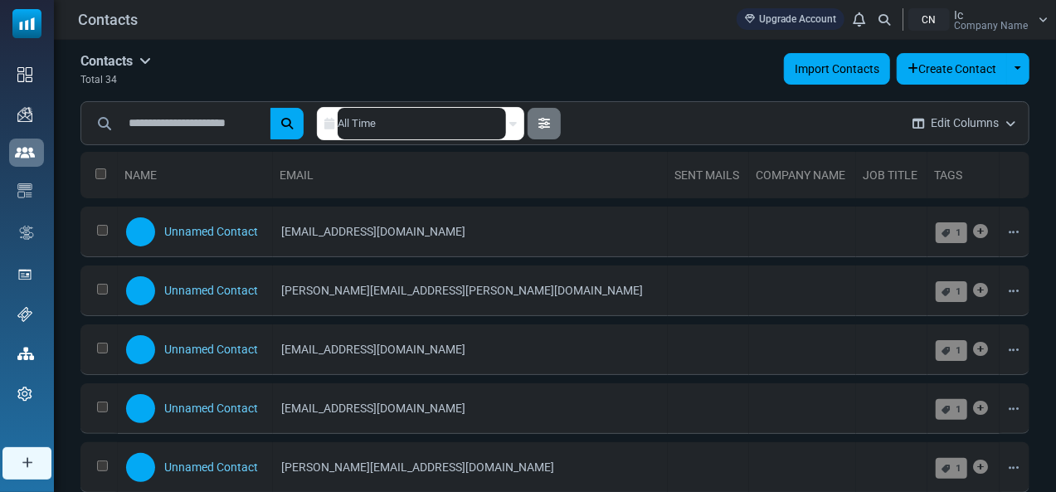
click at [831, 77] on link "Import Contacts" at bounding box center [837, 69] width 106 height 32
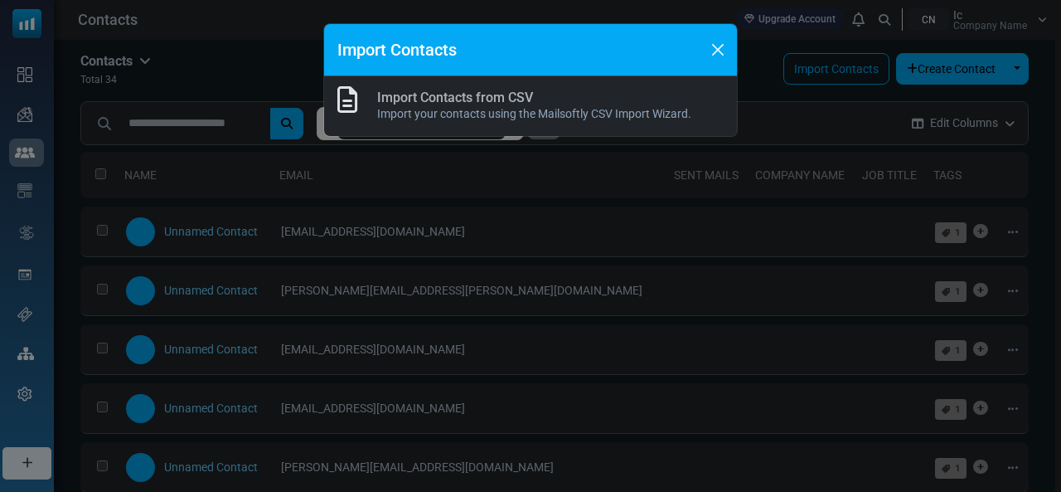
click at [527, 112] on p "Import your contacts using the Mailsoftly CSV Import Wizard." at bounding box center [534, 113] width 314 height 17
click at [479, 61] on div "Import Contacts" at bounding box center [530, 50] width 413 height 52
click at [413, 103] on link "Import Contacts from CSV" at bounding box center [455, 98] width 156 height 16
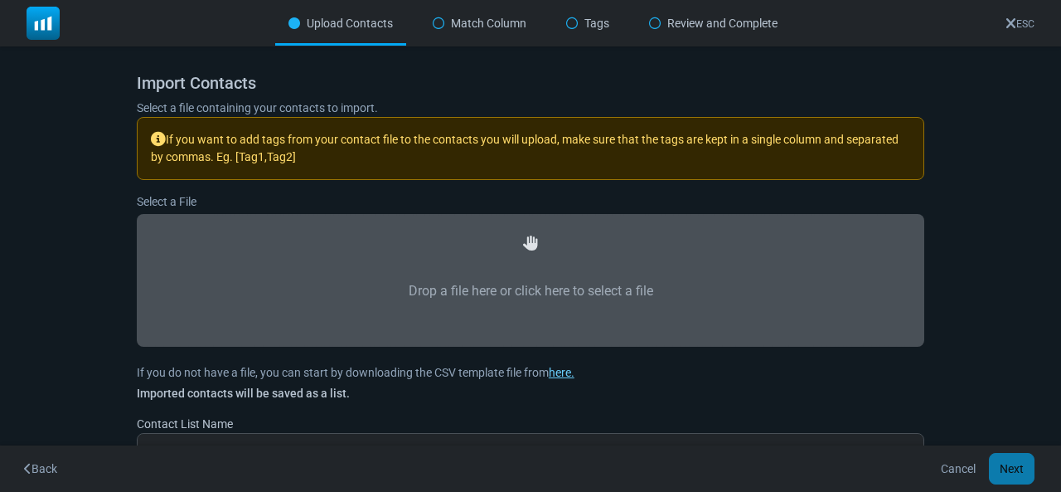
click at [521, 263] on label "Drop a file here or click here to select a file" at bounding box center [530, 291] width 751 height 73
click at [0, 0] on input "Drop a file here or click here to select a file" at bounding box center [0, 0] width 0 height 0
type input "**********"
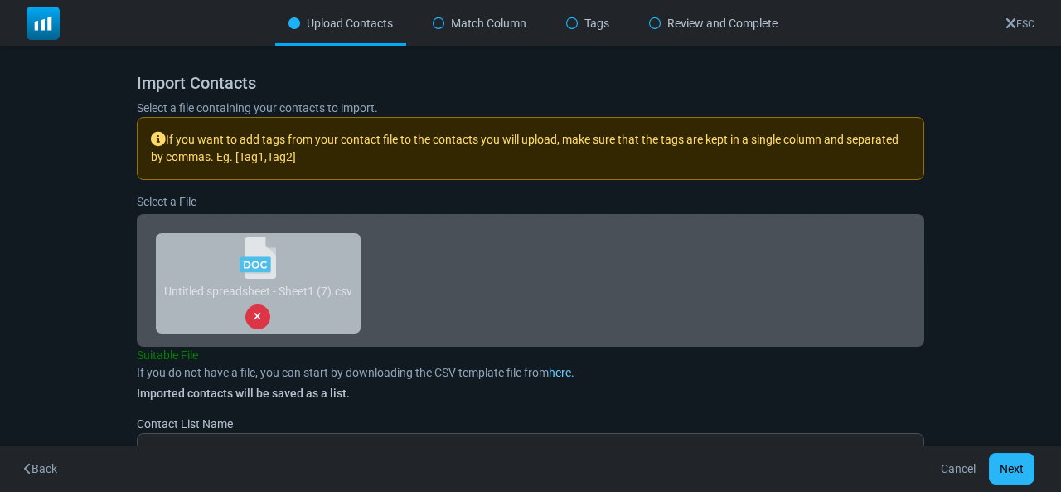
click at [1017, 465] on button "Next" at bounding box center [1012, 469] width 46 height 32
